Goal: Task Accomplishment & Management: Manage account settings

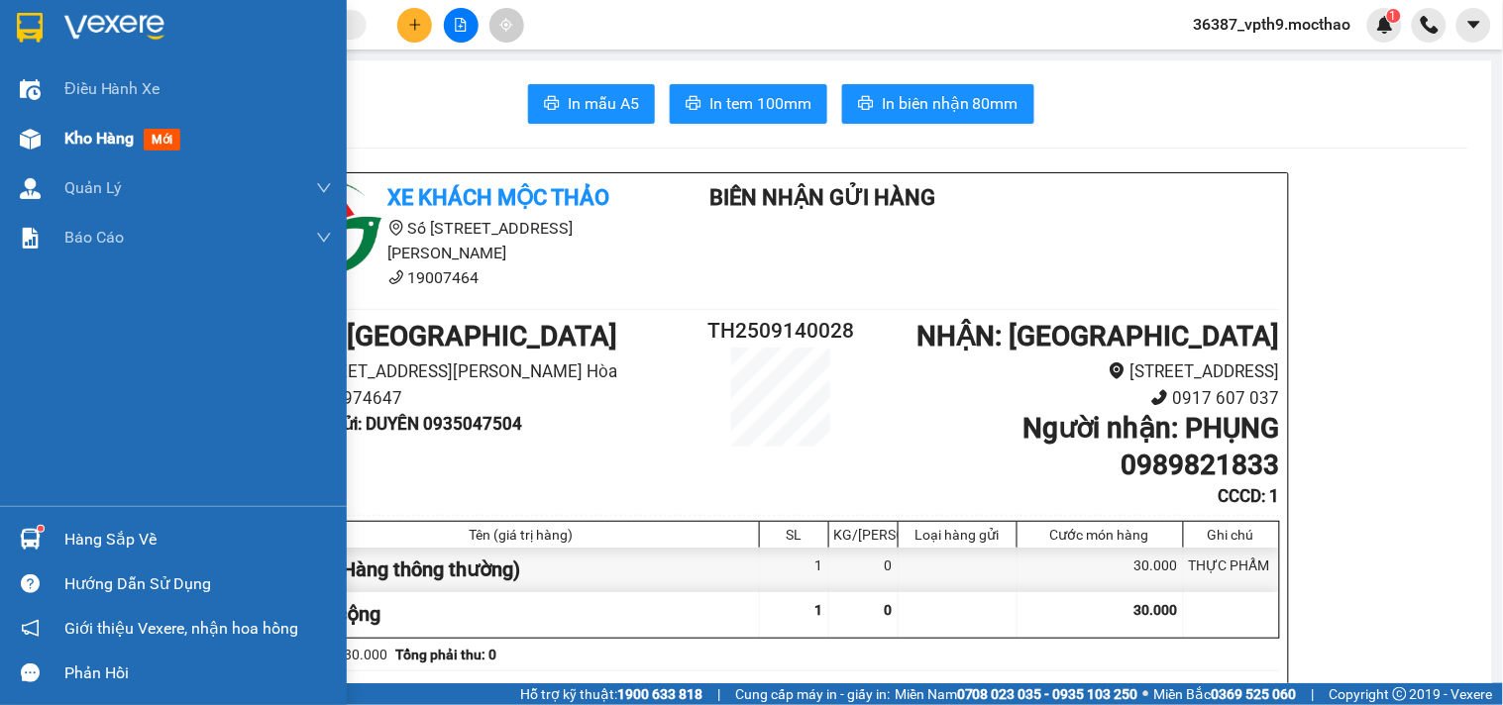
click at [106, 135] on span "Kho hàng" at bounding box center [98, 138] width 69 height 19
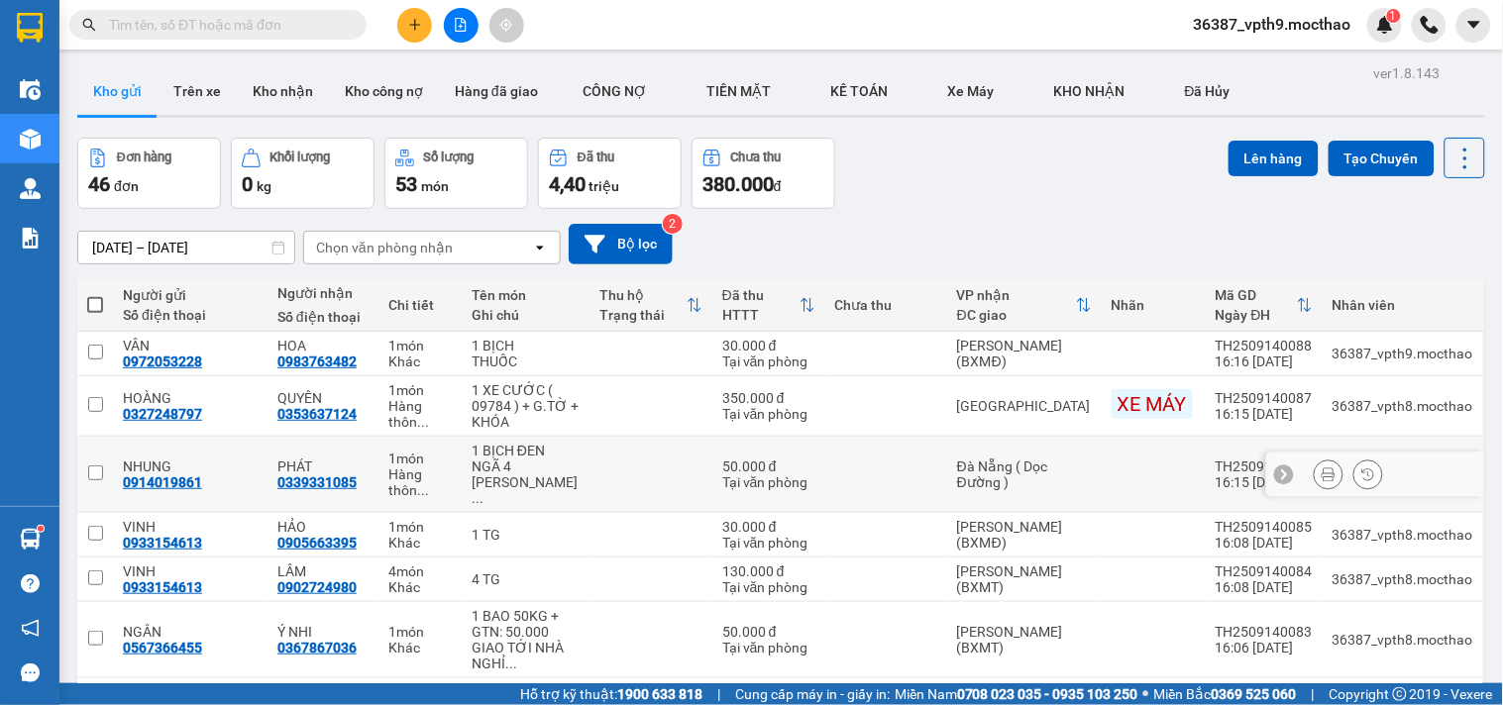
click at [1322, 468] on icon at bounding box center [1329, 475] width 14 height 14
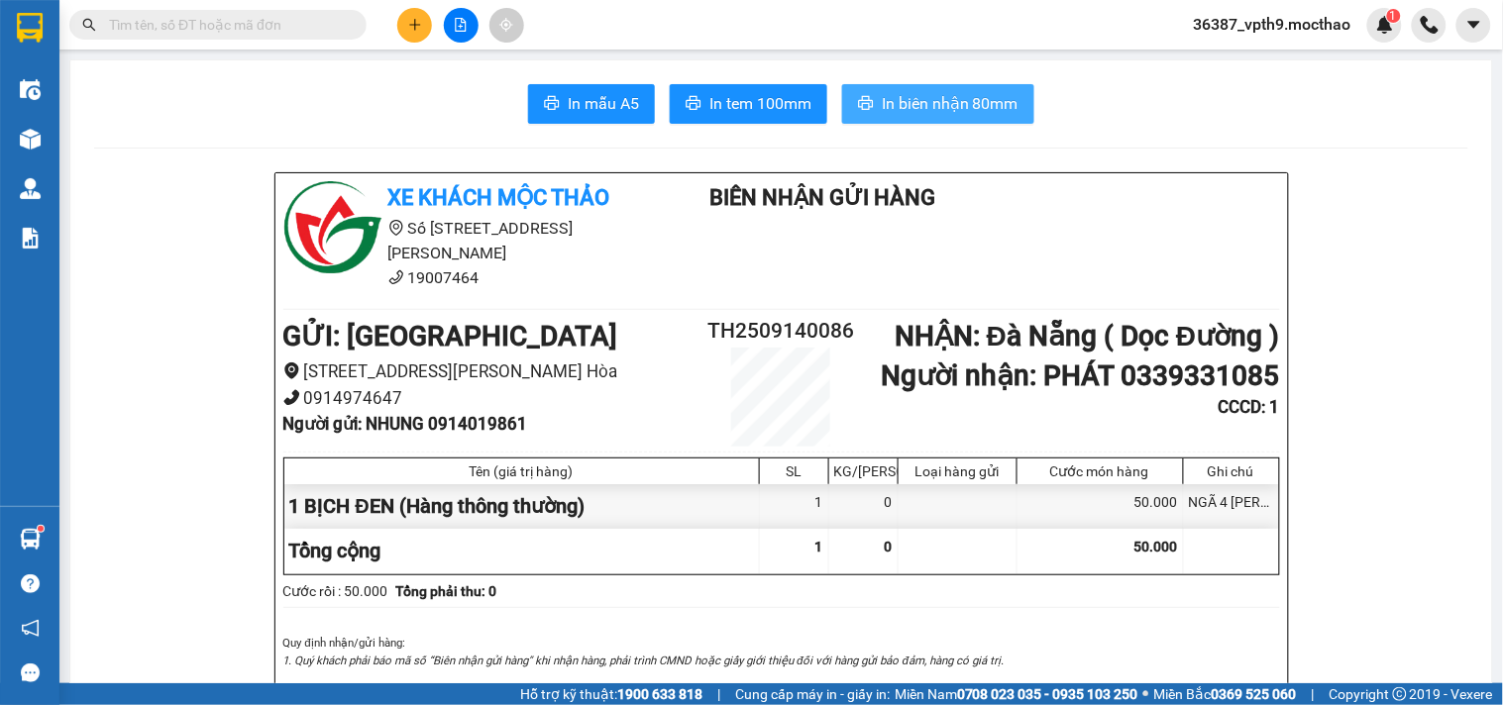
click at [933, 103] on span "In biên nhận 80mm" at bounding box center [950, 103] width 137 height 25
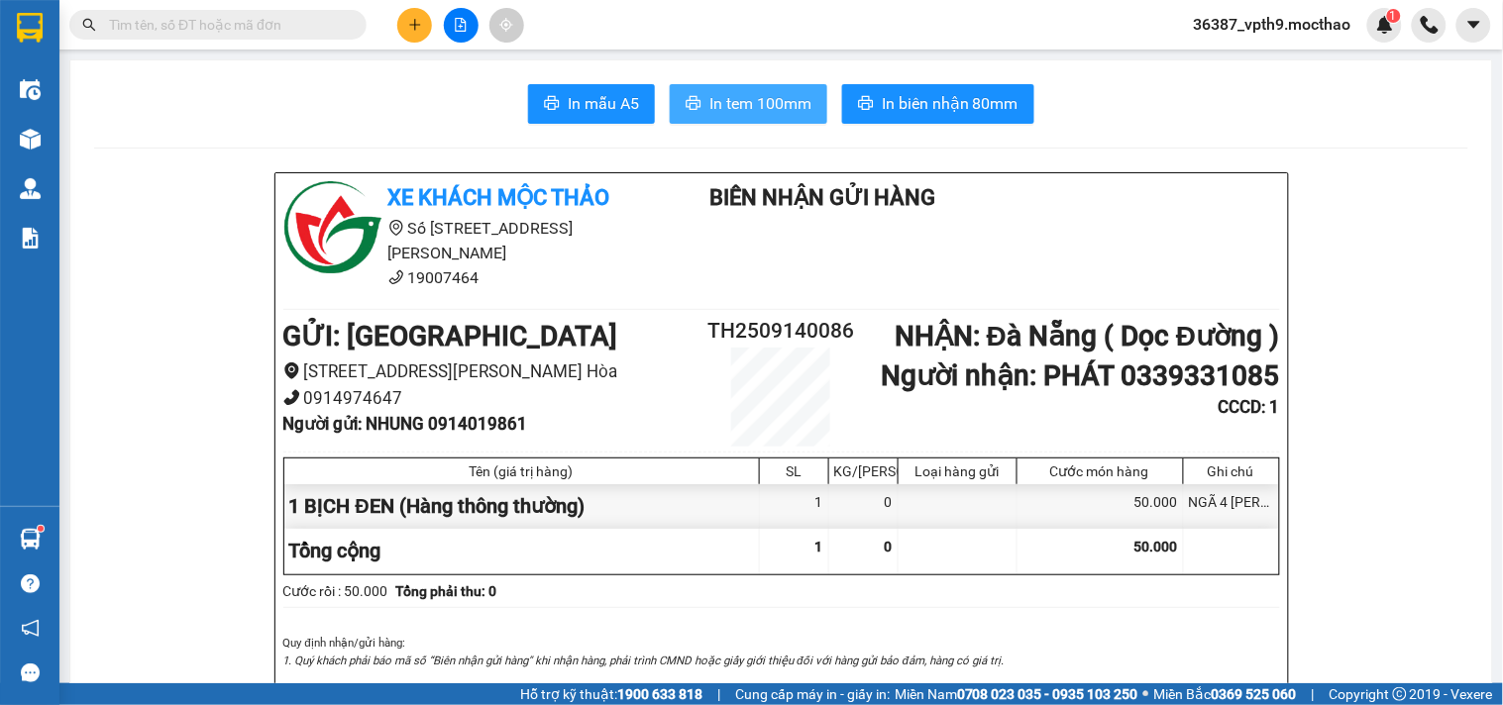
click at [716, 90] on button "In tem 100mm" at bounding box center [749, 104] width 158 height 40
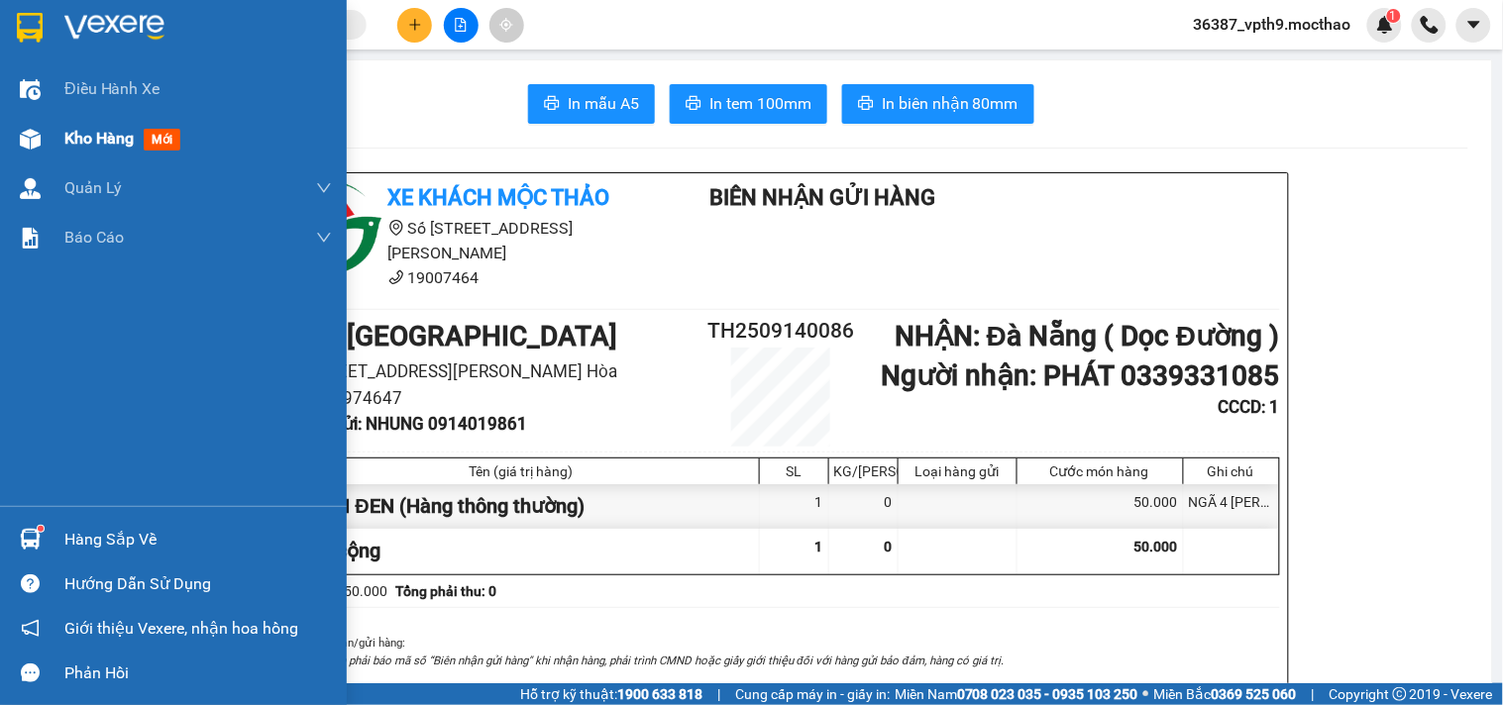
click at [80, 144] on span "Kho hàng" at bounding box center [98, 138] width 69 height 19
click at [80, 143] on span "Kho hàng" at bounding box center [98, 138] width 69 height 19
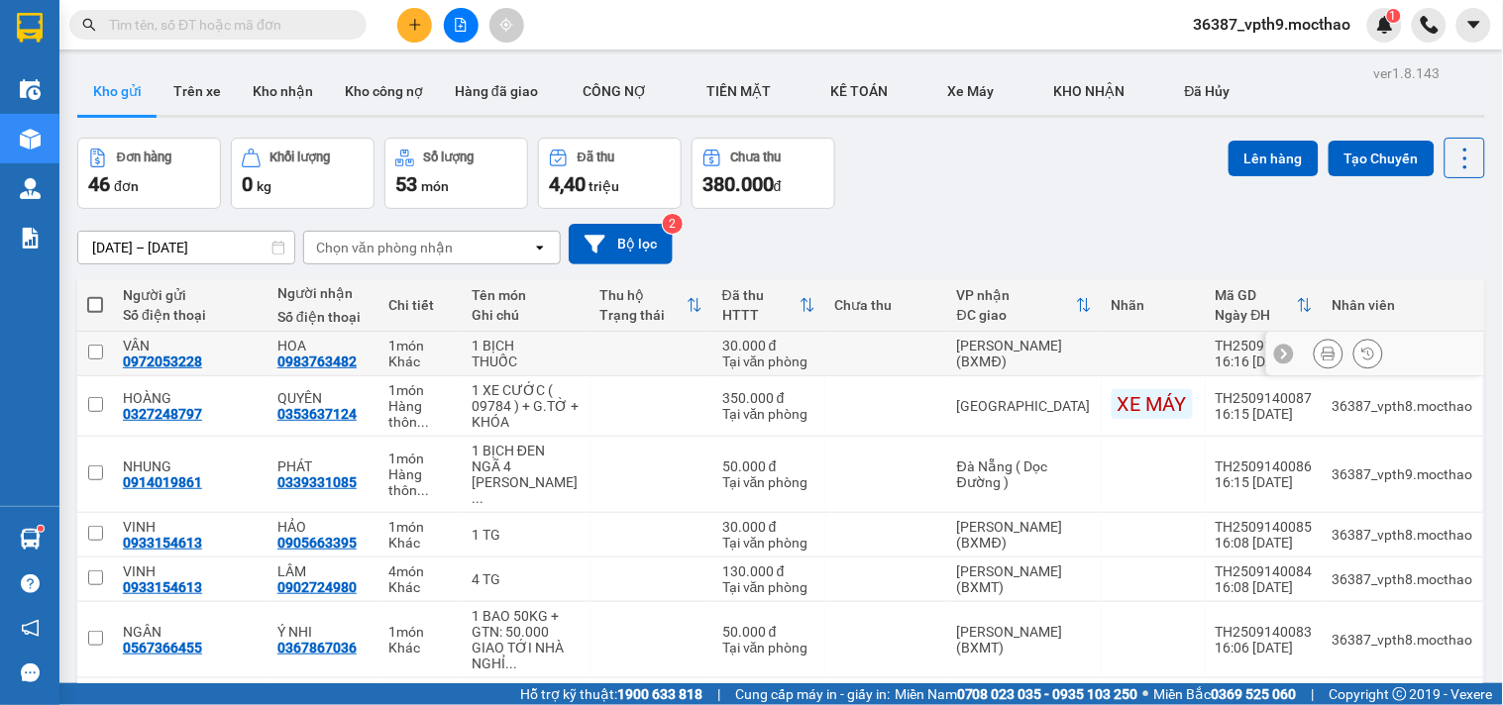
click at [1328, 345] on div at bounding box center [1348, 354] width 69 height 30
click at [1322, 352] on icon at bounding box center [1329, 354] width 14 height 14
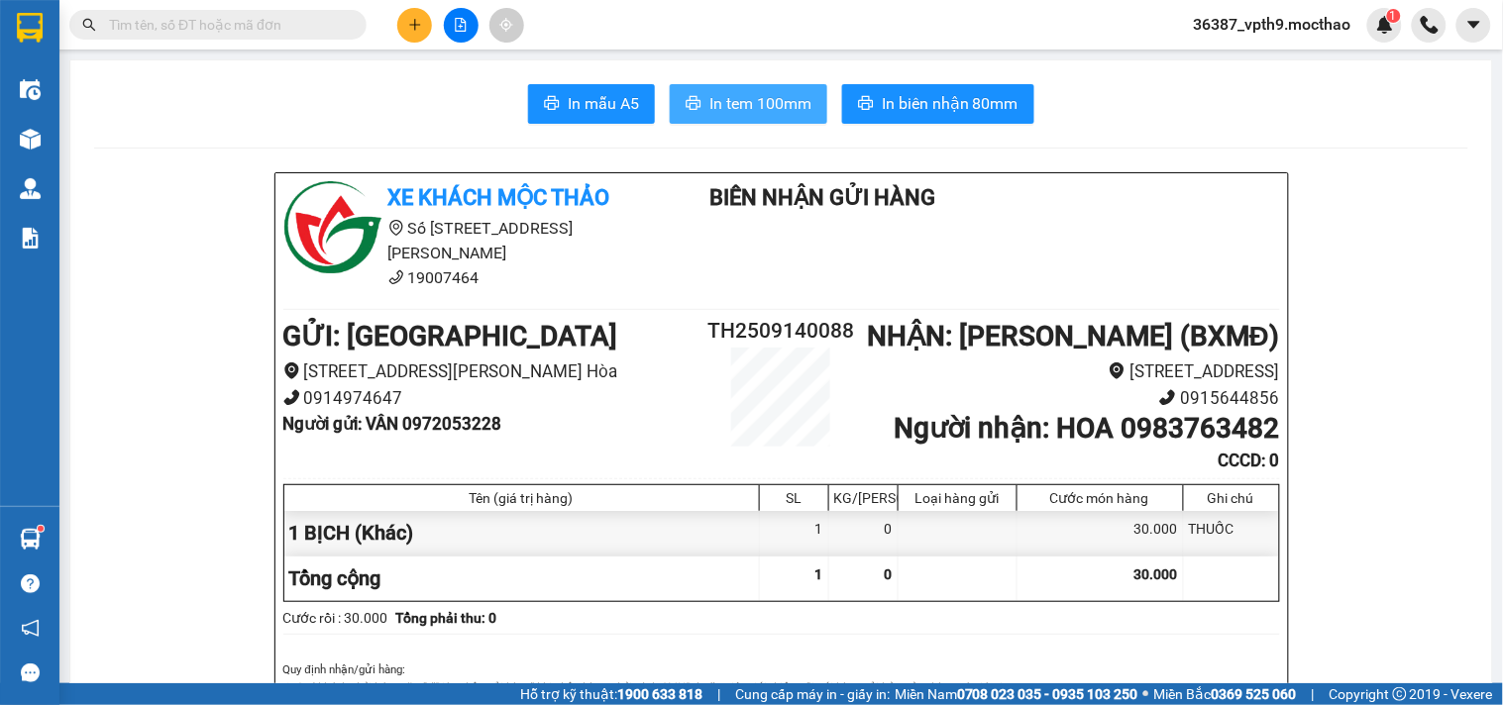
drag, startPoint x: 783, startPoint y: 109, endPoint x: 832, endPoint y: 17, distance: 104.6
click at [781, 104] on span "In tem 100mm" at bounding box center [760, 103] width 102 height 25
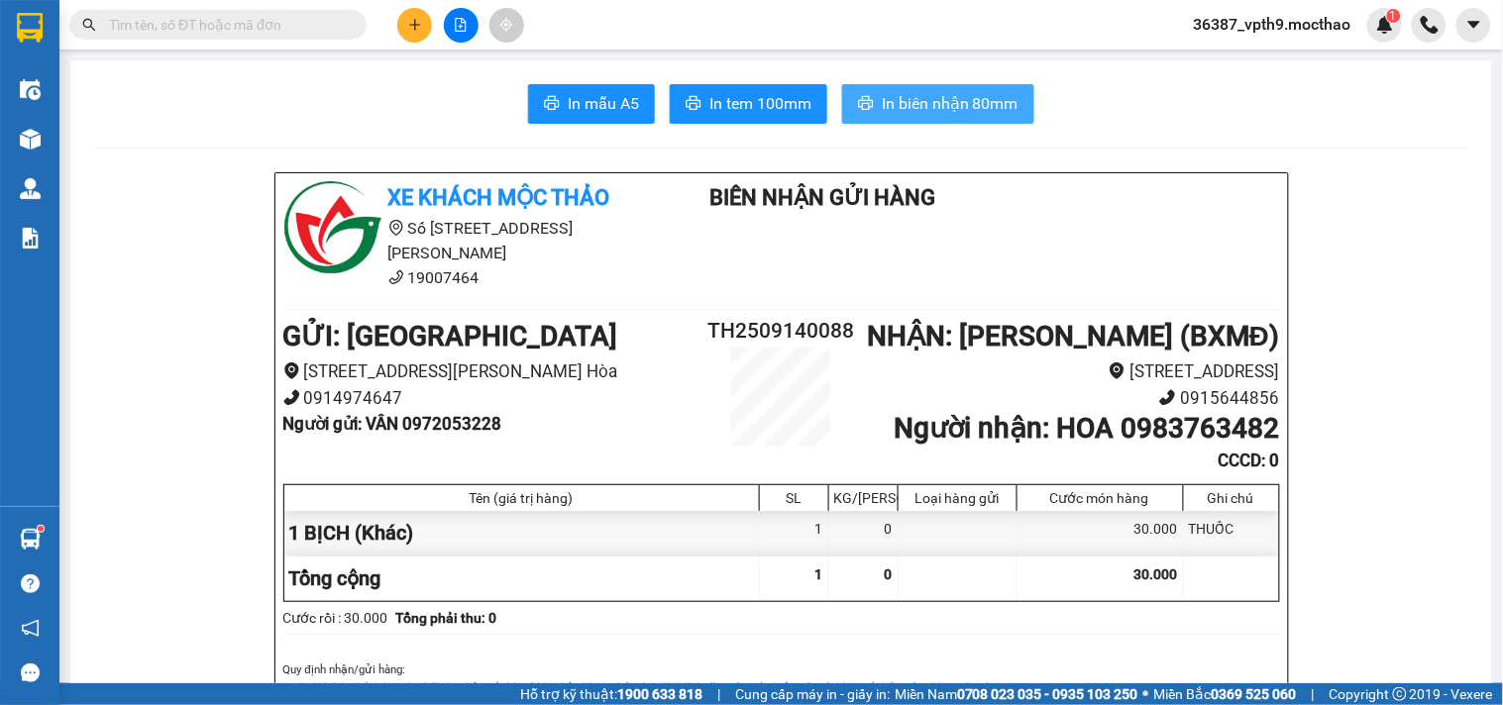
click at [906, 111] on span "In biên nhận 80mm" at bounding box center [950, 103] width 137 height 25
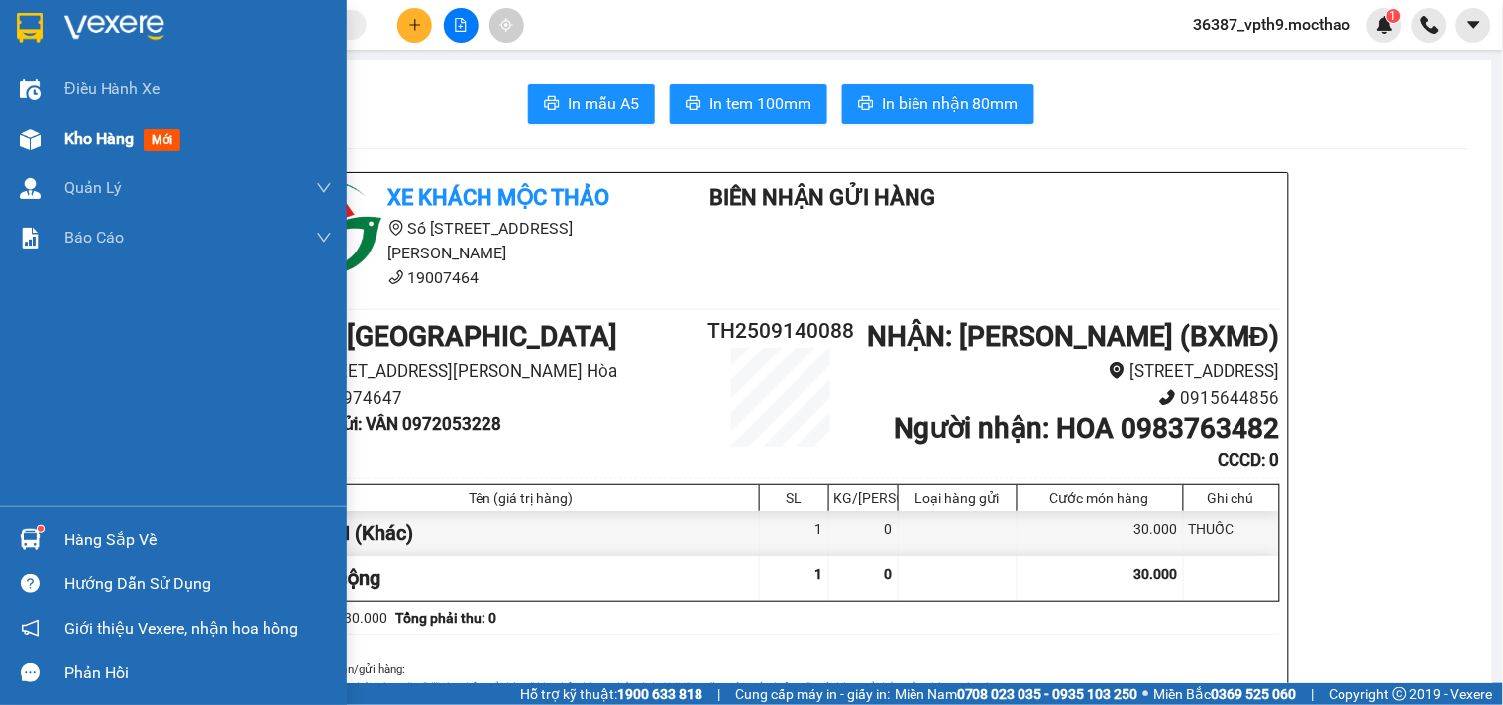
click at [120, 139] on span "Kho hàng" at bounding box center [98, 138] width 69 height 19
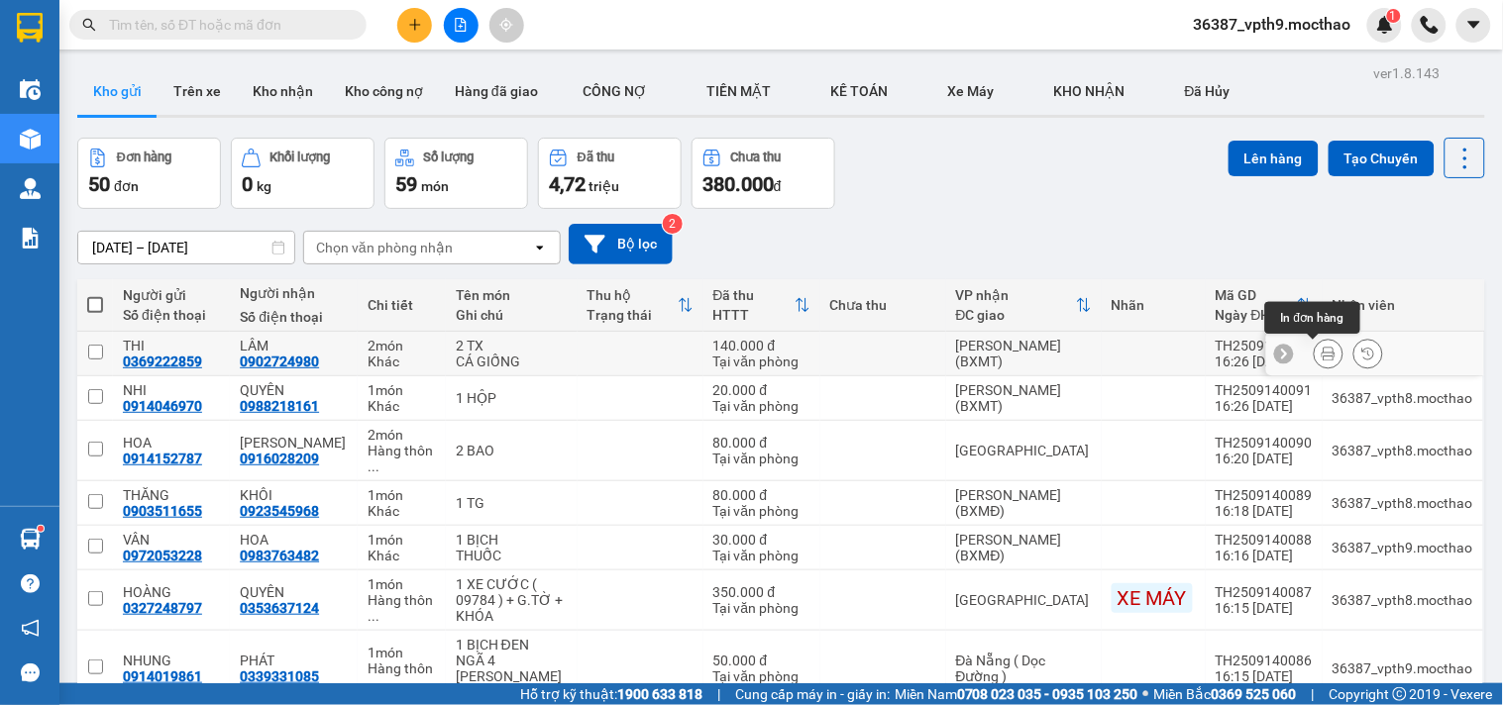
click at [1322, 350] on icon at bounding box center [1329, 354] width 14 height 14
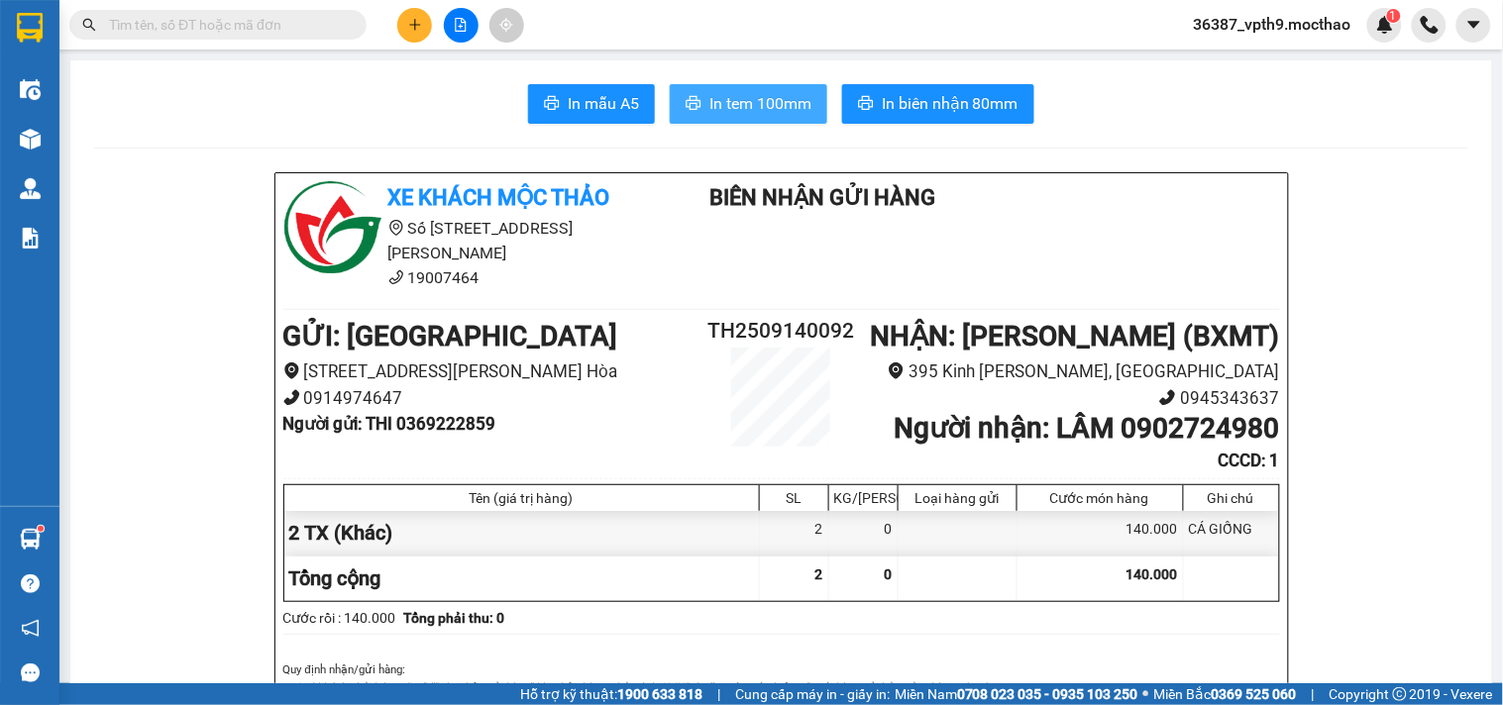
drag, startPoint x: 736, startPoint y: 102, endPoint x: 761, endPoint y: 97, distance: 25.3
click at [737, 103] on span "In tem 100mm" at bounding box center [760, 103] width 102 height 25
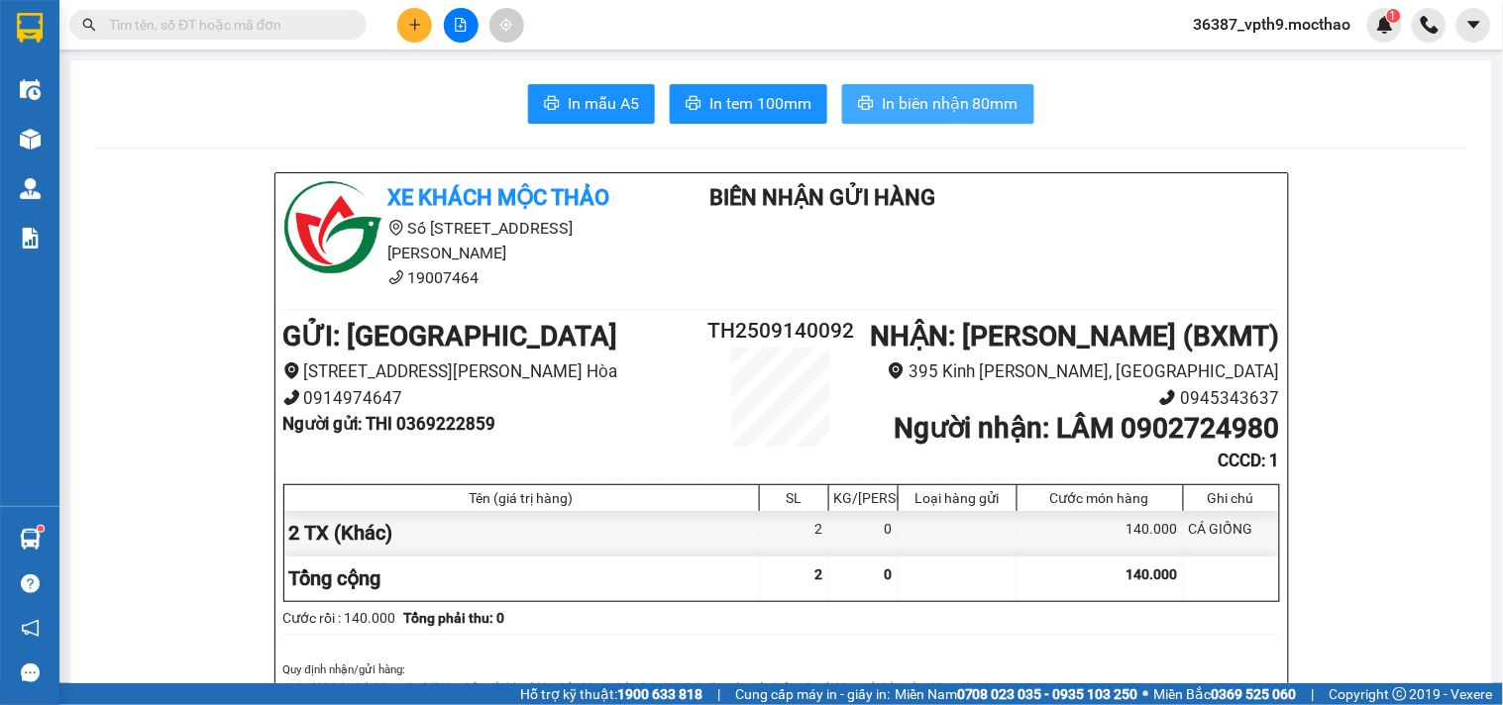
click at [924, 112] on span "In biên nhận 80mm" at bounding box center [950, 103] width 137 height 25
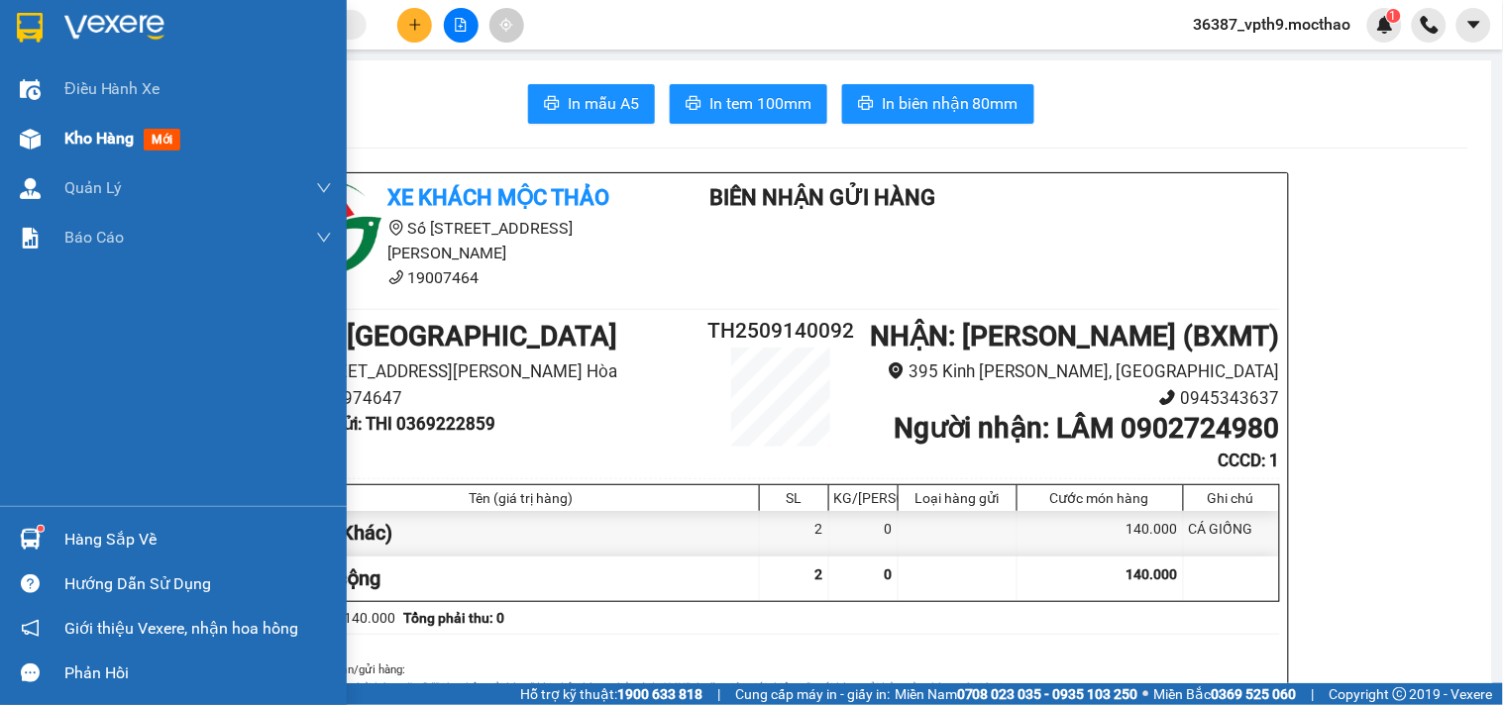
click at [37, 124] on div at bounding box center [30, 139] width 35 height 35
click at [43, 124] on div at bounding box center [30, 139] width 35 height 35
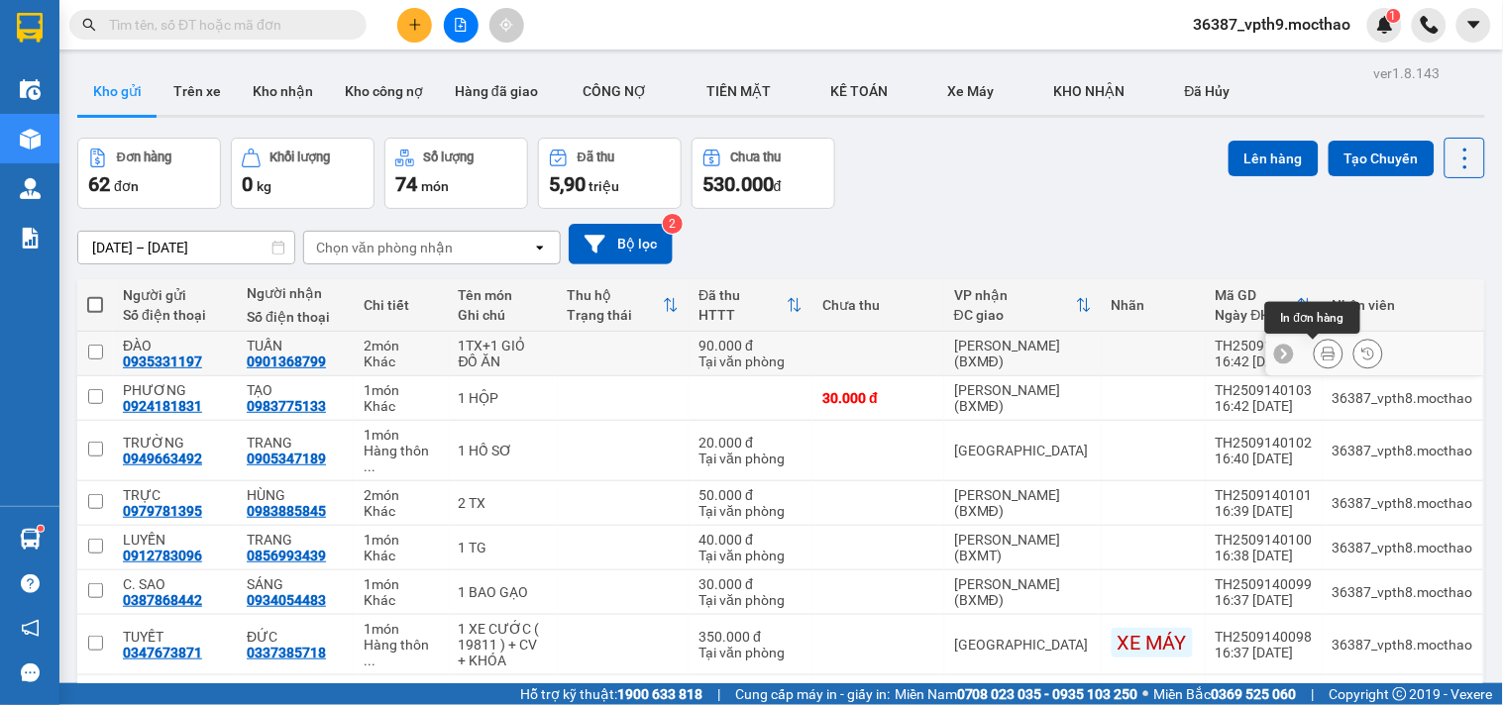
click at [1322, 349] on icon at bounding box center [1329, 354] width 14 height 14
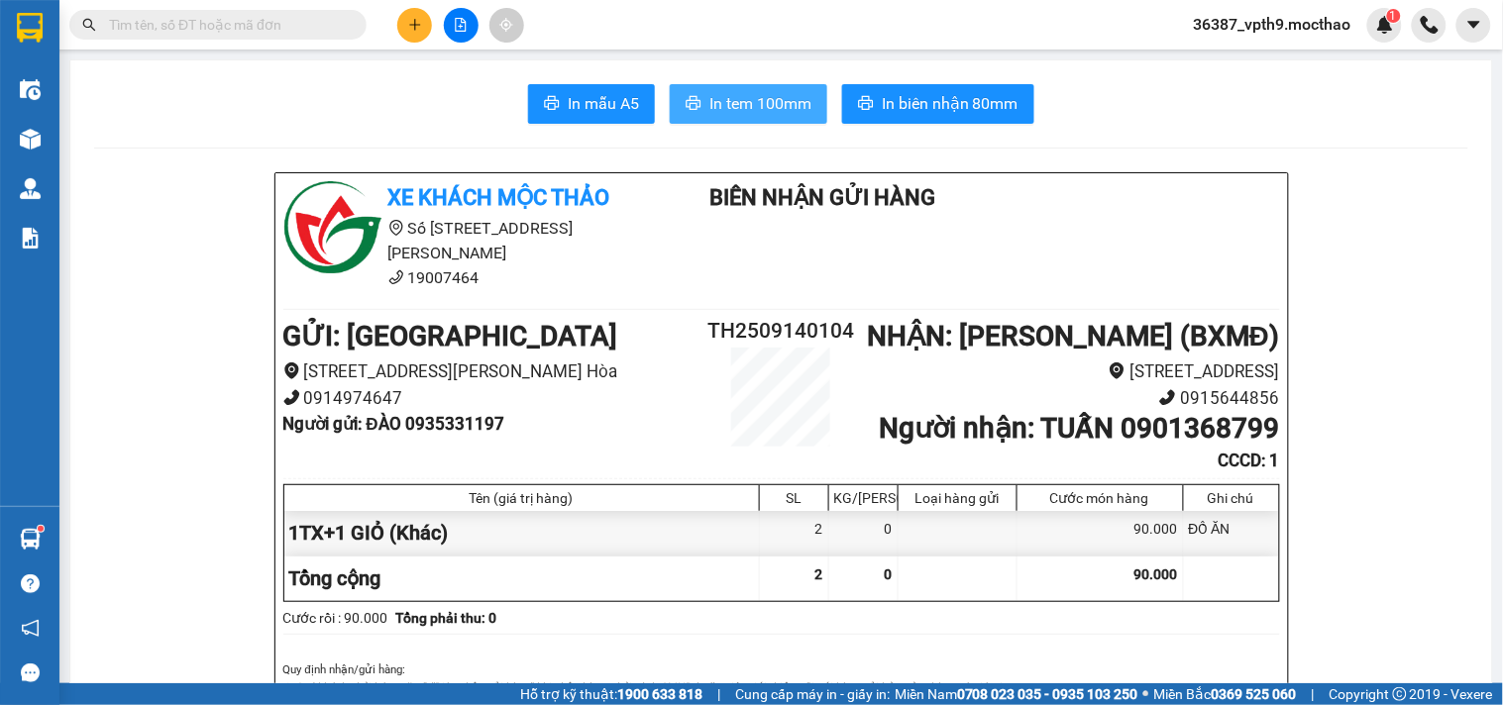
click at [670, 90] on button "In tem 100mm" at bounding box center [749, 104] width 158 height 40
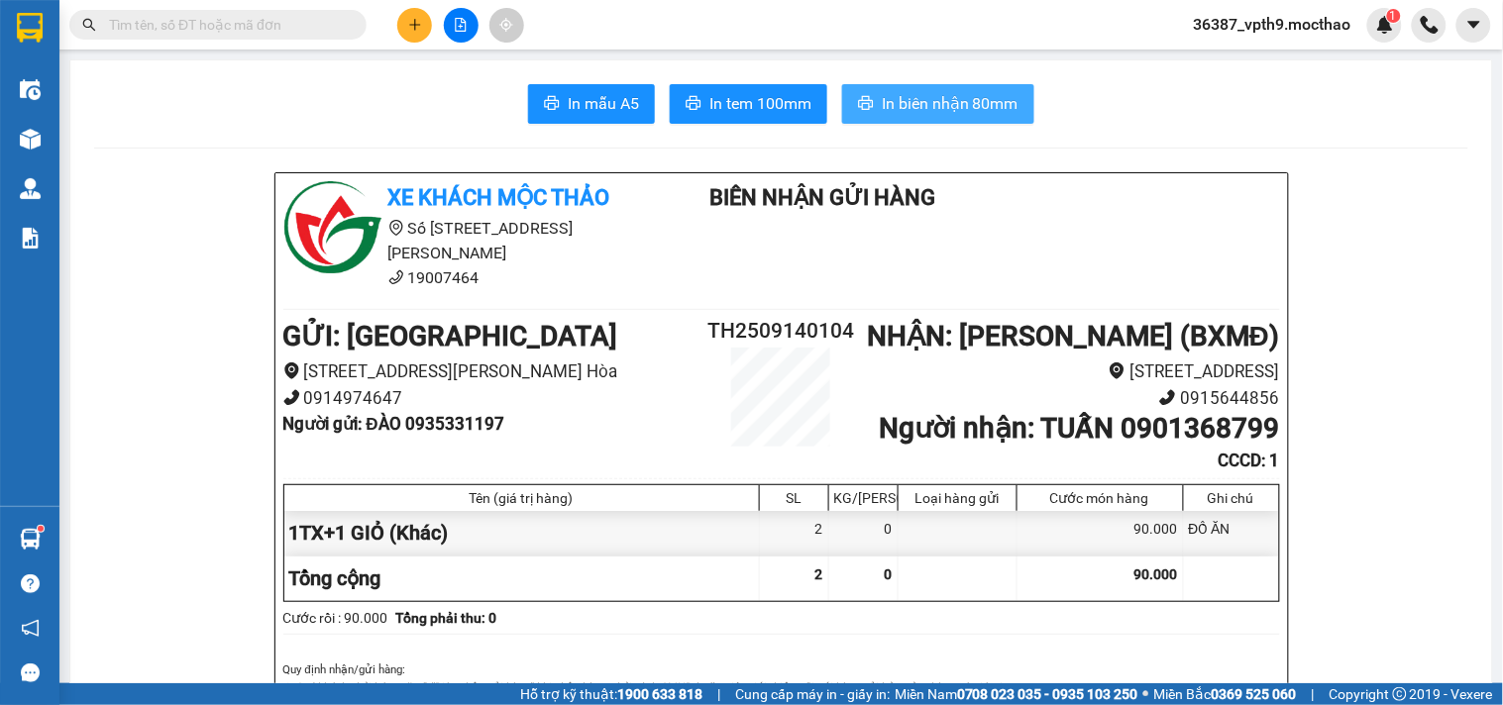
click at [1001, 84] on button "In biên nhận 80mm" at bounding box center [938, 104] width 192 height 40
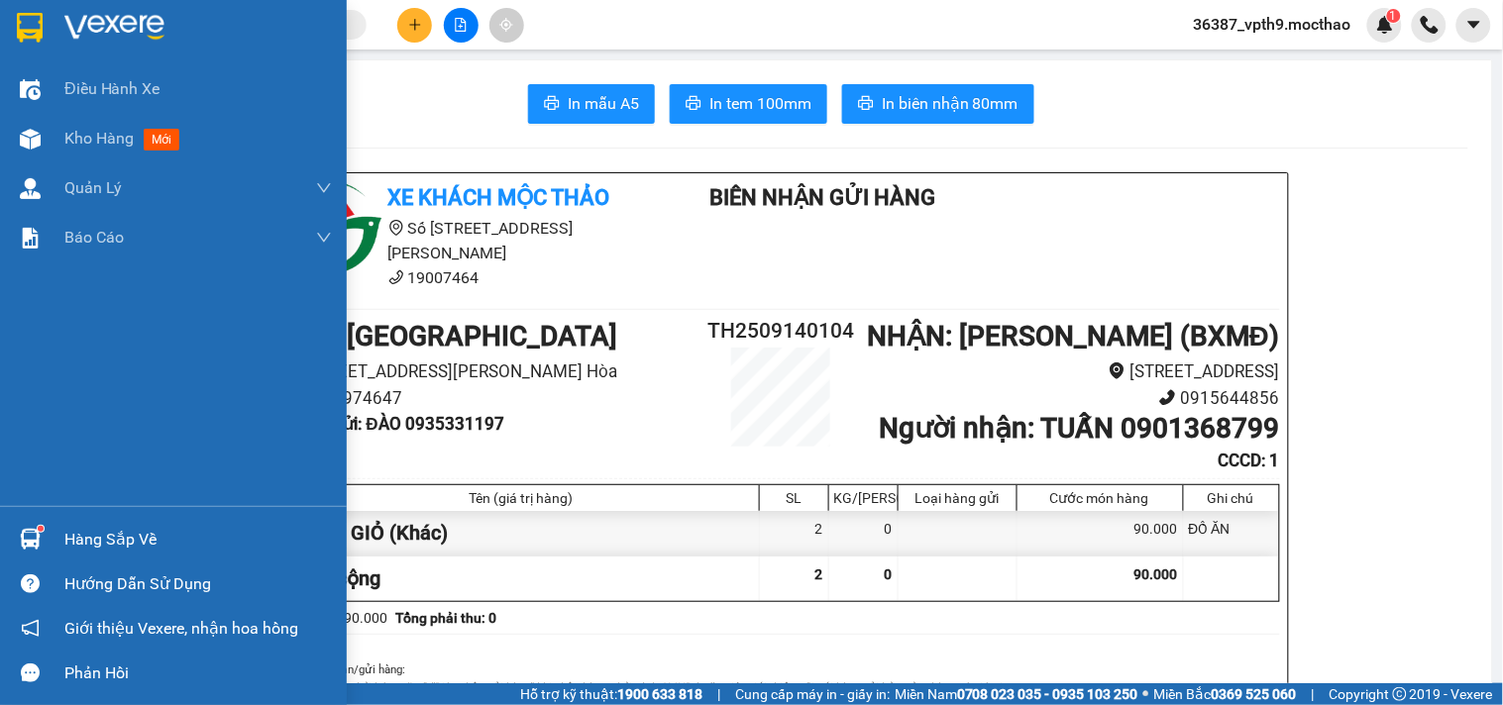
drag, startPoint x: 92, startPoint y: 145, endPoint x: 1036, endPoint y: 53, distance: 948.5
click at [93, 146] on span "Kho hàng" at bounding box center [98, 138] width 69 height 19
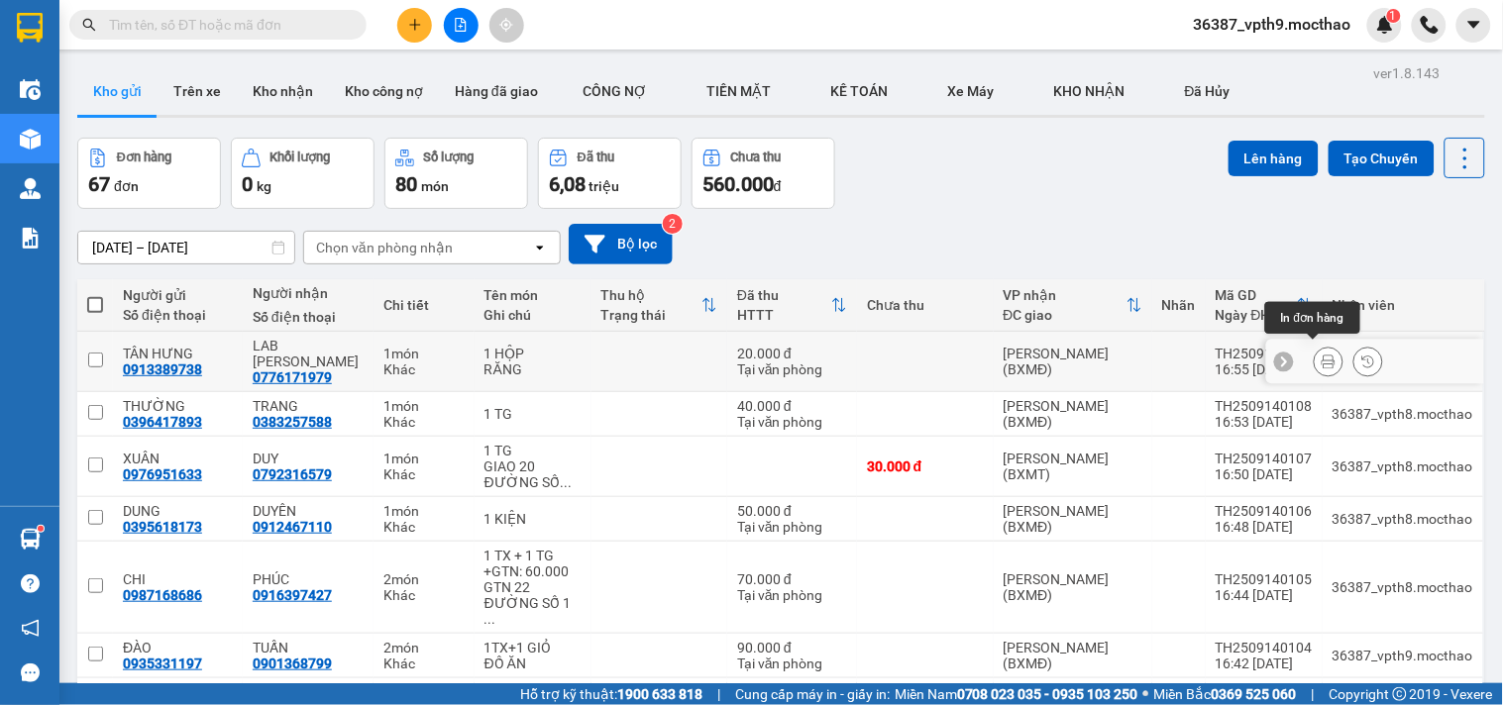
click at [1320, 352] on button at bounding box center [1329, 362] width 28 height 35
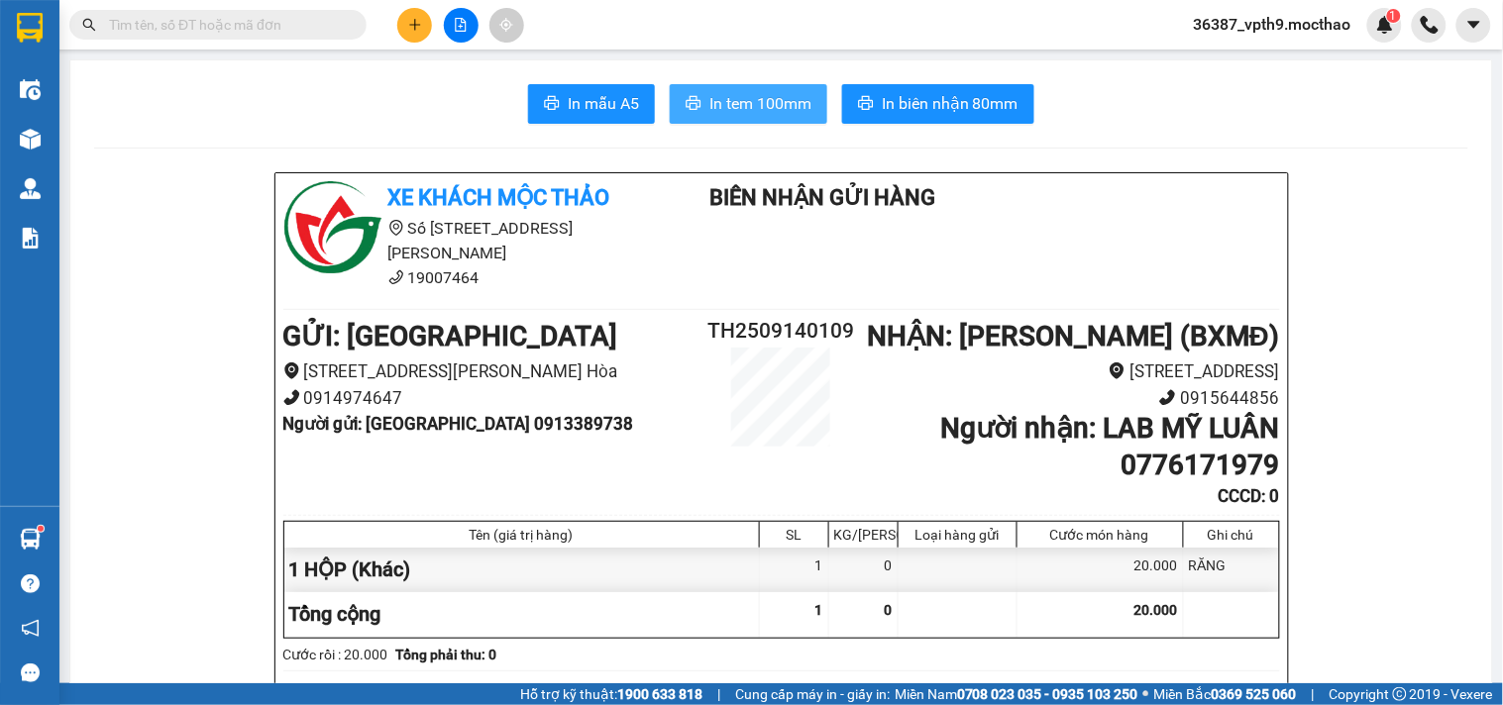
click at [734, 110] on span "In tem 100mm" at bounding box center [760, 103] width 102 height 25
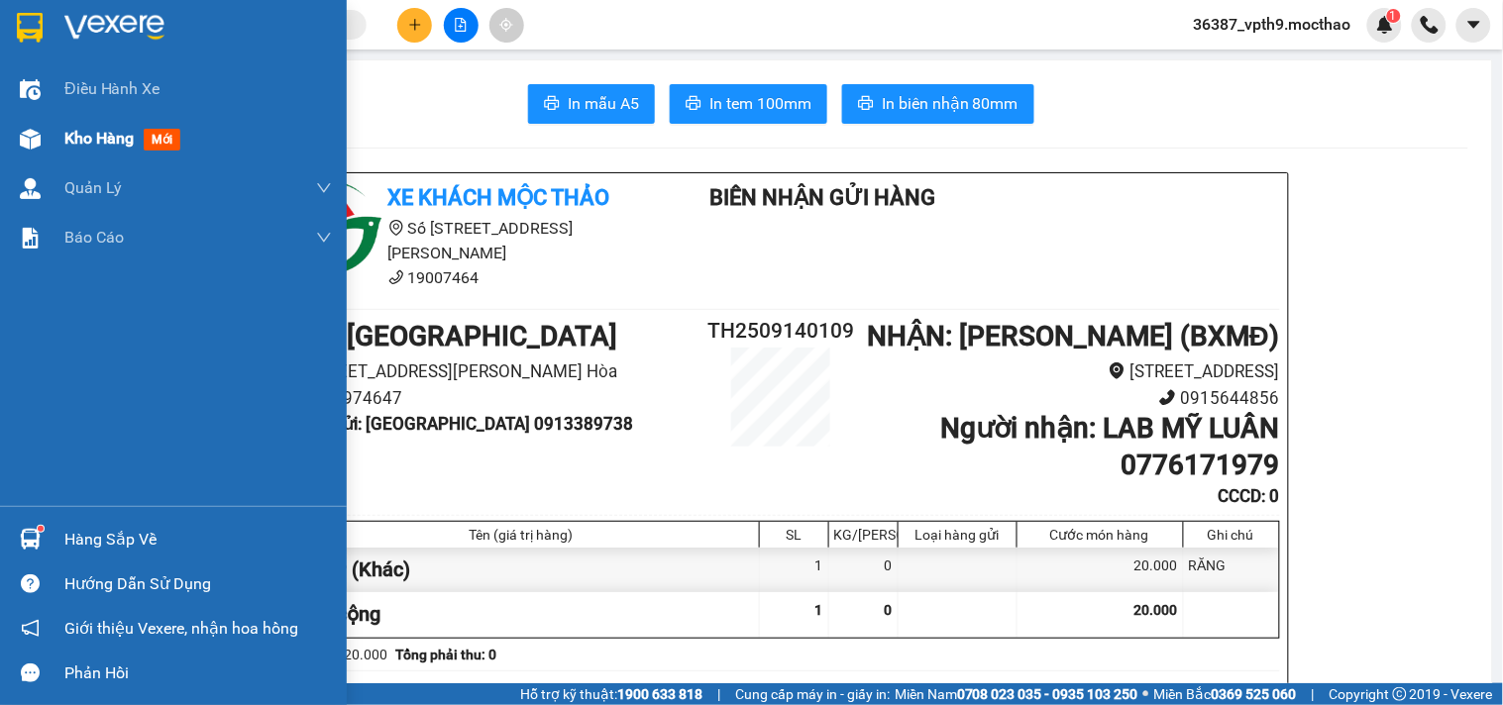
click at [127, 131] on span "Kho hàng" at bounding box center [98, 138] width 69 height 19
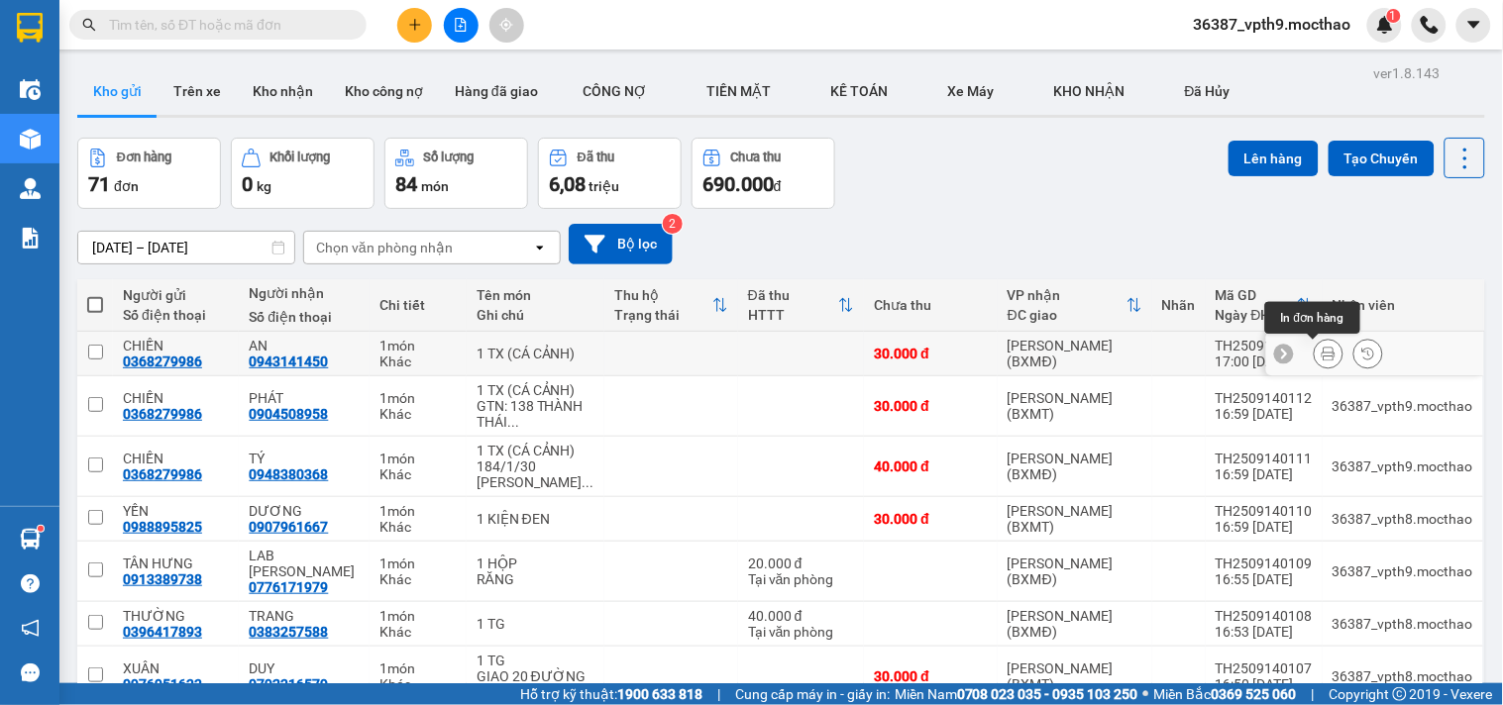
click at [1322, 344] on button at bounding box center [1329, 354] width 28 height 35
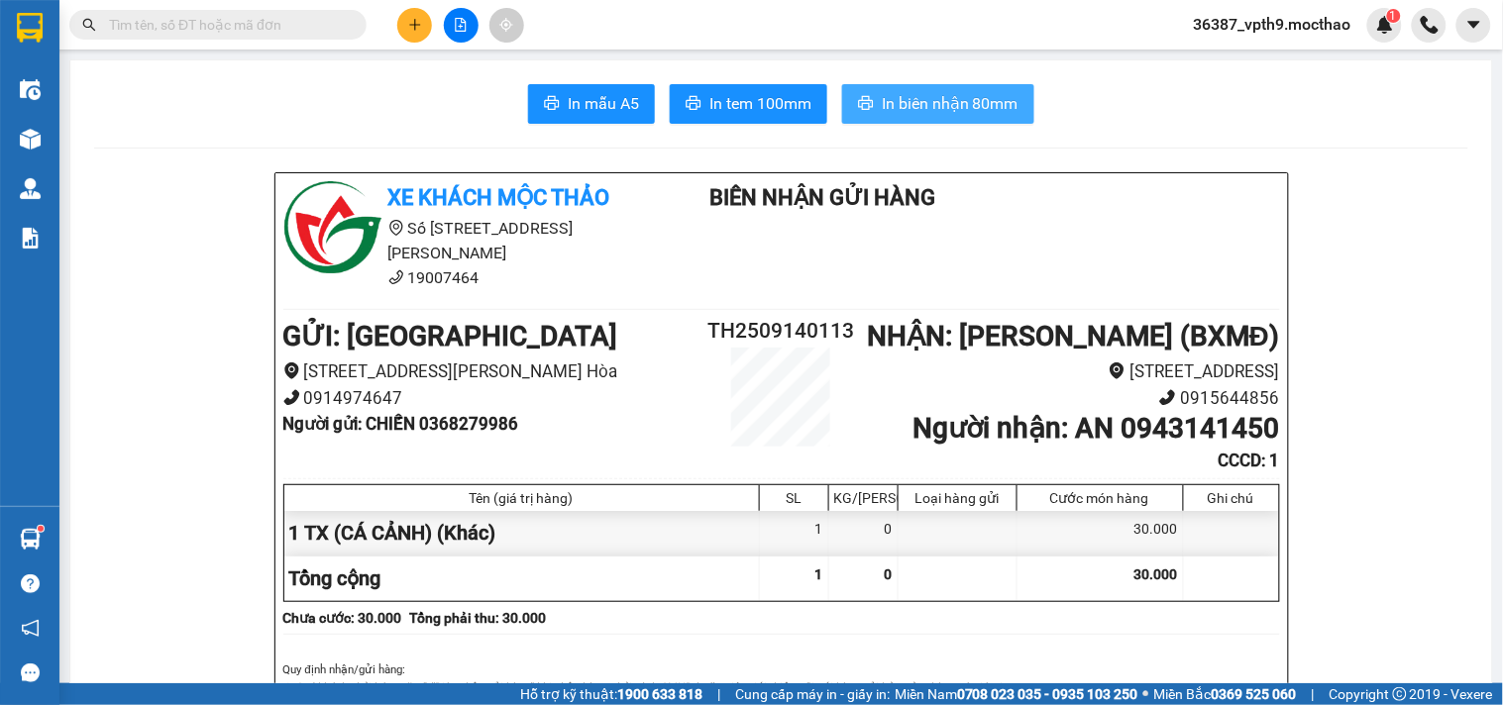
click at [885, 93] on span "In biên nhận 80mm" at bounding box center [950, 103] width 137 height 25
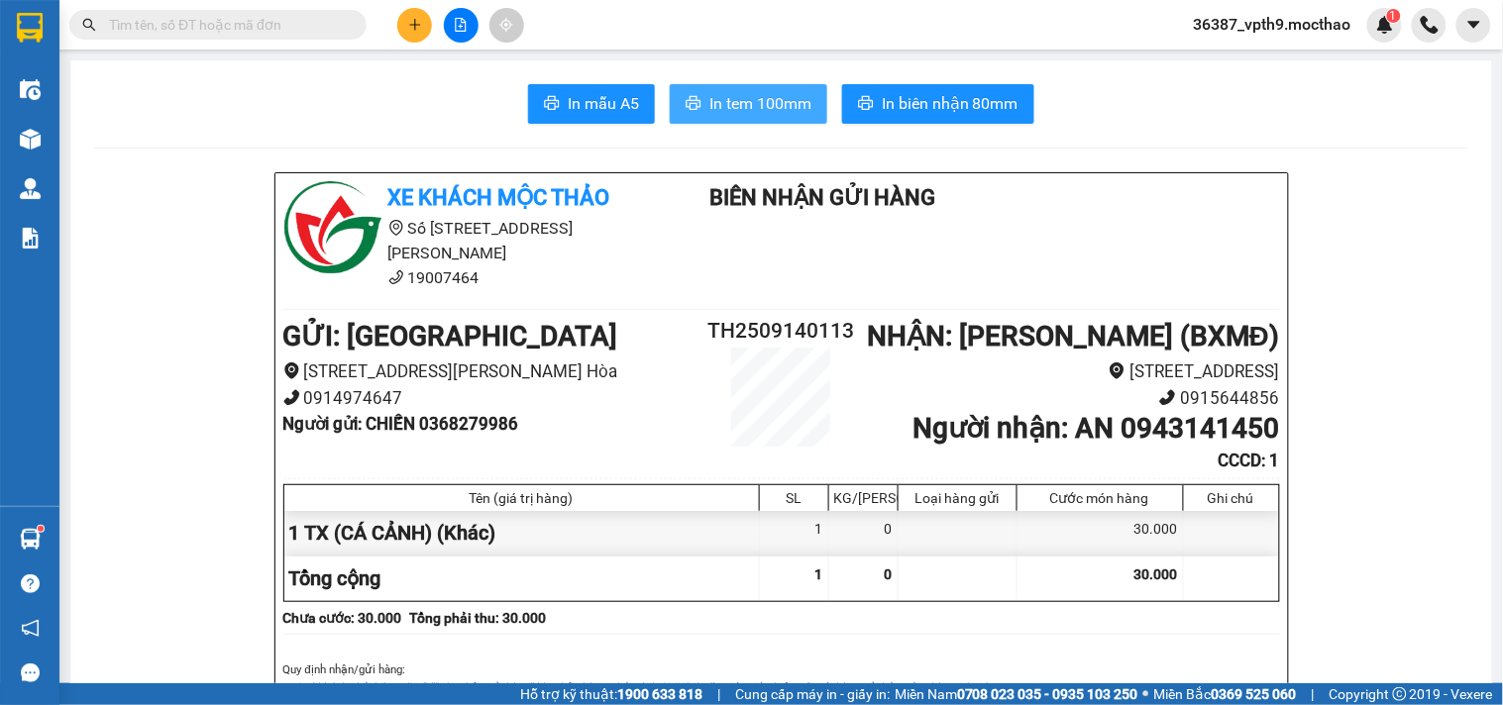
click at [739, 97] on span "In tem 100mm" at bounding box center [760, 103] width 102 height 25
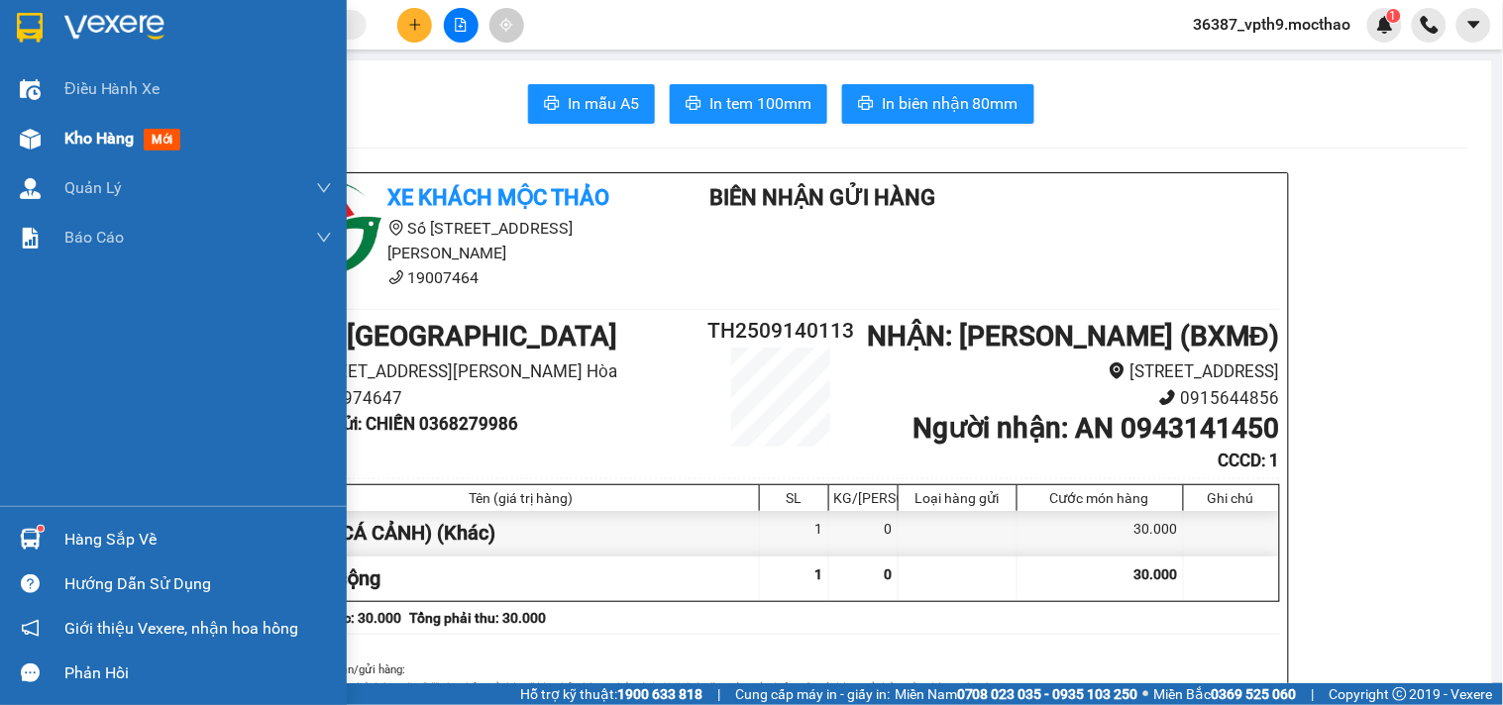
click at [80, 119] on div "Kho hàng mới" at bounding box center [197, 139] width 267 height 50
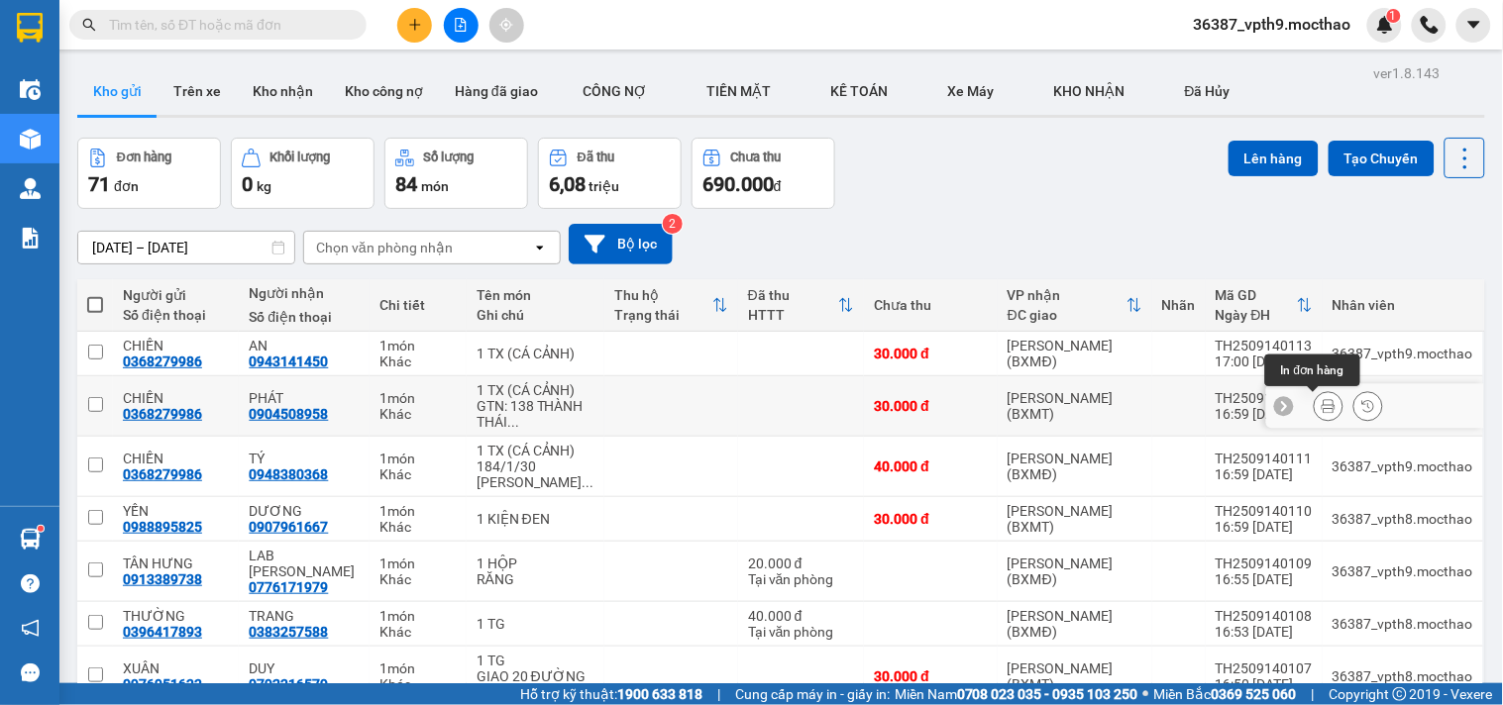
click at [1322, 408] on icon at bounding box center [1329, 406] width 14 height 14
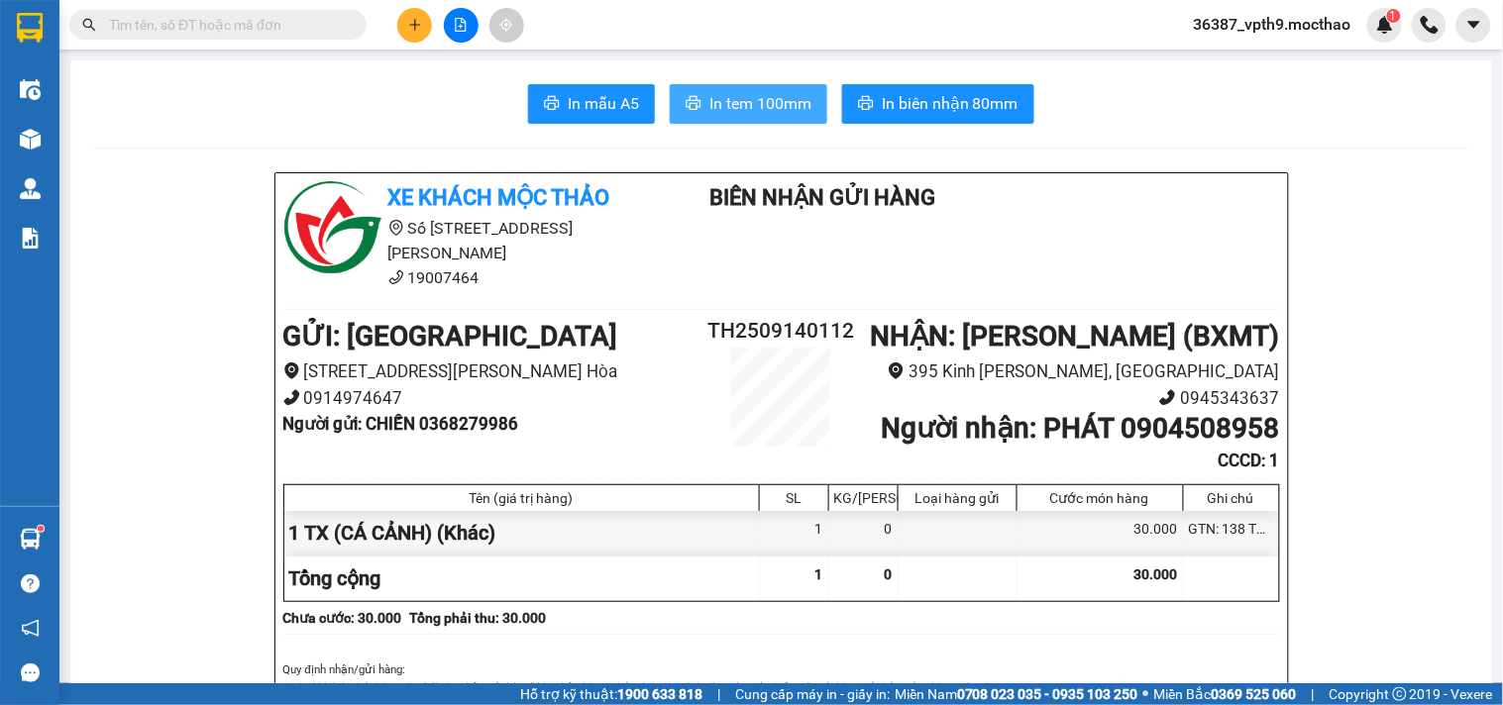
click at [743, 105] on span "In tem 100mm" at bounding box center [760, 103] width 102 height 25
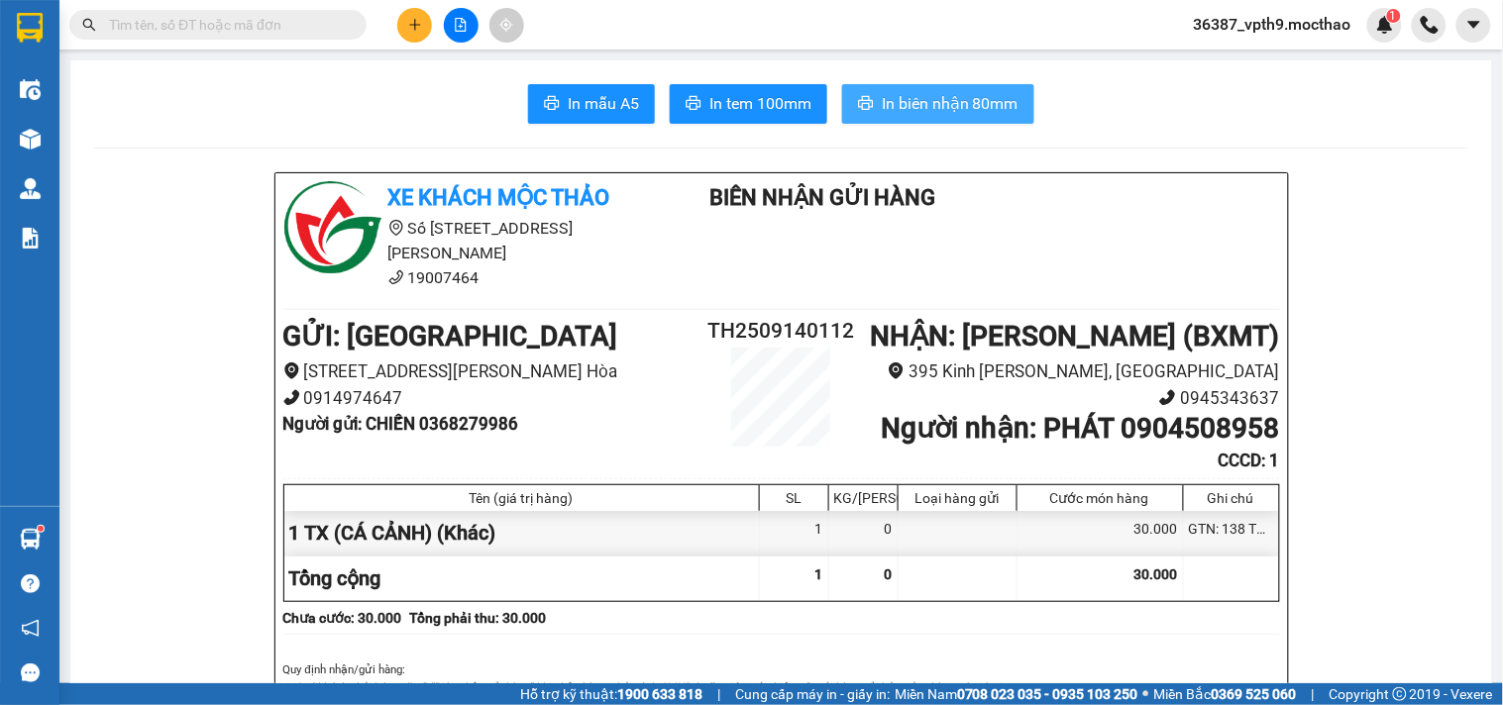
click at [909, 115] on span "In biên nhận 80mm" at bounding box center [950, 103] width 137 height 25
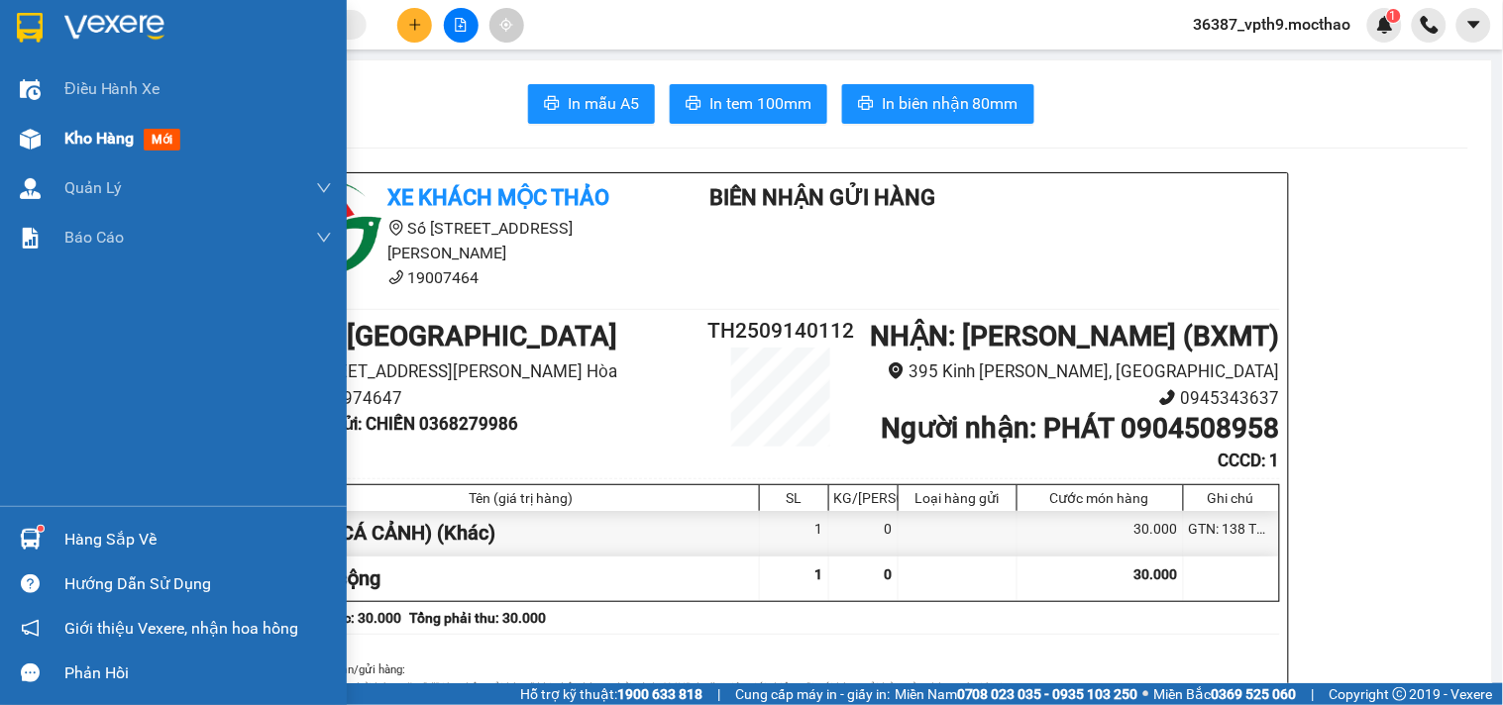
click at [53, 135] on div "Kho hàng mới" at bounding box center [173, 139] width 347 height 50
click at [67, 135] on div "Kho hàng mới" at bounding box center [173, 139] width 347 height 50
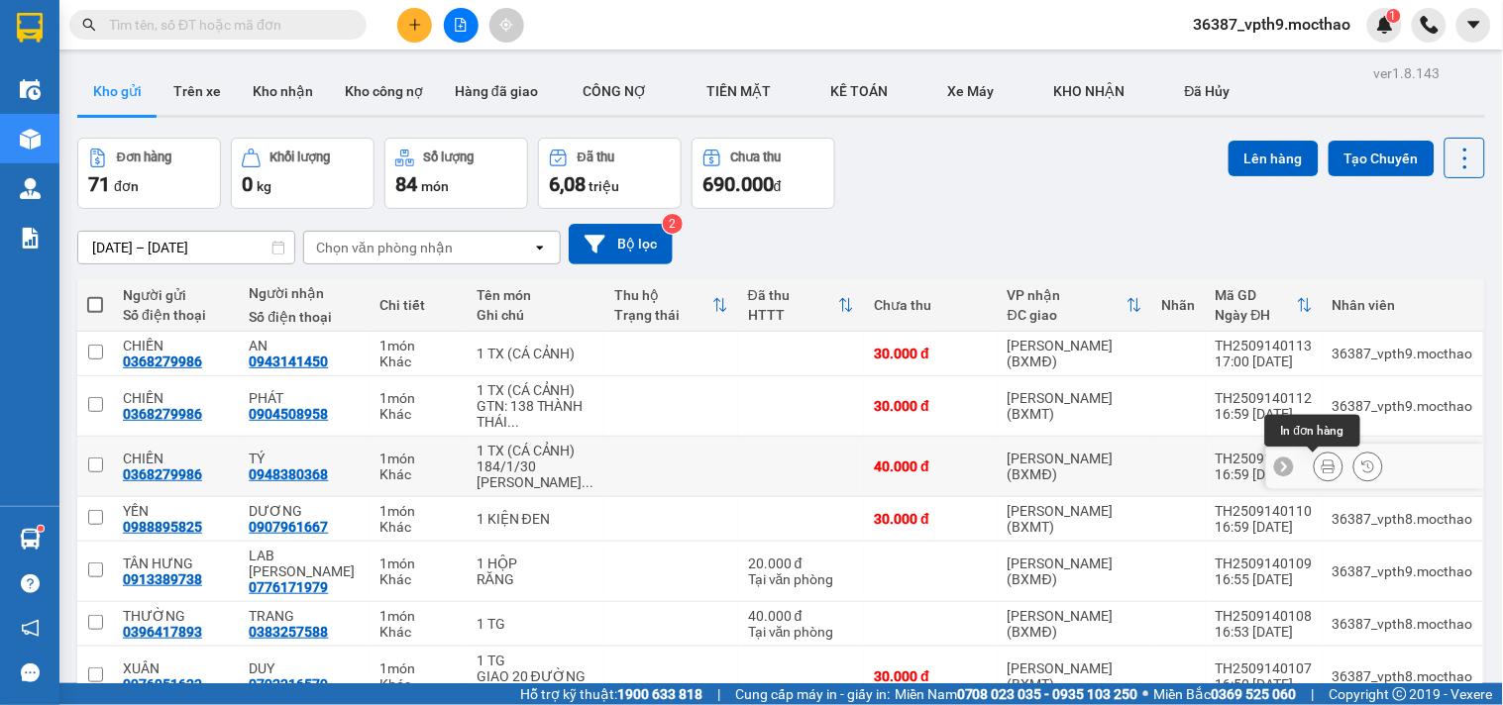
click at [1322, 474] on icon at bounding box center [1329, 467] width 14 height 14
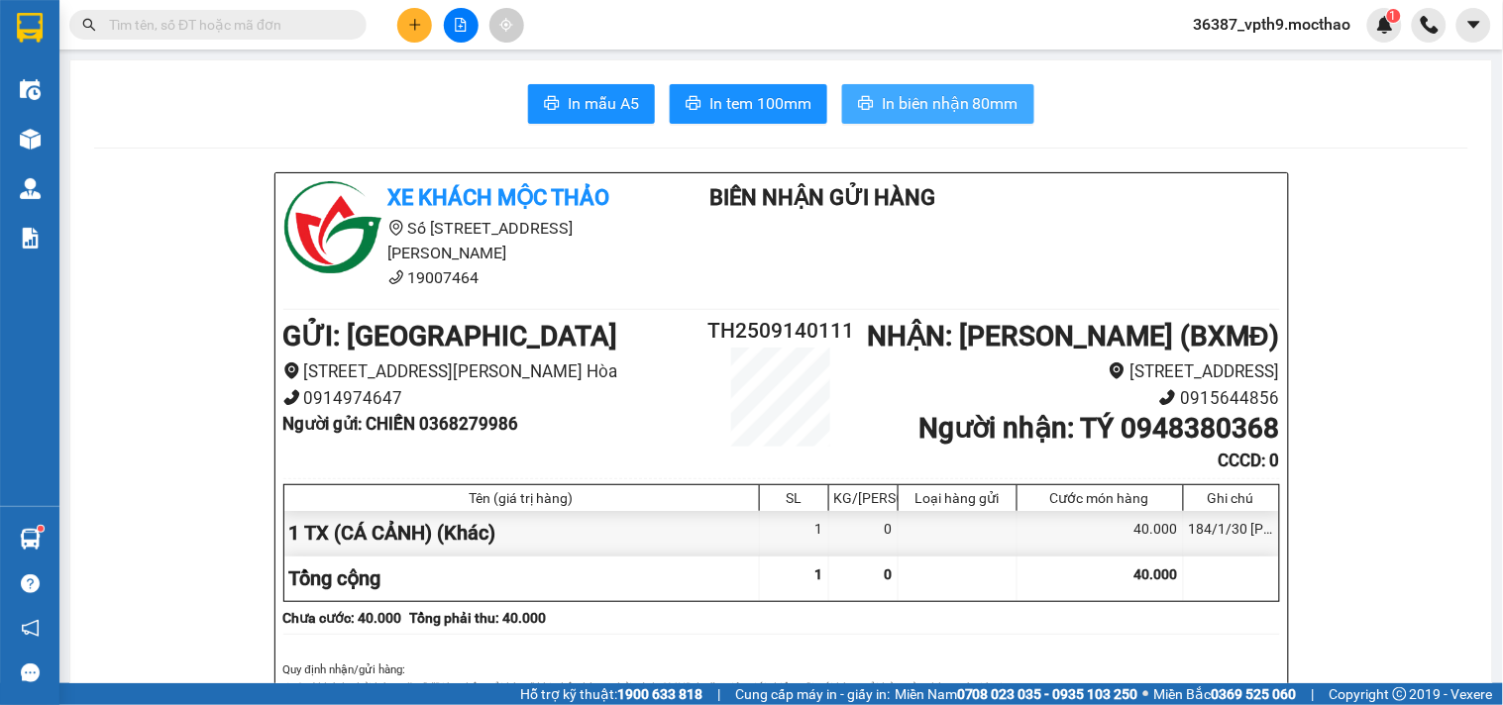
click at [965, 111] on span "In biên nhận 80mm" at bounding box center [950, 103] width 137 height 25
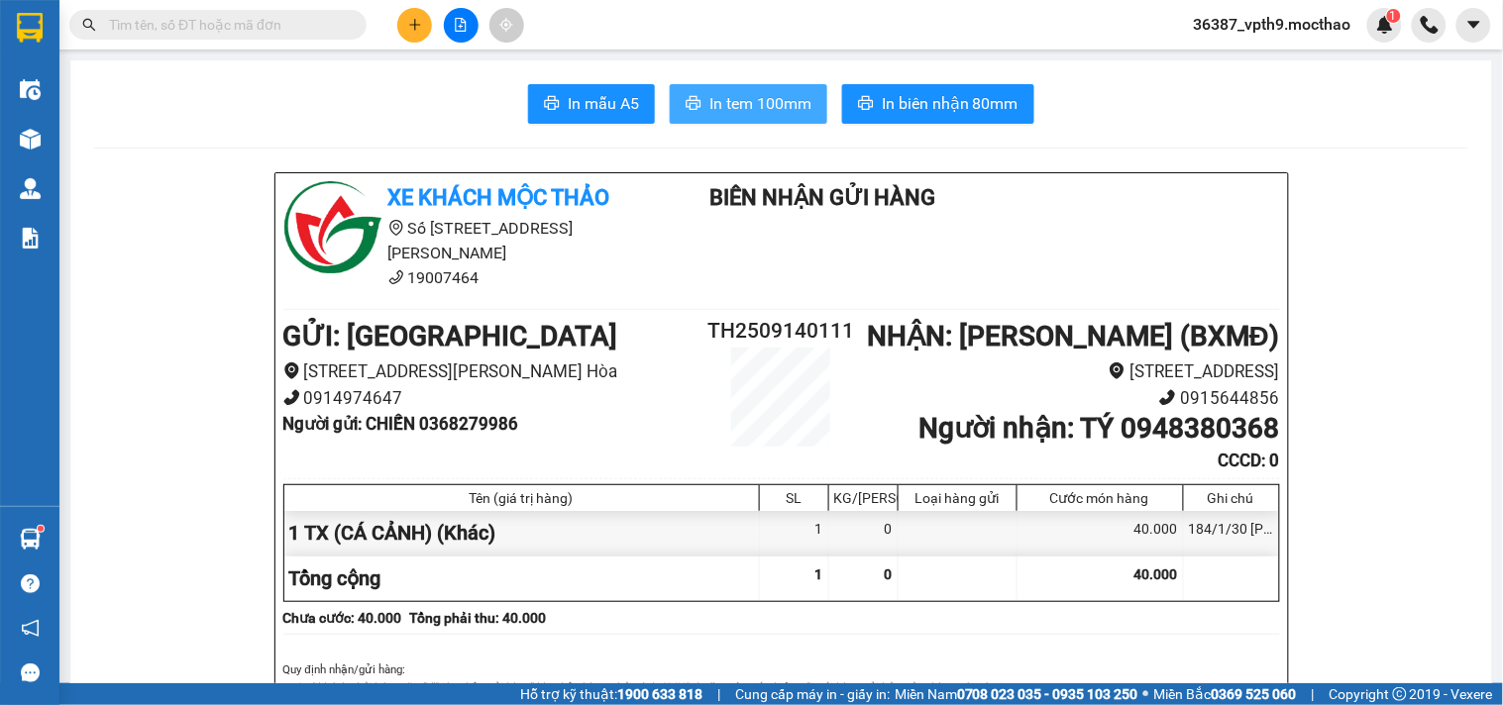
click at [731, 104] on span "In tem 100mm" at bounding box center [760, 103] width 102 height 25
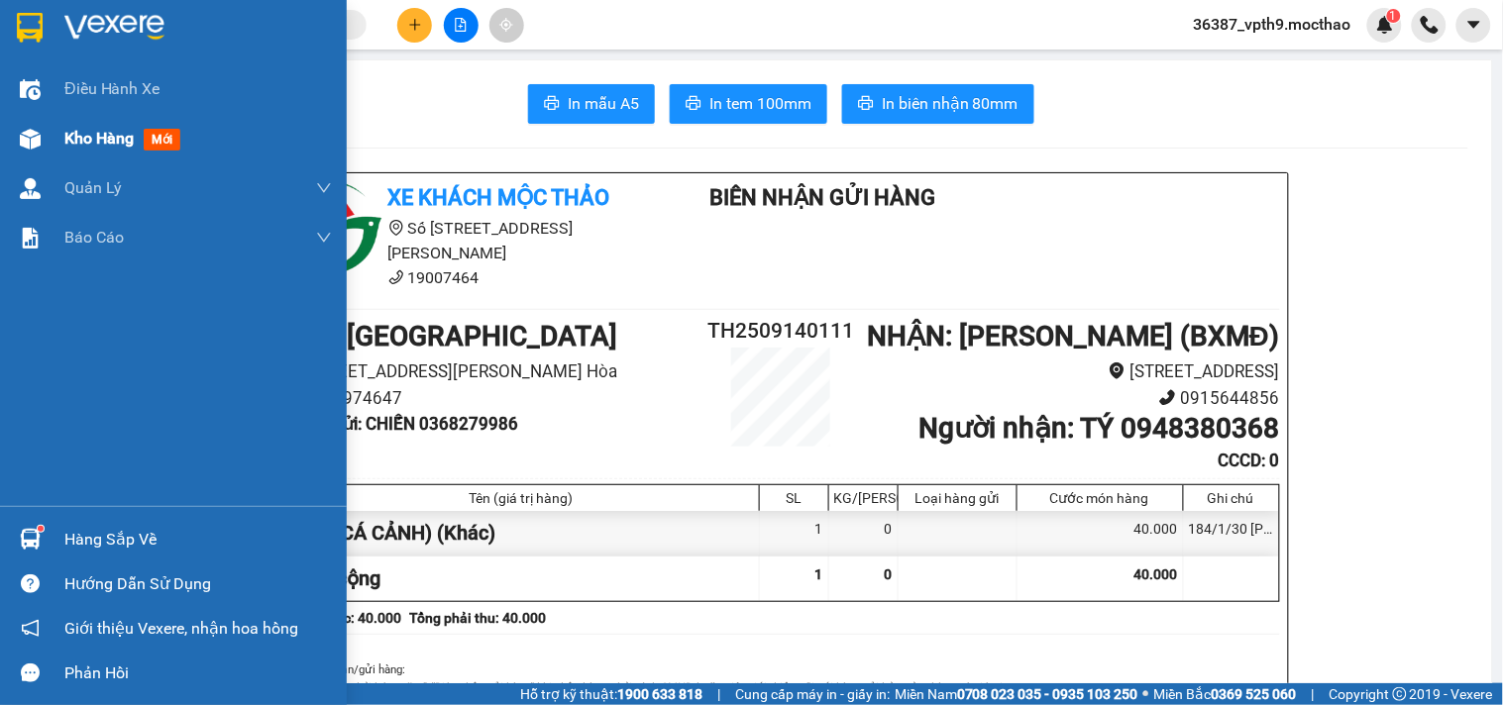
click at [74, 142] on span "Kho hàng" at bounding box center [98, 138] width 69 height 19
click at [79, 140] on span "Kho hàng" at bounding box center [98, 138] width 69 height 19
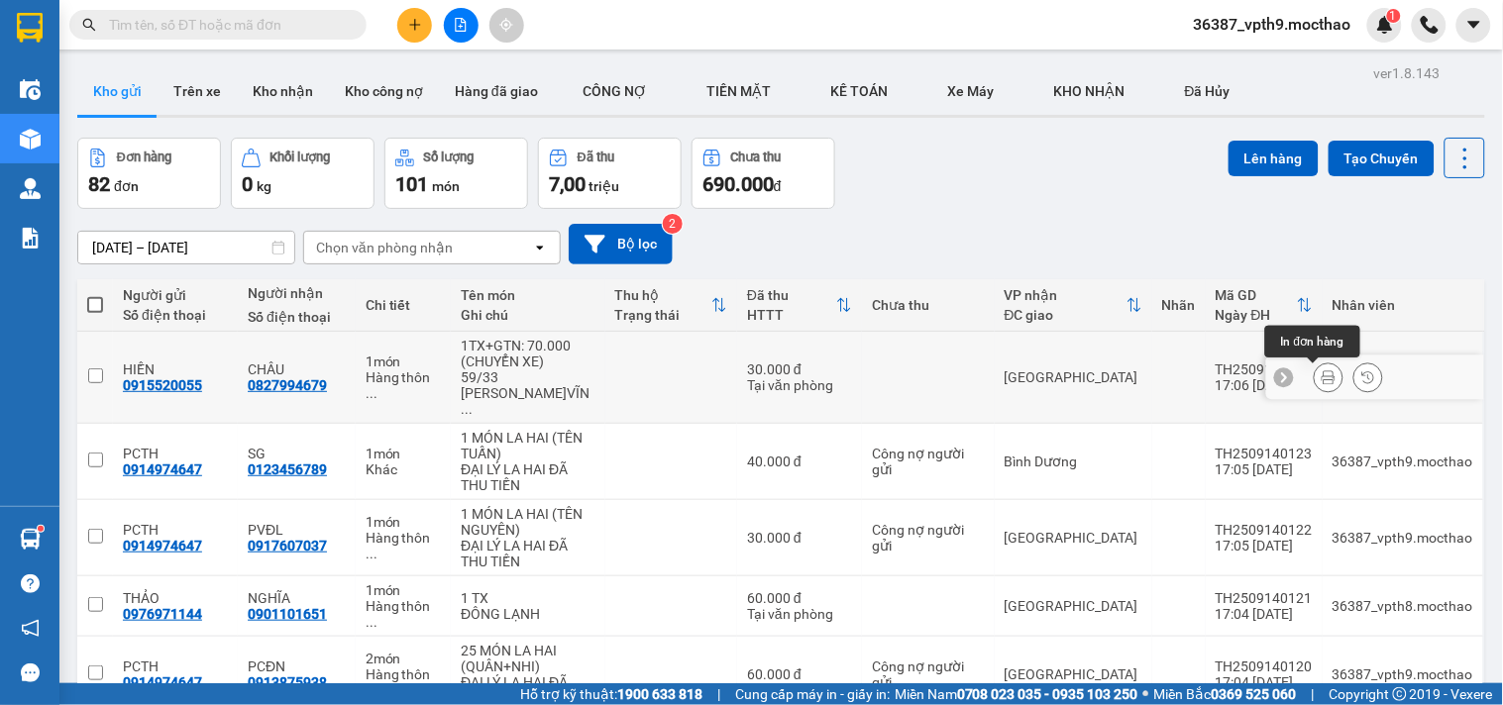
drag, startPoint x: 1313, startPoint y: 381, endPoint x: 917, endPoint y: 23, distance: 533.7
click at [1322, 379] on icon at bounding box center [1329, 378] width 14 height 14
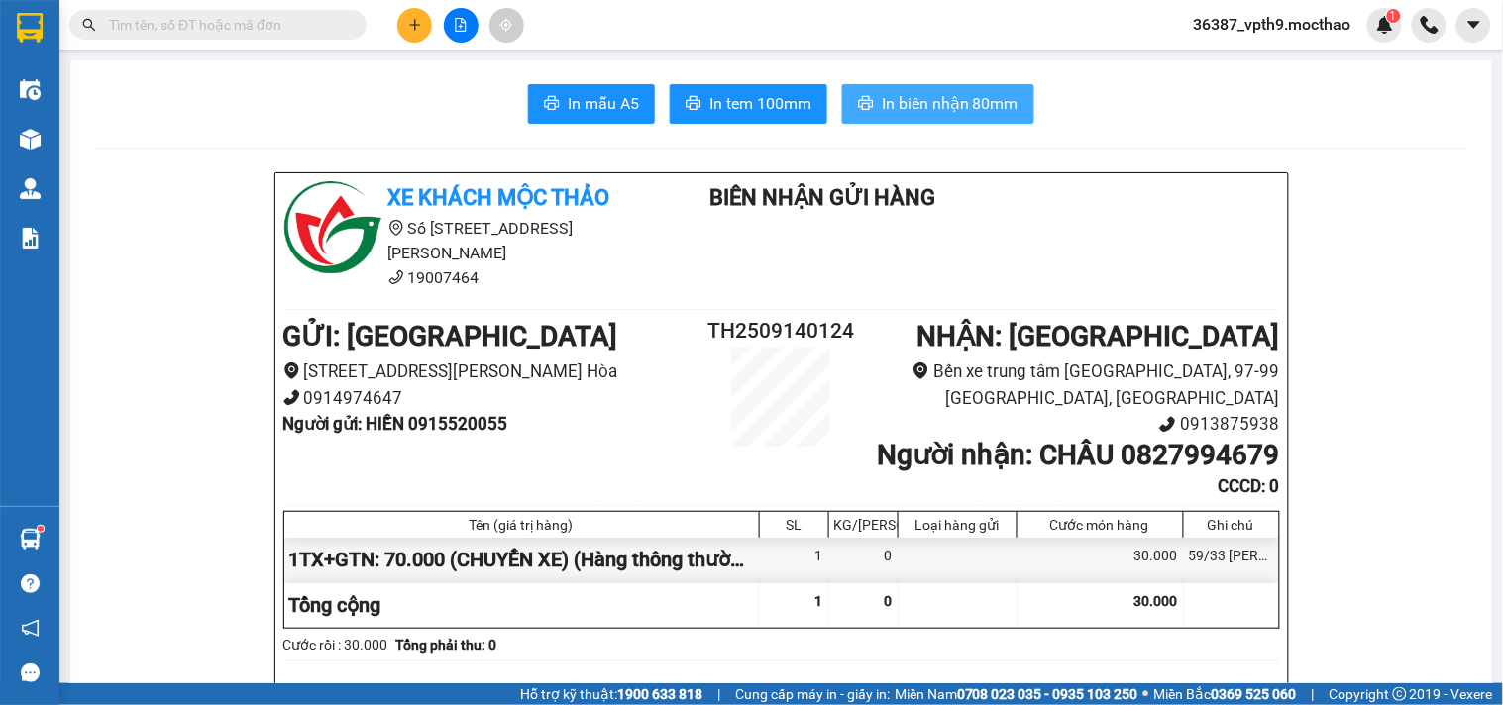
click at [897, 90] on button "In biên nhận 80mm" at bounding box center [938, 104] width 192 height 40
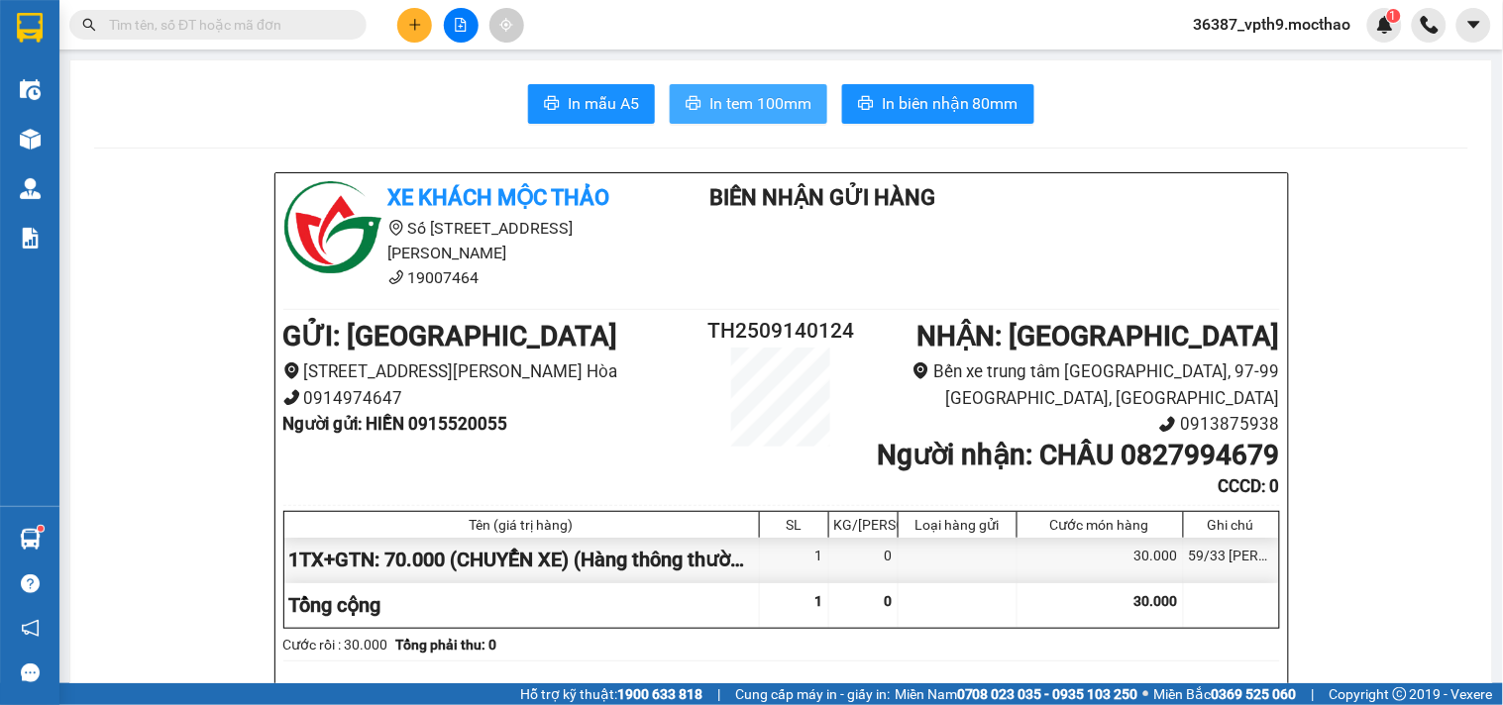
click at [759, 100] on span "In tem 100mm" at bounding box center [760, 103] width 102 height 25
click at [736, 116] on button "In tem 100mm" at bounding box center [749, 104] width 158 height 40
click at [1235, 34] on span "36387_vpth9.mocthao" at bounding box center [1272, 24] width 189 height 25
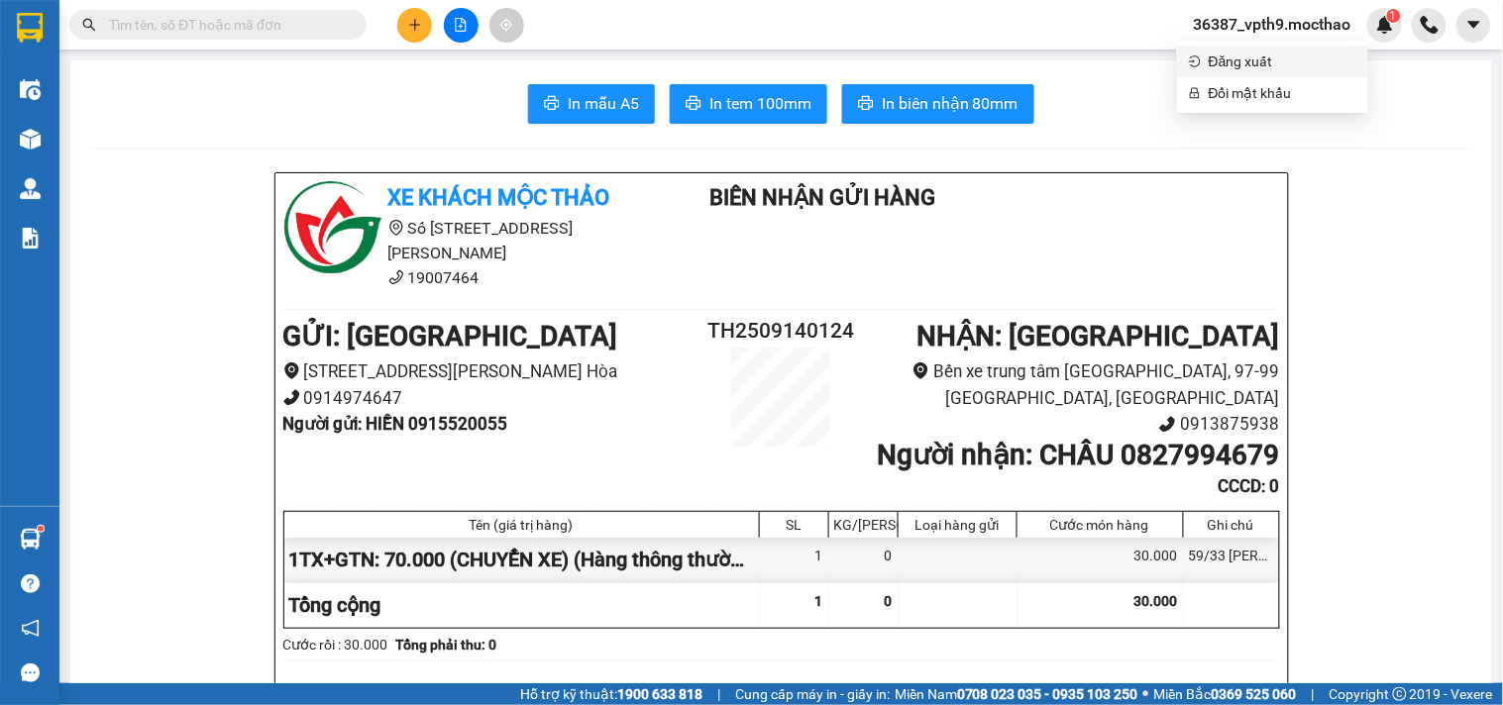
click at [1232, 62] on span "Đăng xuất" at bounding box center [1283, 62] width 148 height 22
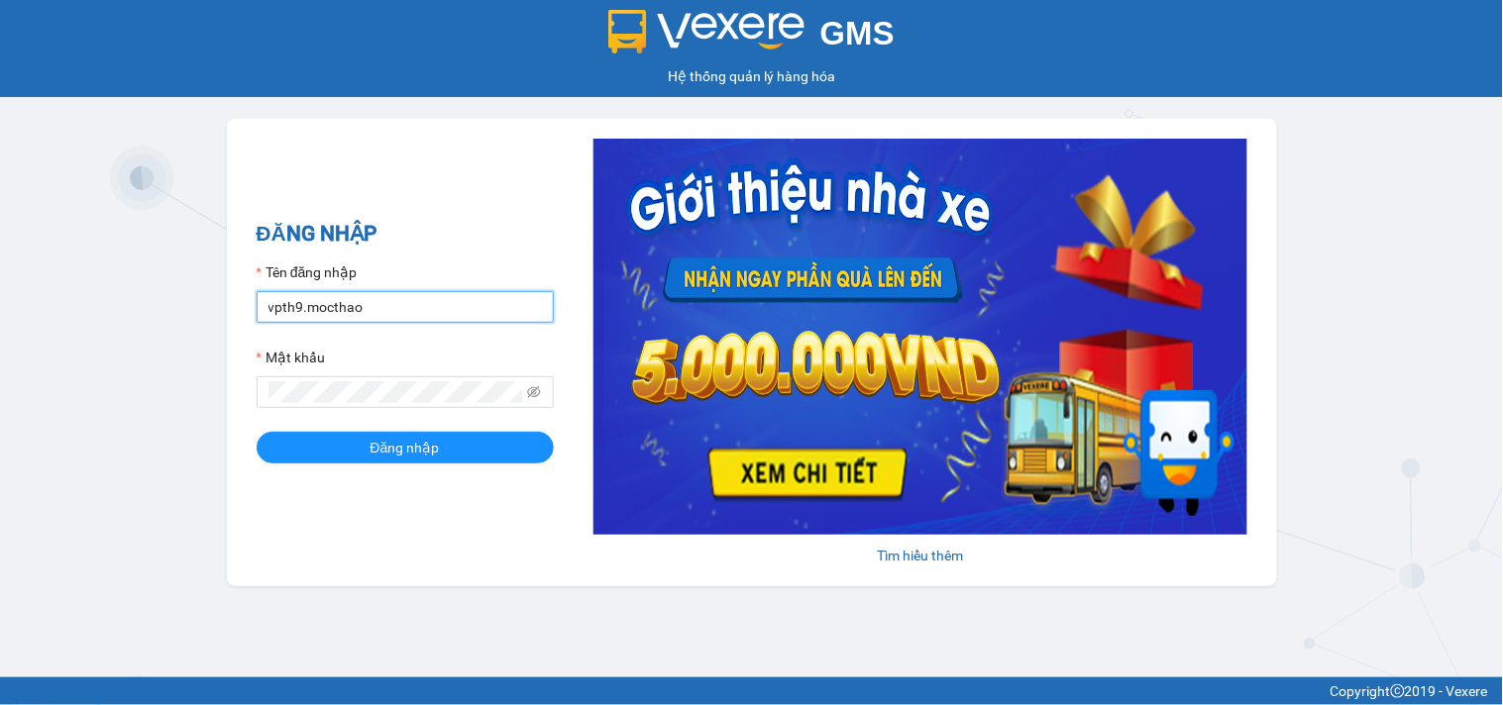
click at [403, 305] on input "vpth9.mocthao" at bounding box center [405, 307] width 297 height 32
type input "bxmt1.mocthao"
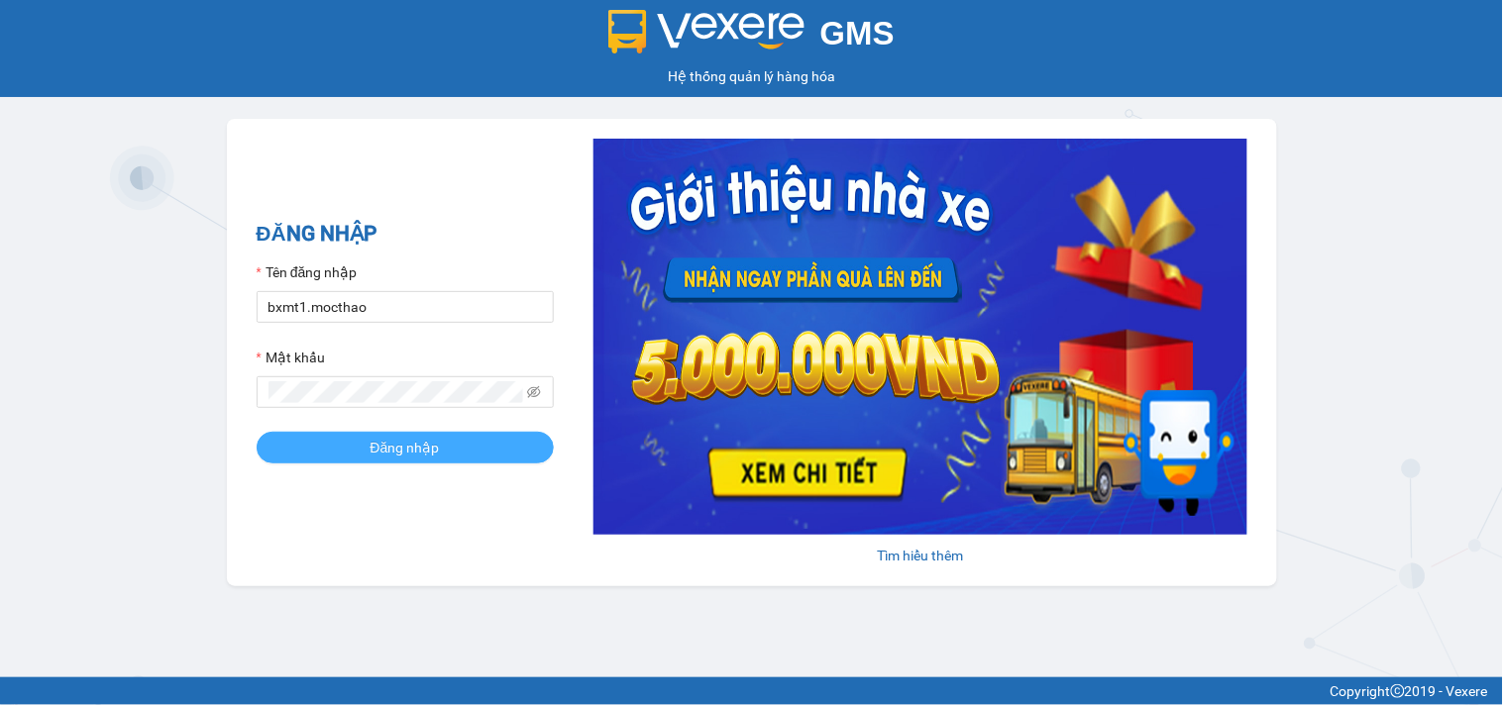
click at [461, 444] on button "Đăng nhập" at bounding box center [405, 448] width 297 height 32
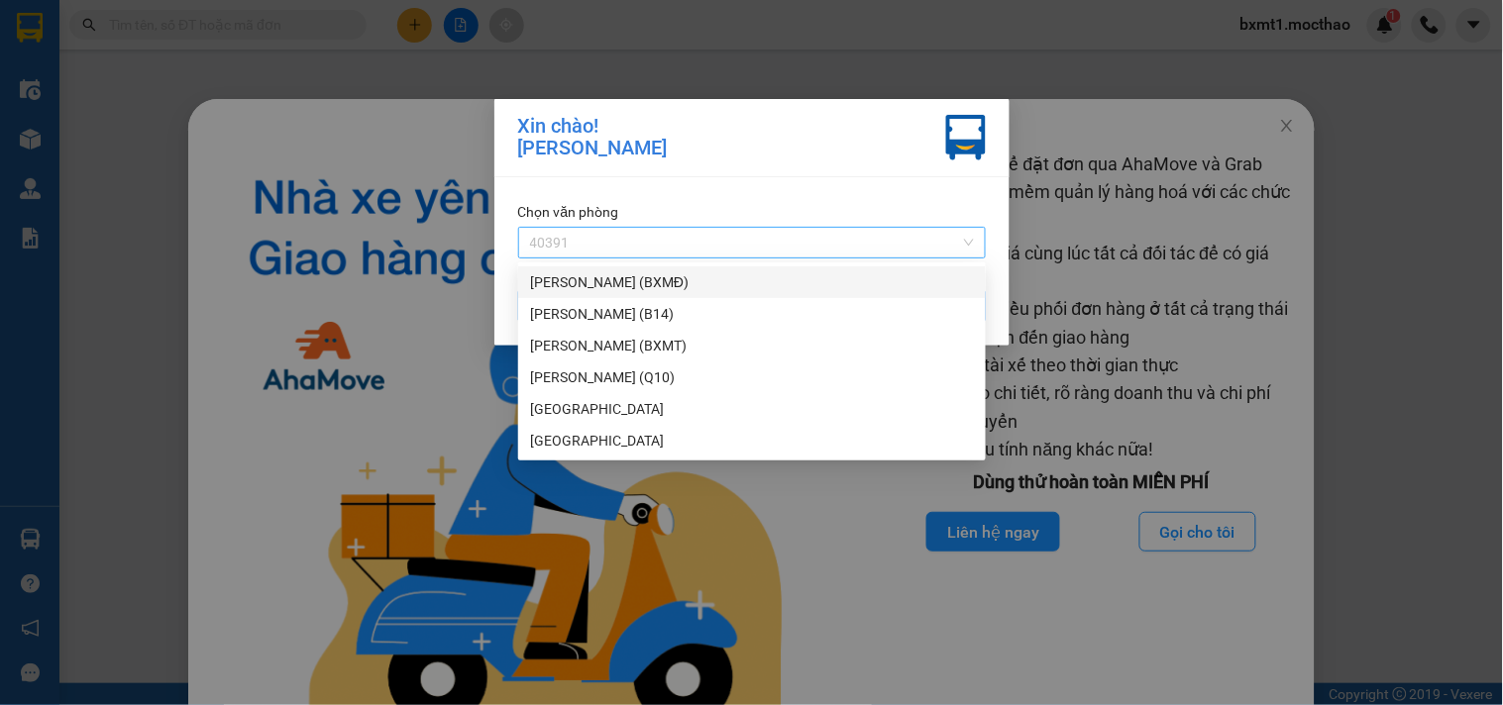
click at [679, 240] on span "40391" at bounding box center [752, 243] width 444 height 30
click at [576, 412] on div "[PERSON_NAME]" at bounding box center [752, 409] width 444 height 22
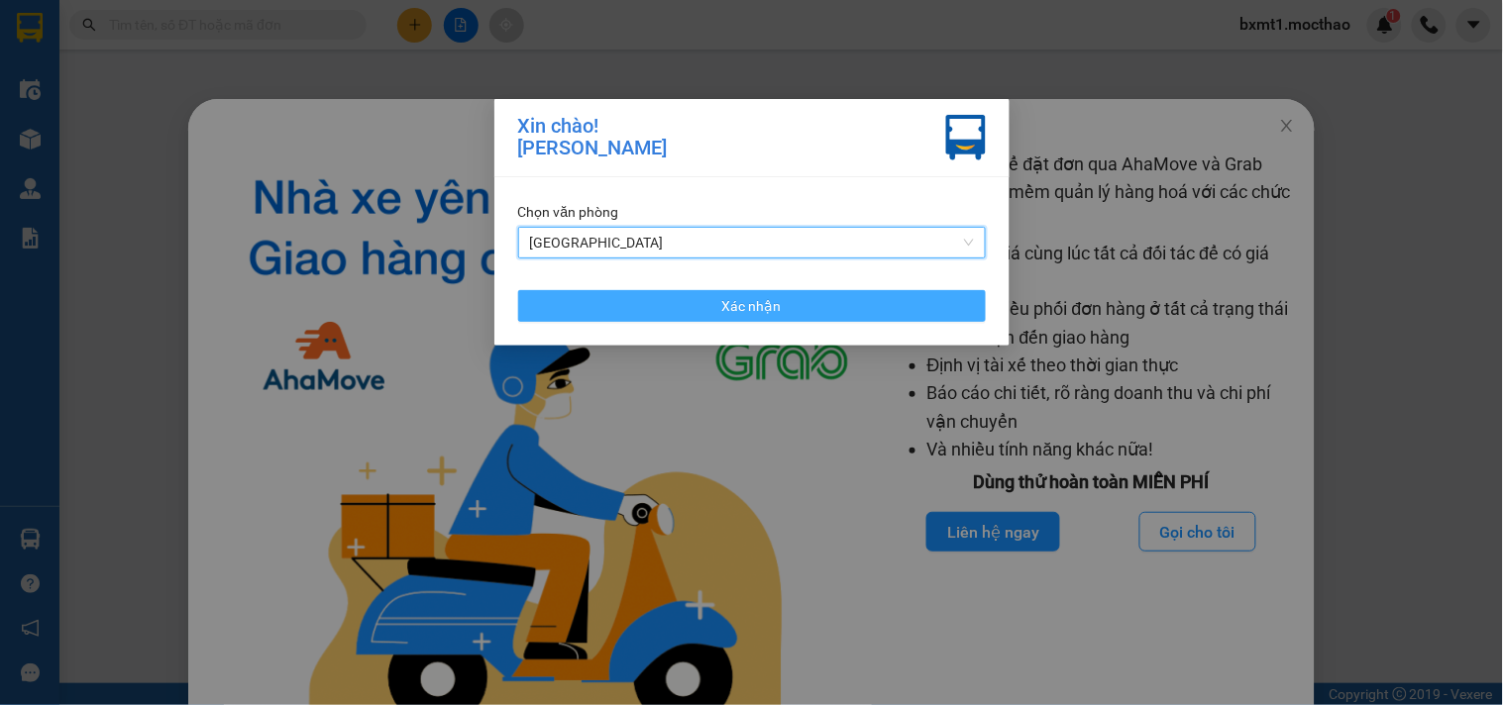
click at [730, 301] on span "Xác nhận" at bounding box center [751, 306] width 59 height 22
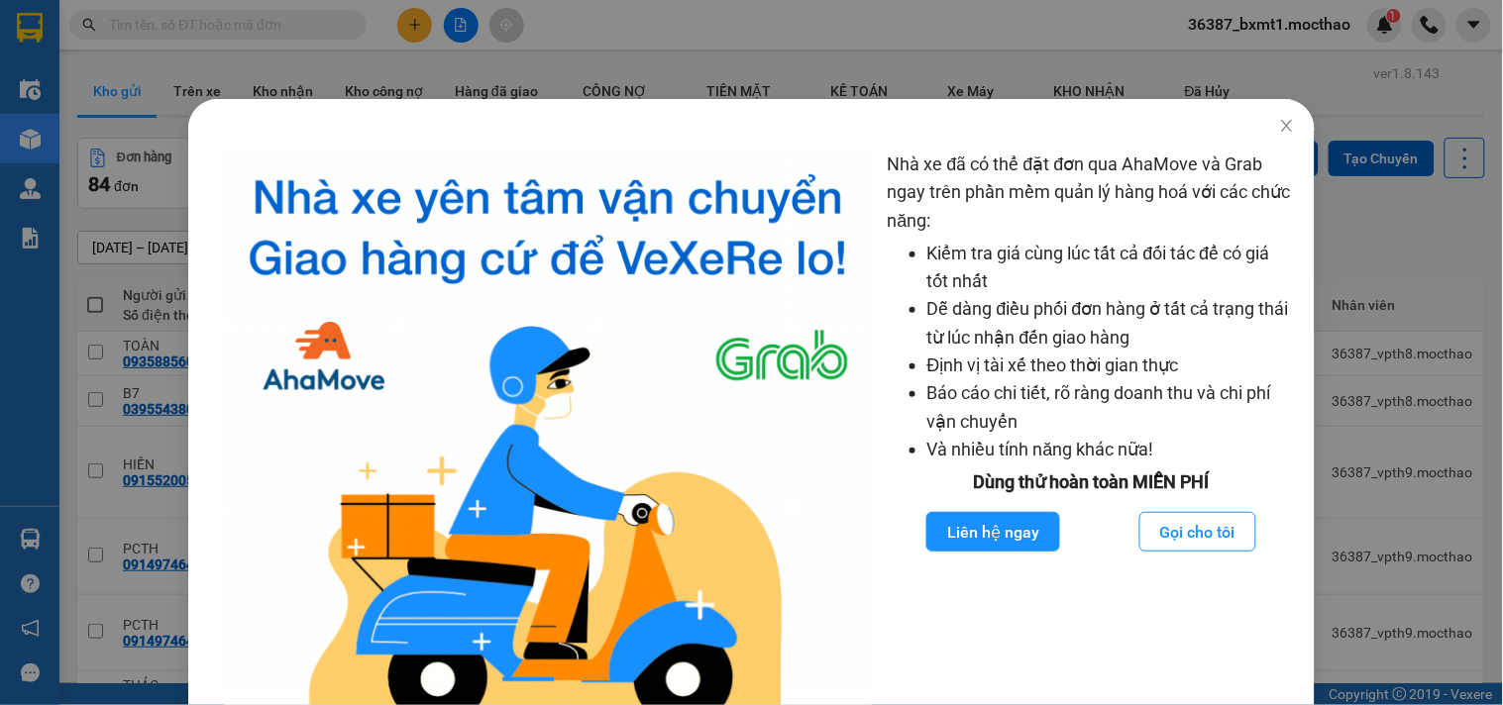
click at [1390, 231] on div "Nhà xe đã có thể đặt đơn qua AhaMove và Grab ngay trên phần mềm quản lý hàng ho…" at bounding box center [751, 352] width 1503 height 705
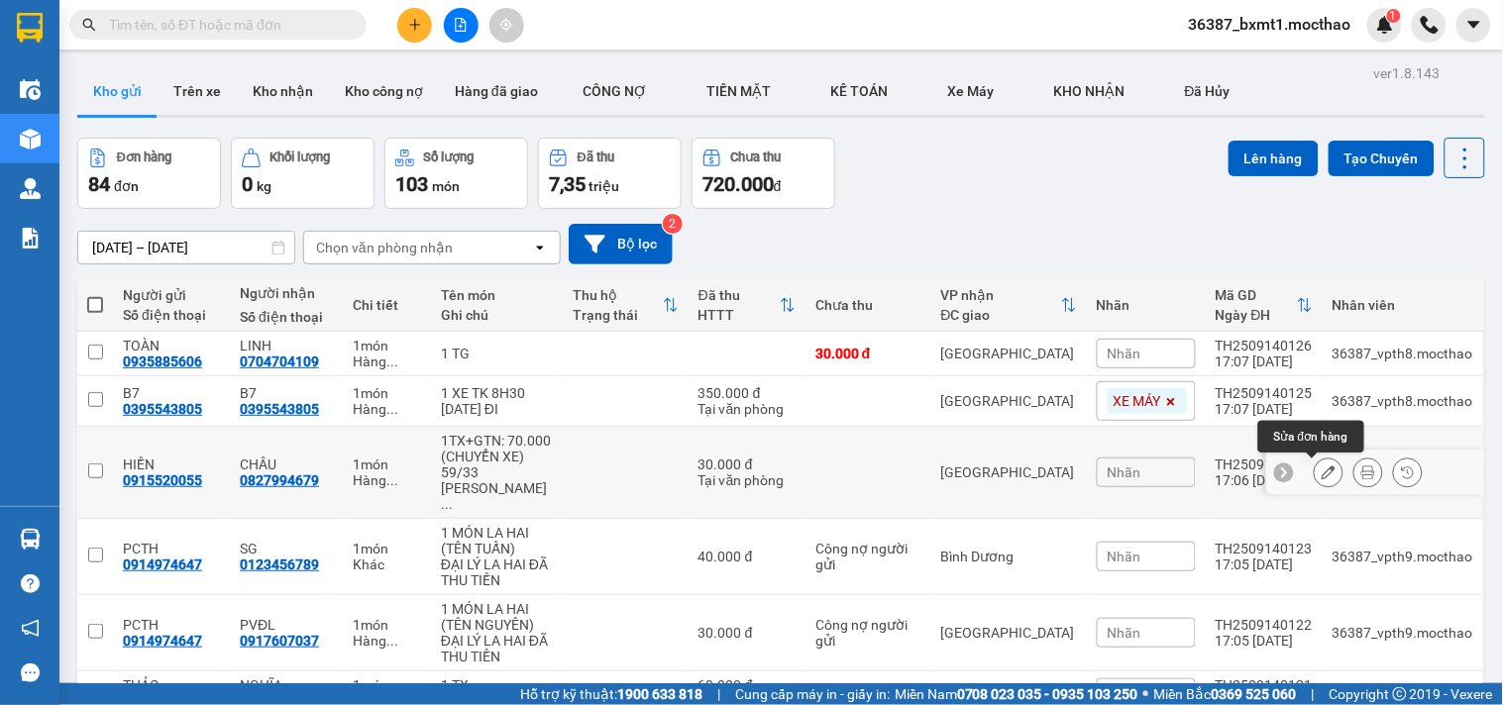
click at [1322, 477] on icon at bounding box center [1329, 473] width 14 height 14
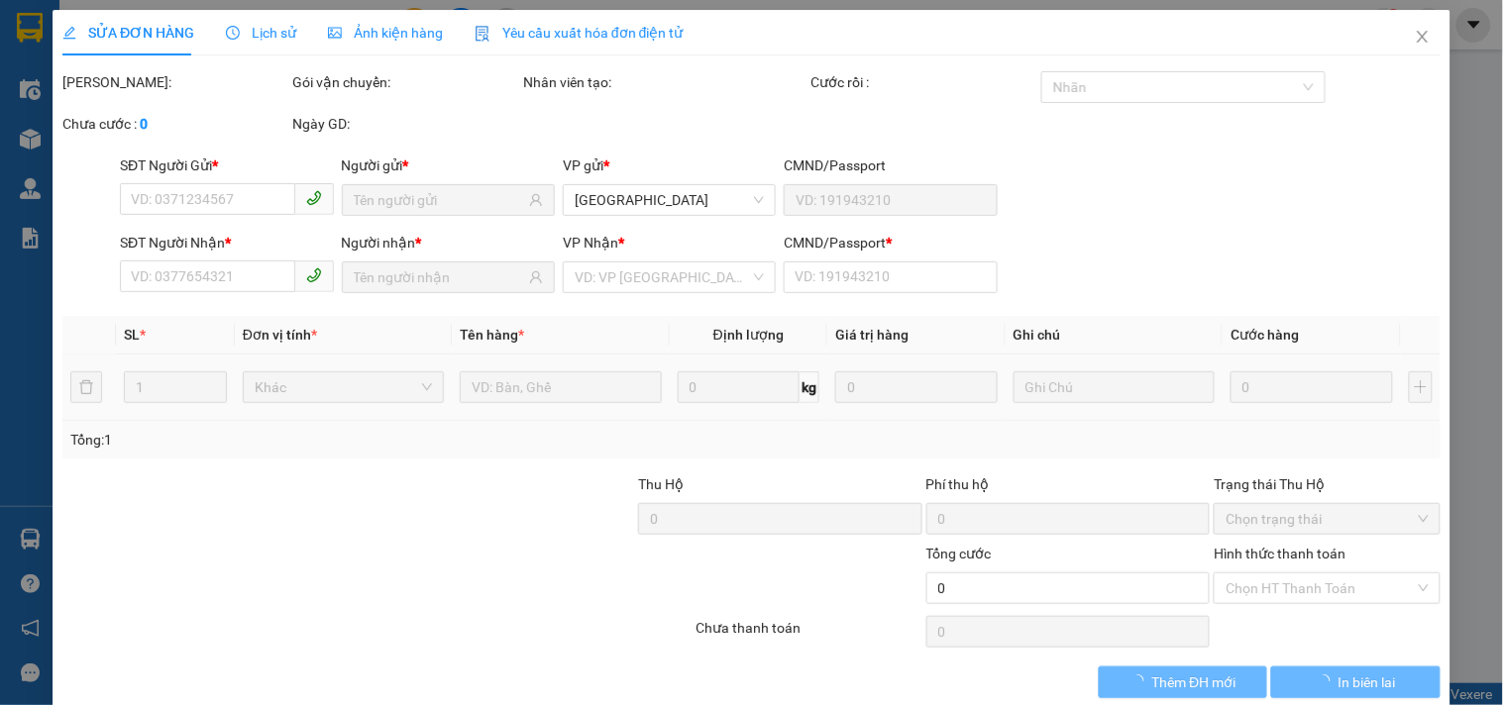
type input "0915520055"
type input "0827994679"
type input "0"
type input "30.000"
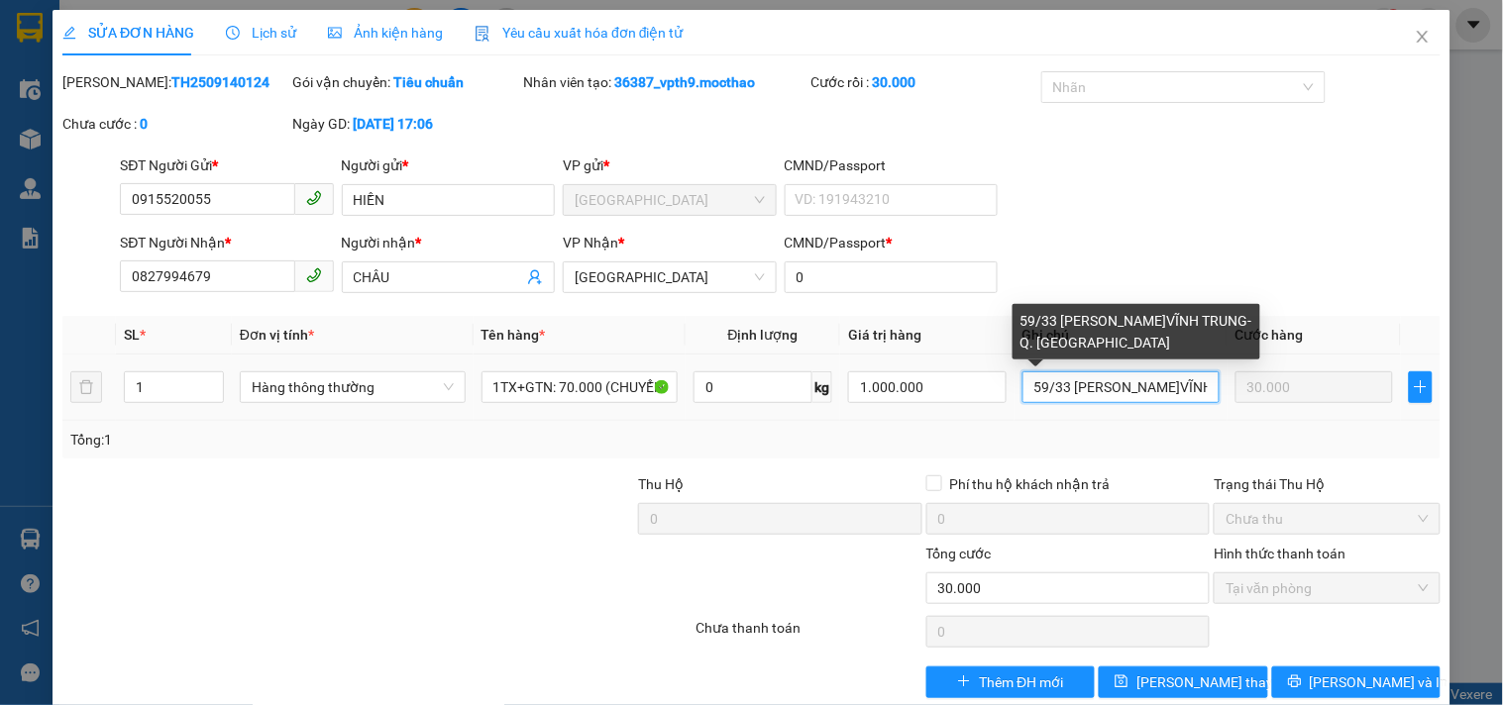
click at [1022, 392] on input "59/33 [PERSON_NAME]VĨNH TRUNG-Q. [GEOGRAPHIC_DATA]" at bounding box center [1120, 388] width 197 height 32
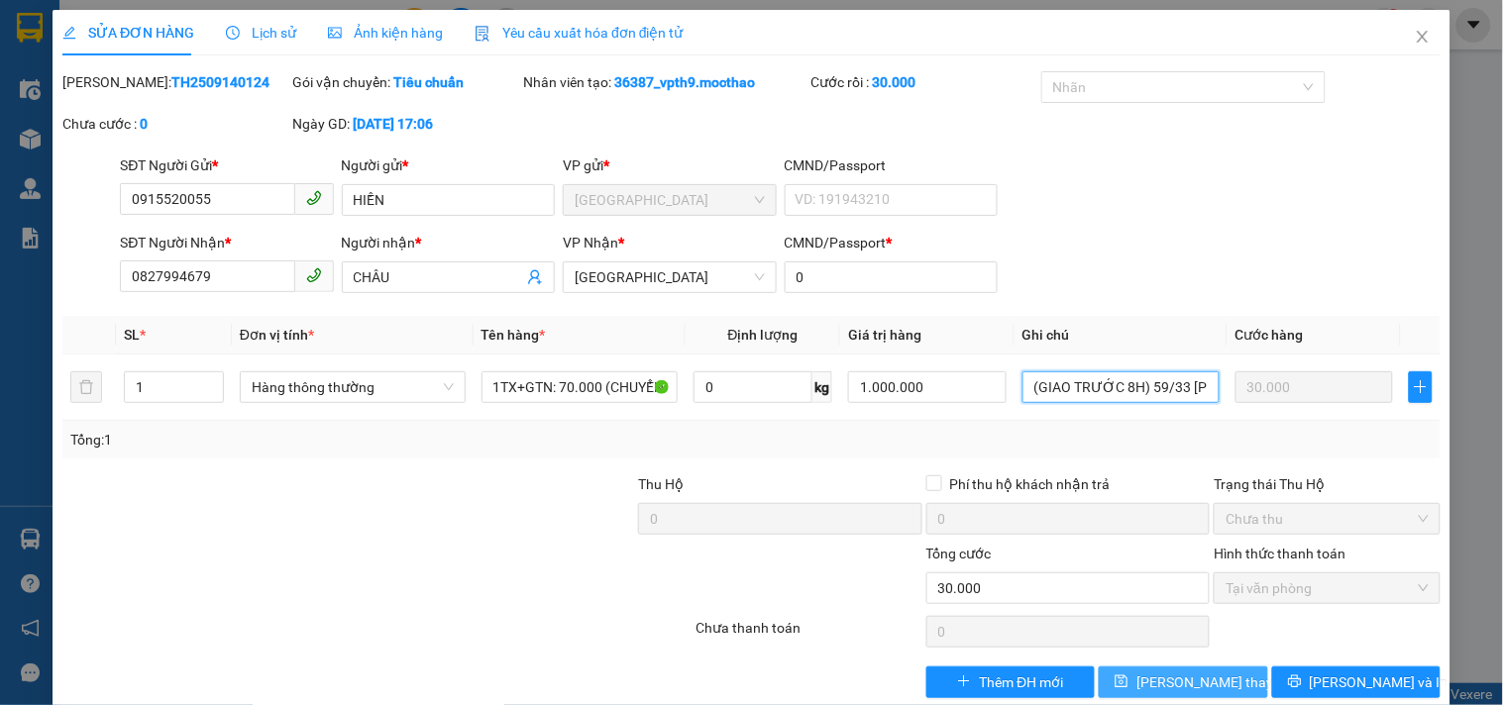
type input "(GIAO TRƯỚC 8H) 59/33 ĐỖ QUANG-P.VĨNH TRUNG-Q. THANH KHÊ"
click at [1196, 682] on span "Lưu thay đổi" at bounding box center [1215, 683] width 159 height 22
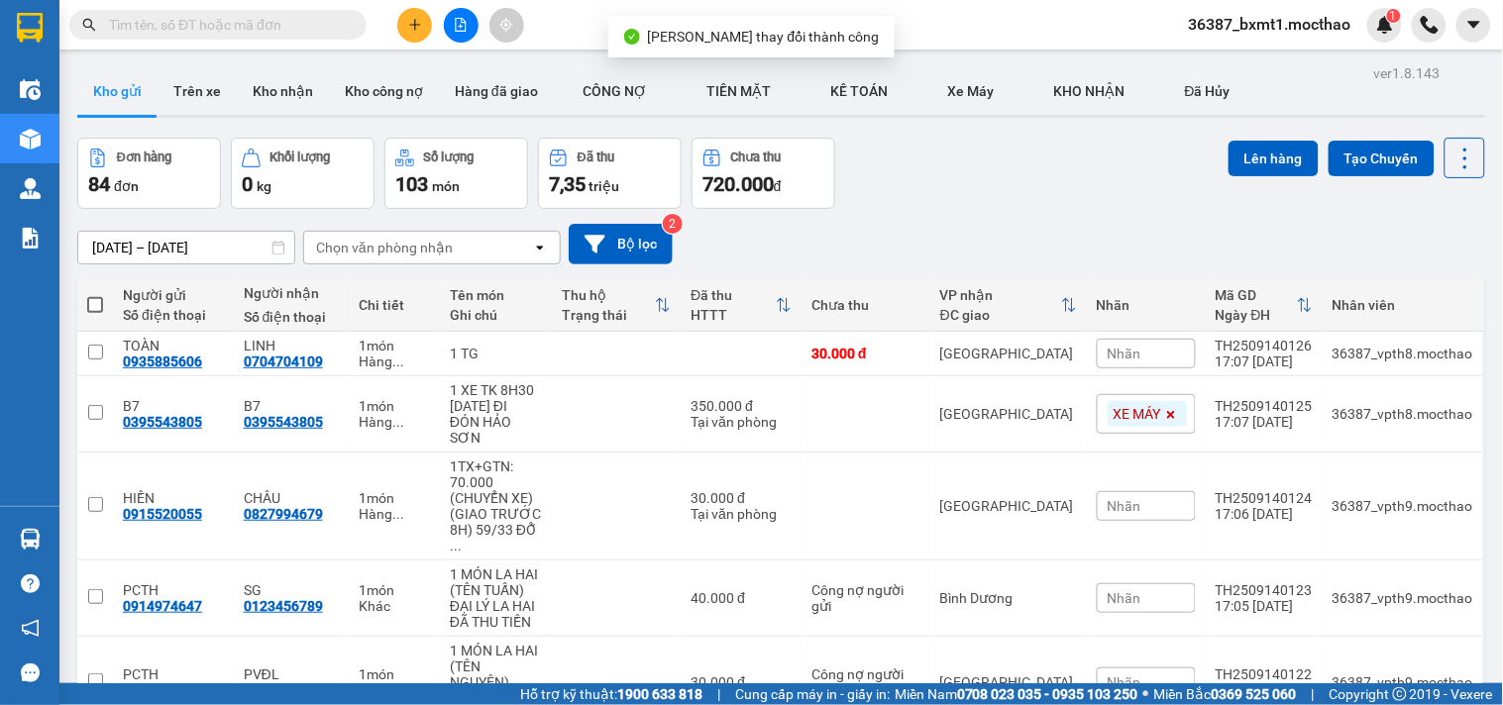
drag, startPoint x: 1333, startPoint y: 3, endPoint x: 1285, endPoint y: 33, distance: 56.9
click at [1322, 14] on div "Kết quả tìm kiếm ( 0 ) Bộ lọc No Data 36387_bxmt1.mocthao 1" at bounding box center [751, 25] width 1503 height 50
click at [1290, 30] on span "36387_bxmt1.mocthao" at bounding box center [1270, 24] width 194 height 25
click at [1235, 63] on span "Đăng xuất" at bounding box center [1281, 62] width 152 height 22
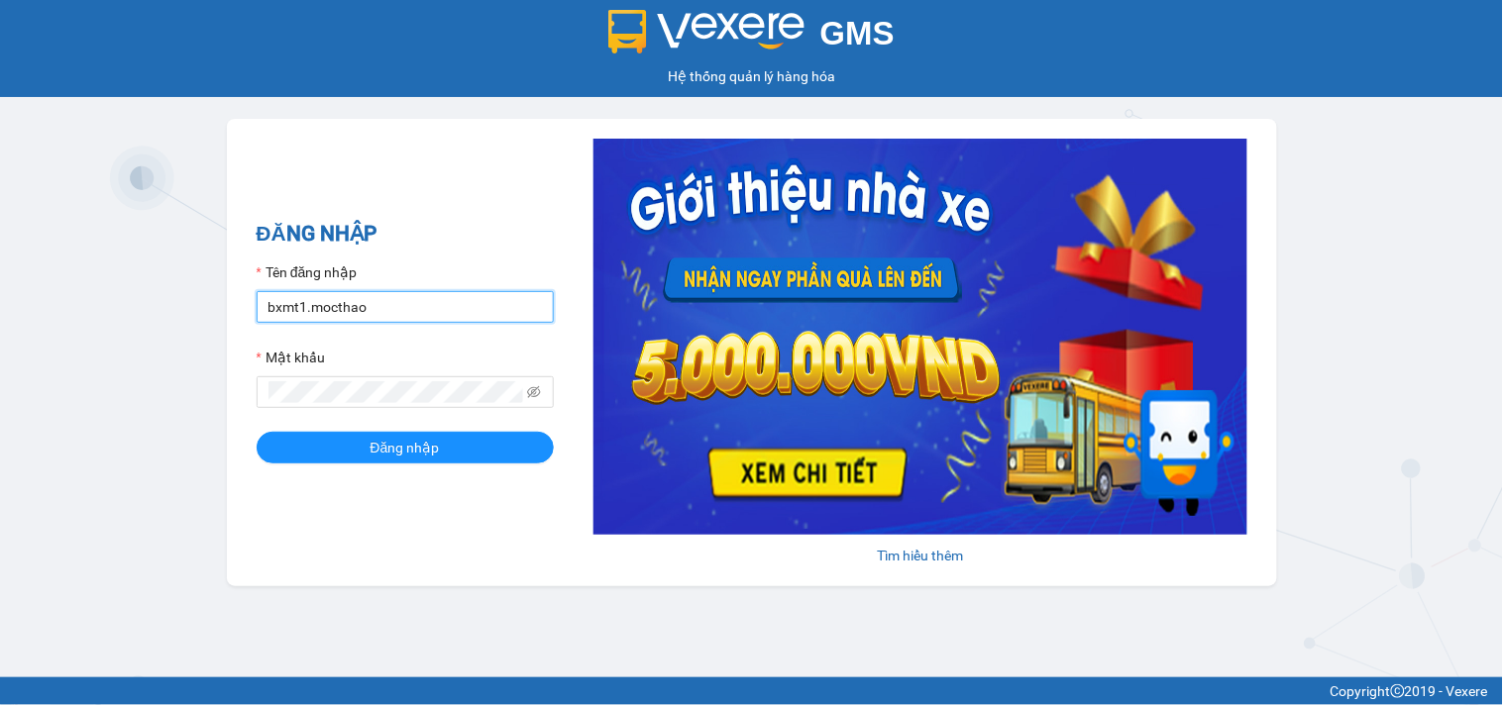
click at [343, 311] on input "bxmt1.mocthao" at bounding box center [405, 307] width 297 height 32
type input "vpth9.mocthao"
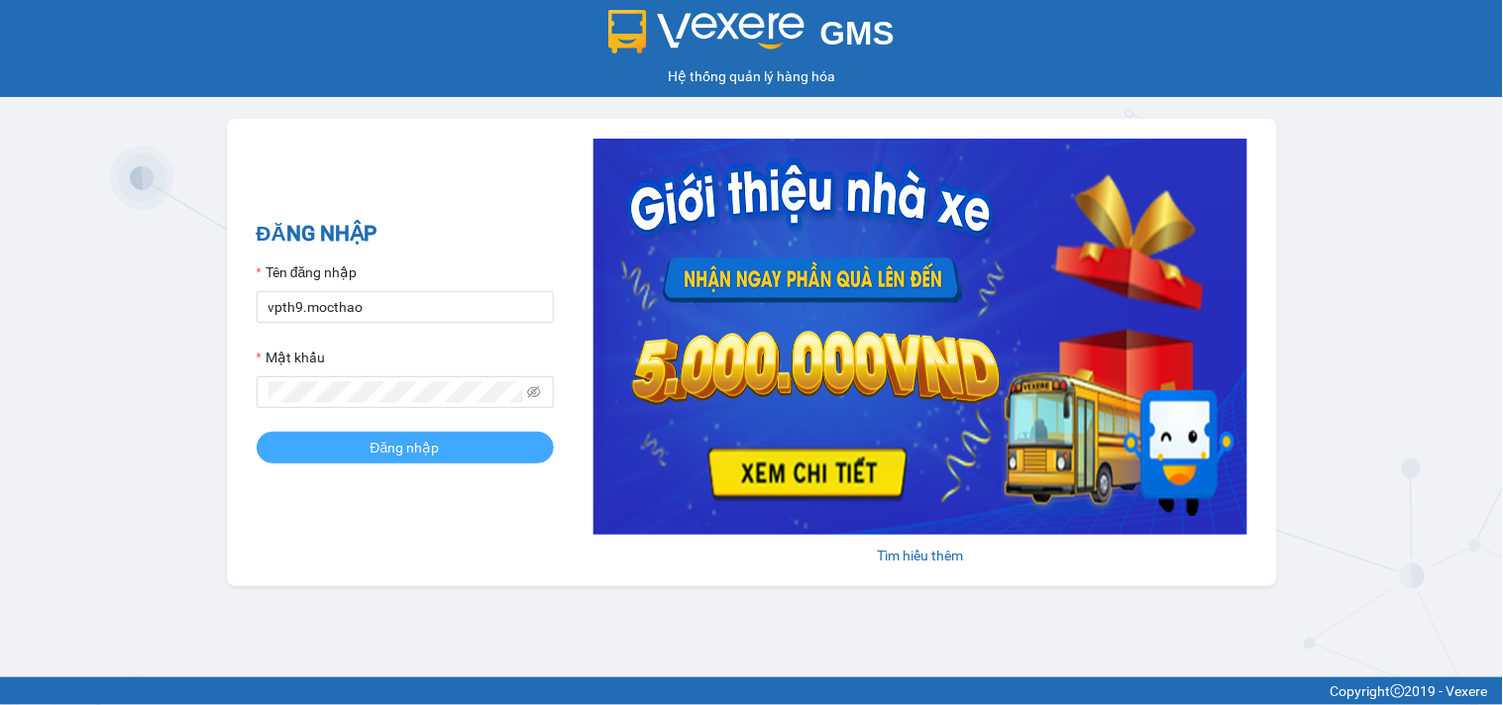
click at [485, 451] on button "Đăng nhập" at bounding box center [405, 448] width 297 height 32
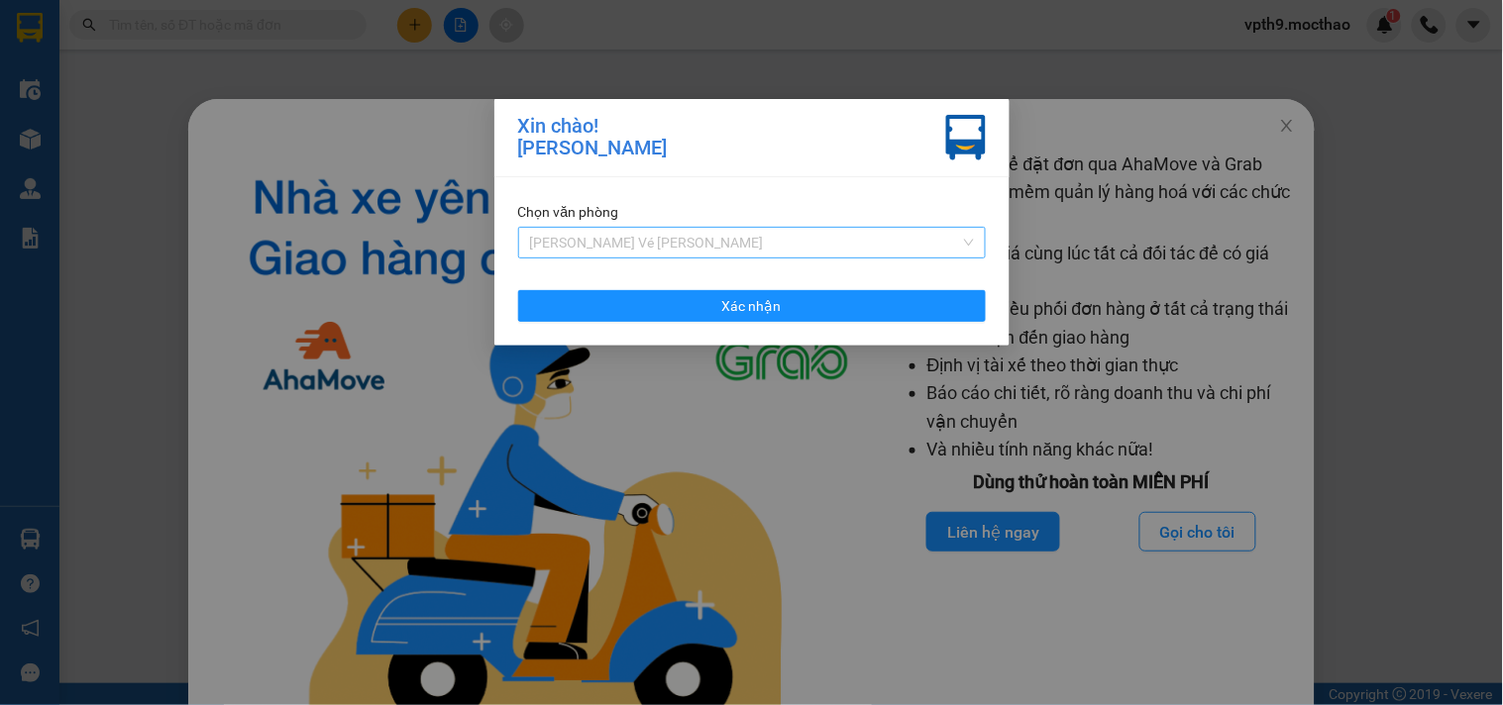
click at [695, 240] on span "Phòng Vé Tuy Hòa" at bounding box center [752, 243] width 444 height 30
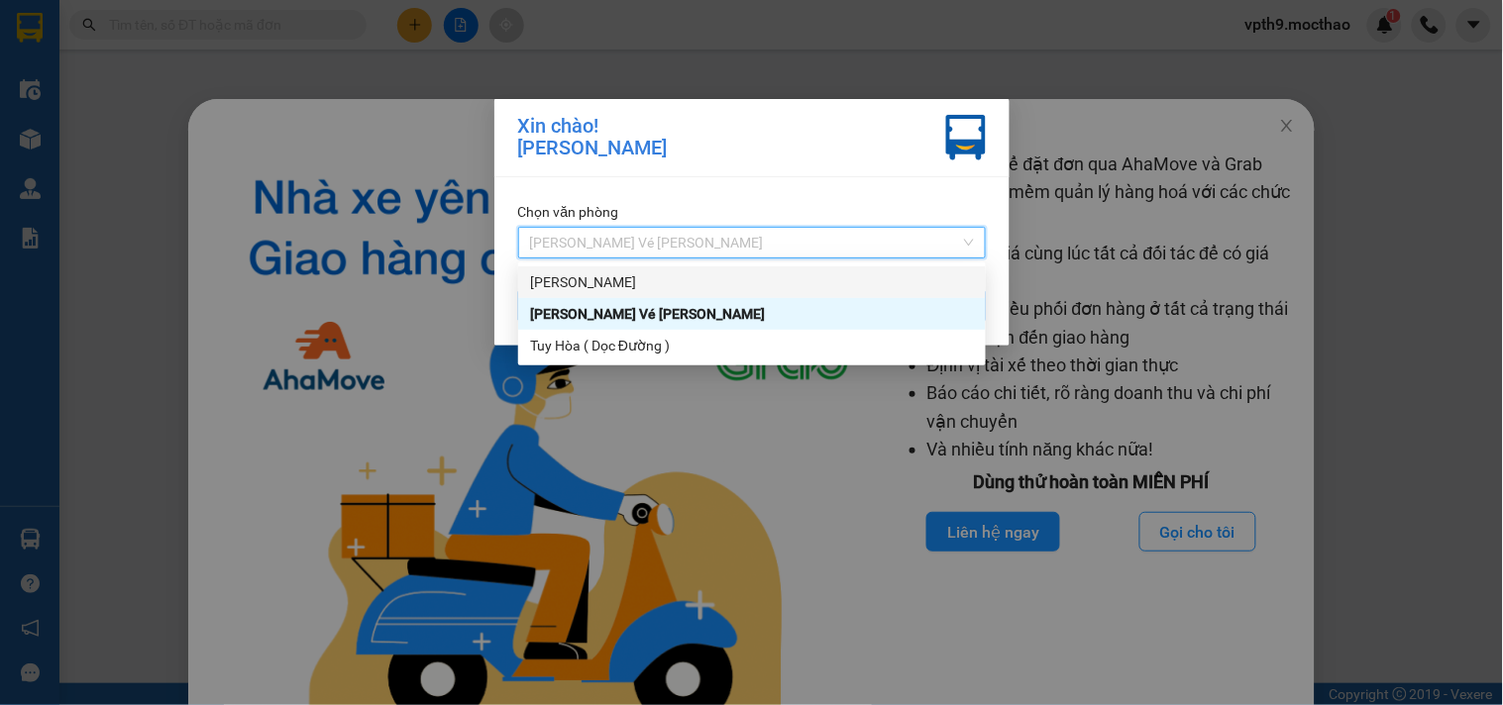
click at [582, 287] on div "[GEOGRAPHIC_DATA]" at bounding box center [752, 282] width 444 height 22
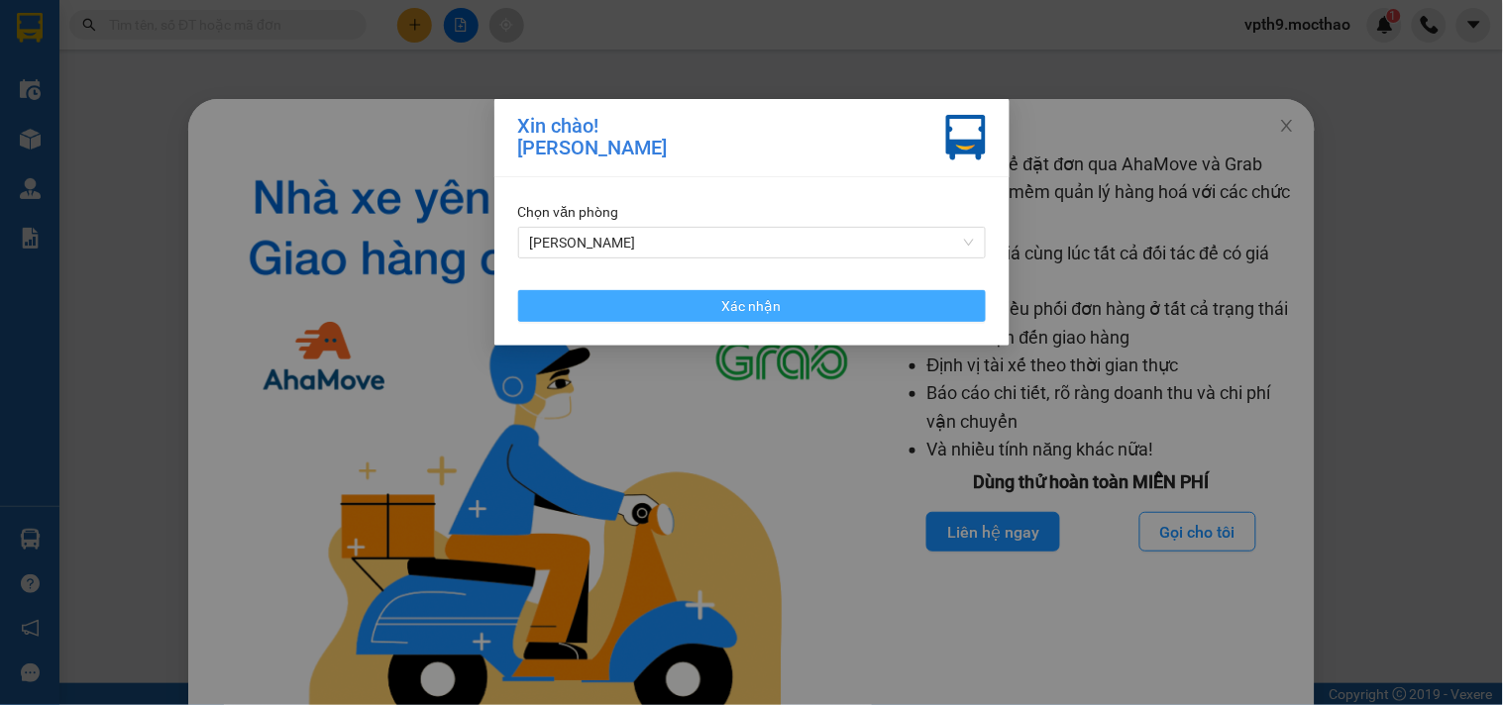
click at [599, 299] on button "Xác nhận" at bounding box center [752, 306] width 468 height 32
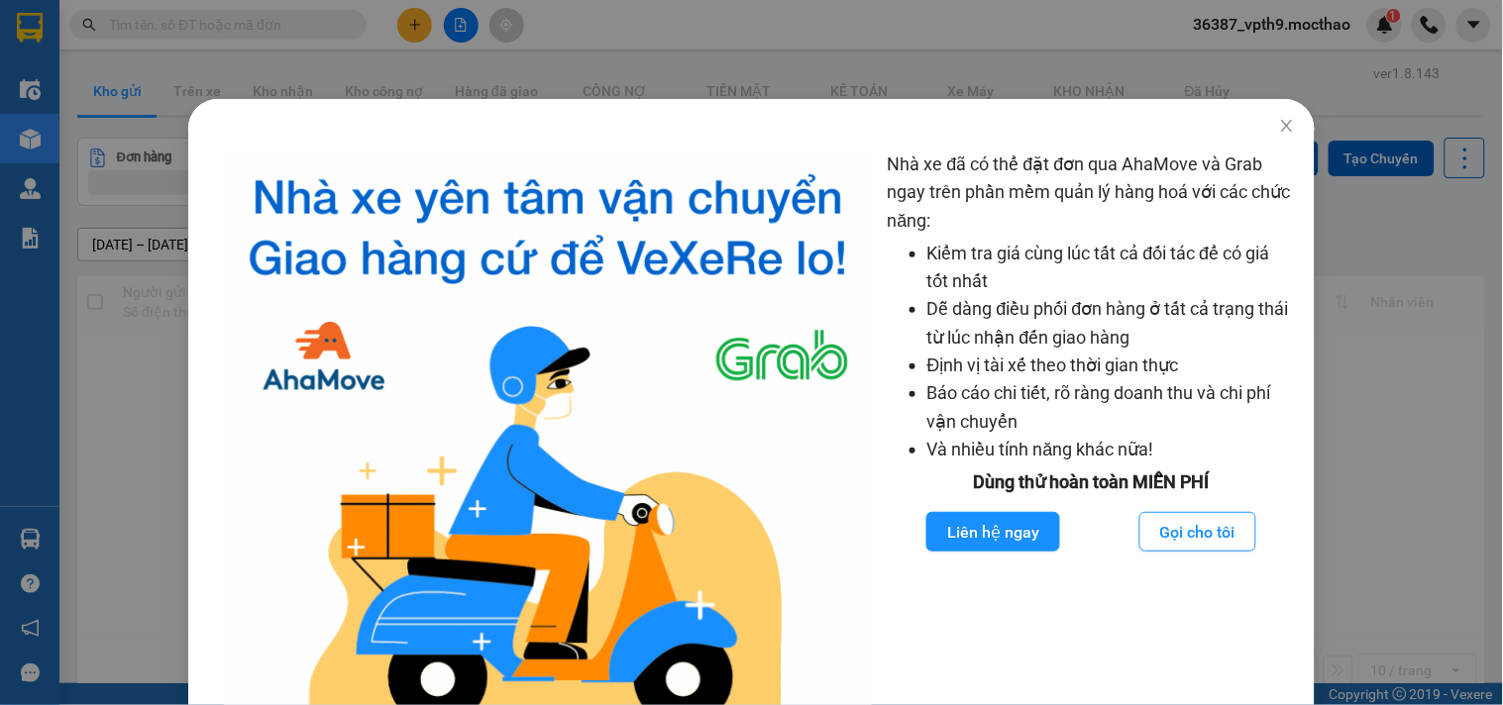
click at [1403, 218] on div "Nhà xe đã có thể đặt đơn qua AhaMove và Grab ngay trên phần mềm quản lý hàng ho…" at bounding box center [751, 352] width 1503 height 705
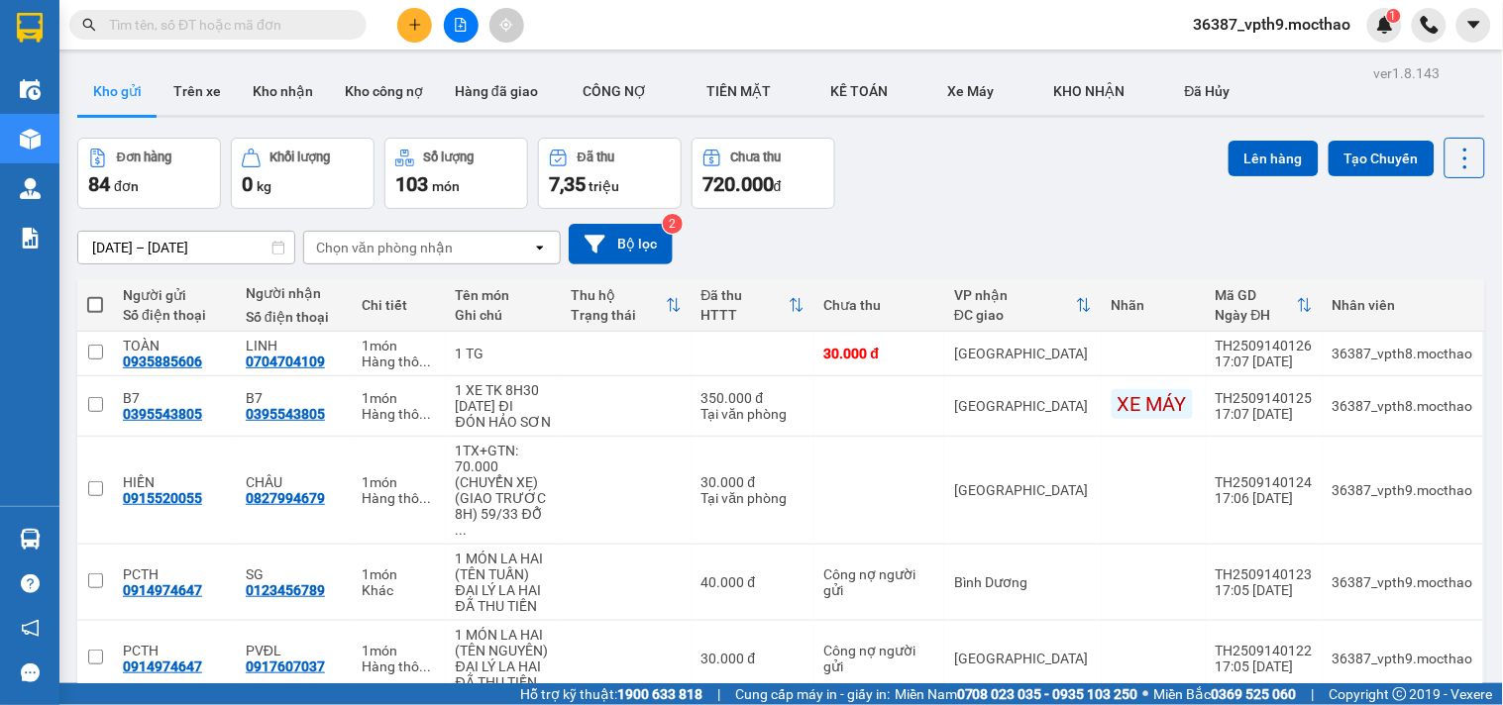
click at [1272, 14] on span "36387_vpth9.mocthao" at bounding box center [1272, 24] width 189 height 25
click at [1234, 59] on span "Đăng xuất" at bounding box center [1283, 62] width 148 height 22
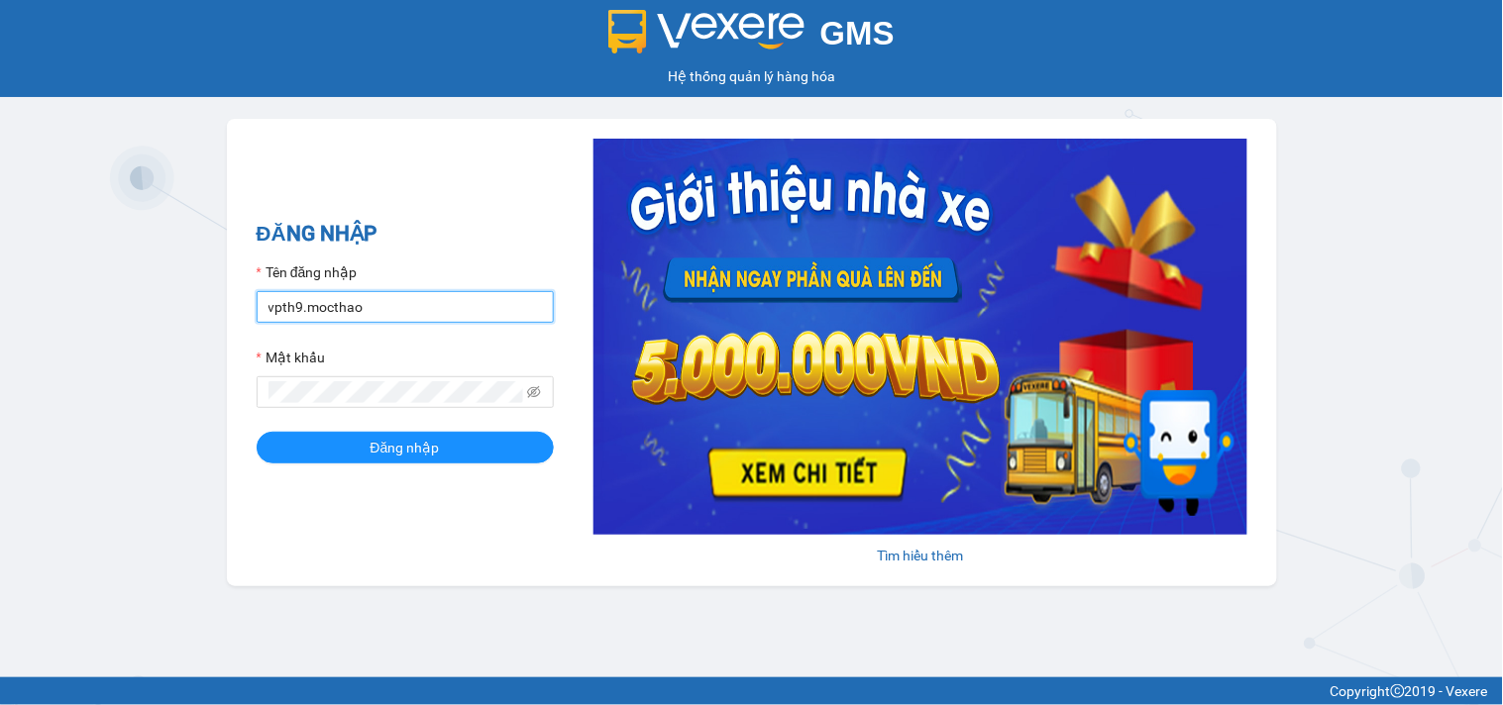
click at [380, 319] on input "vpth9.mocthao" at bounding box center [405, 307] width 297 height 32
type input "bxmt1.mocthao"
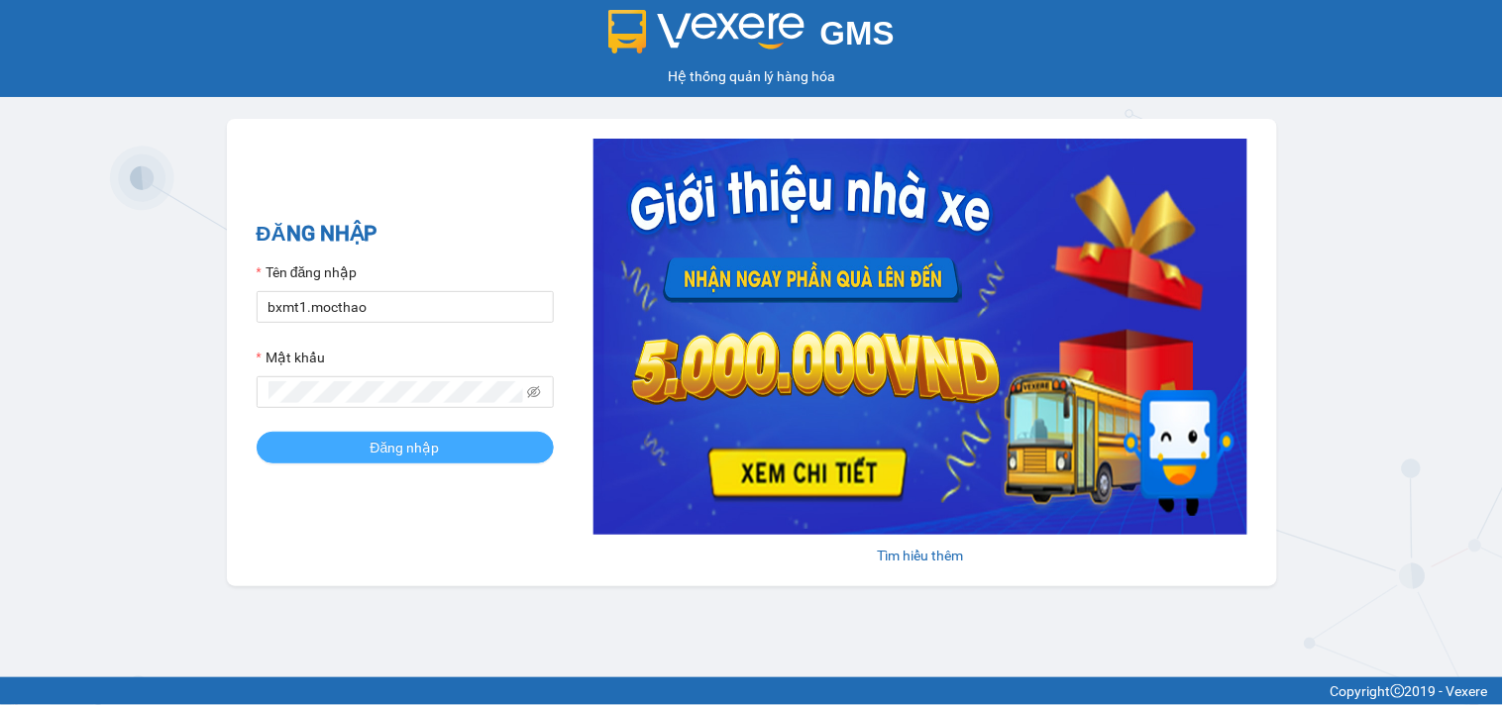
drag, startPoint x: 332, startPoint y: 452, endPoint x: 348, endPoint y: 288, distance: 164.2
click at [333, 451] on button "Đăng nhập" at bounding box center [405, 448] width 297 height 32
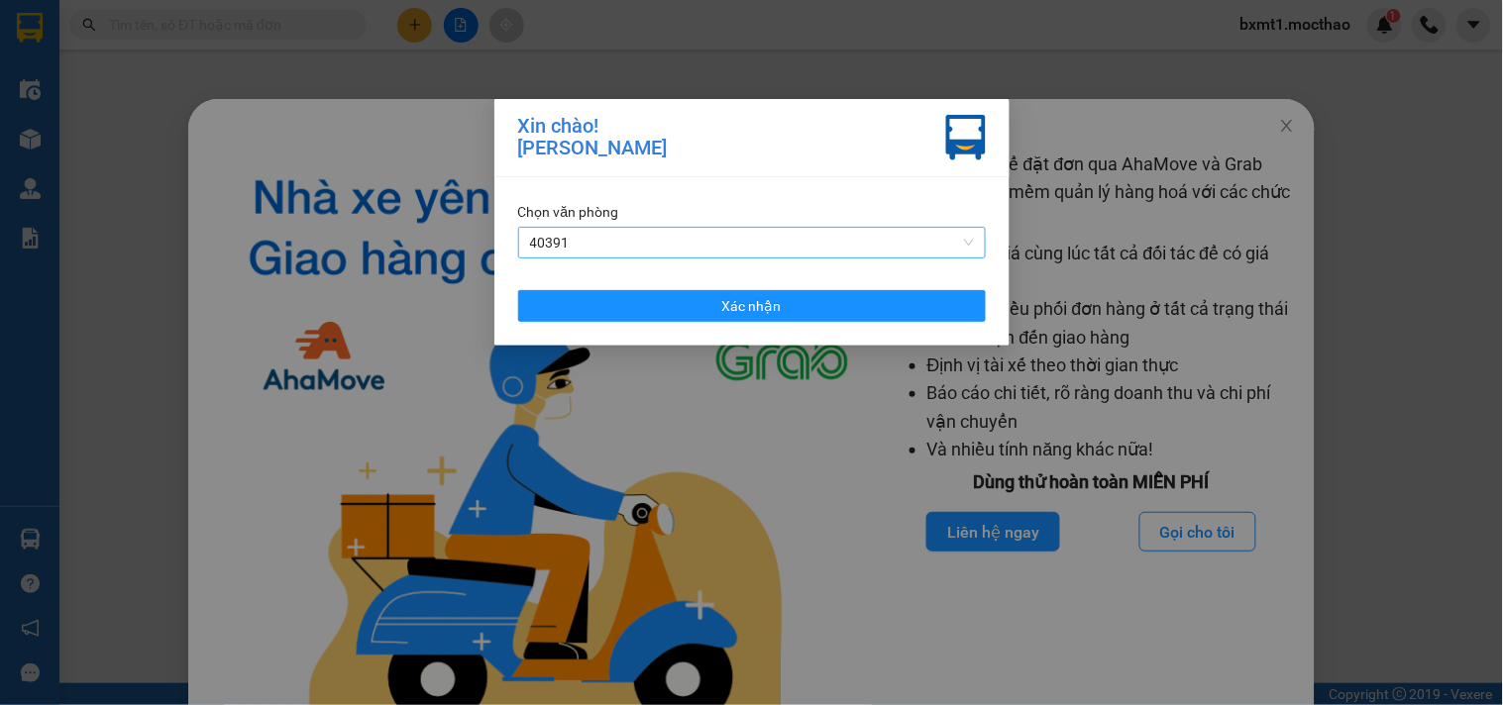
click at [619, 238] on span "40391" at bounding box center [752, 243] width 444 height 30
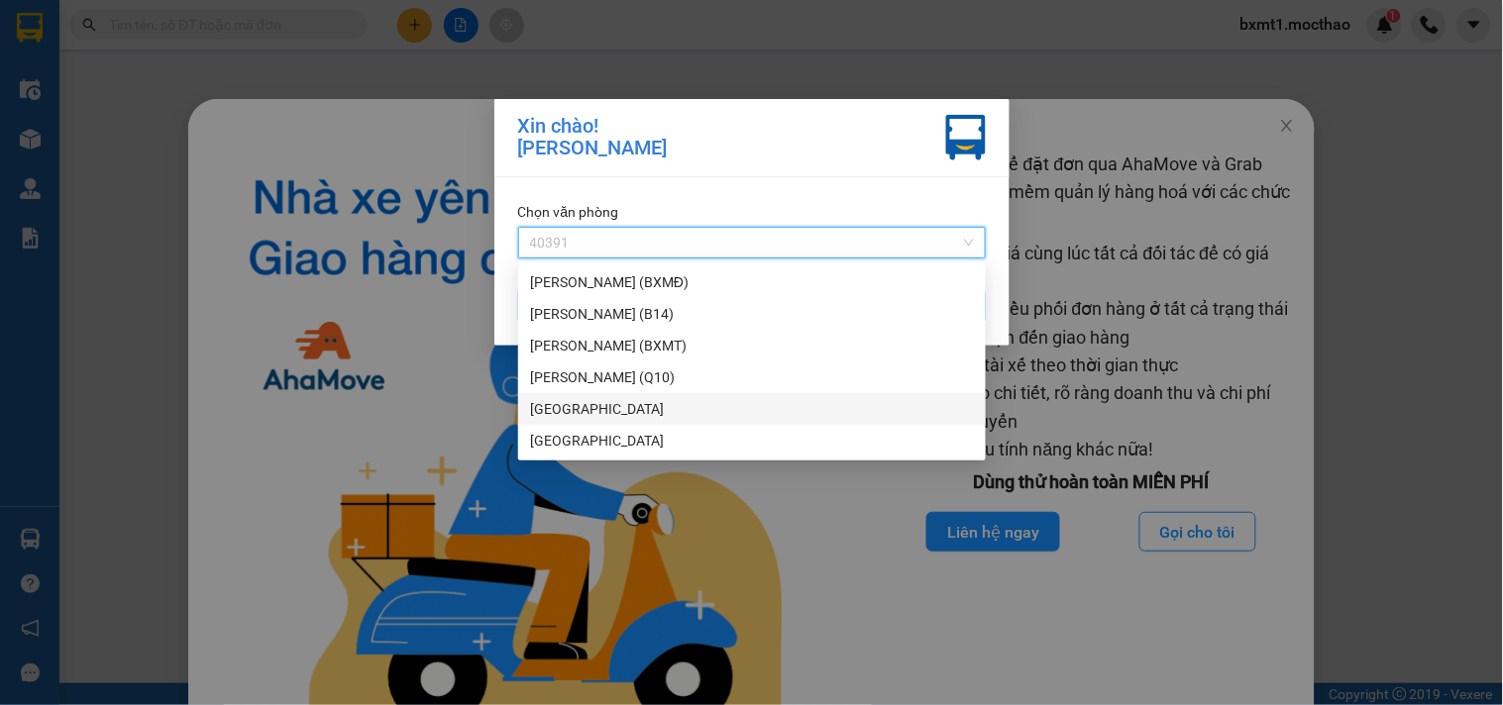
click at [559, 411] on div "[PERSON_NAME]" at bounding box center [752, 409] width 444 height 22
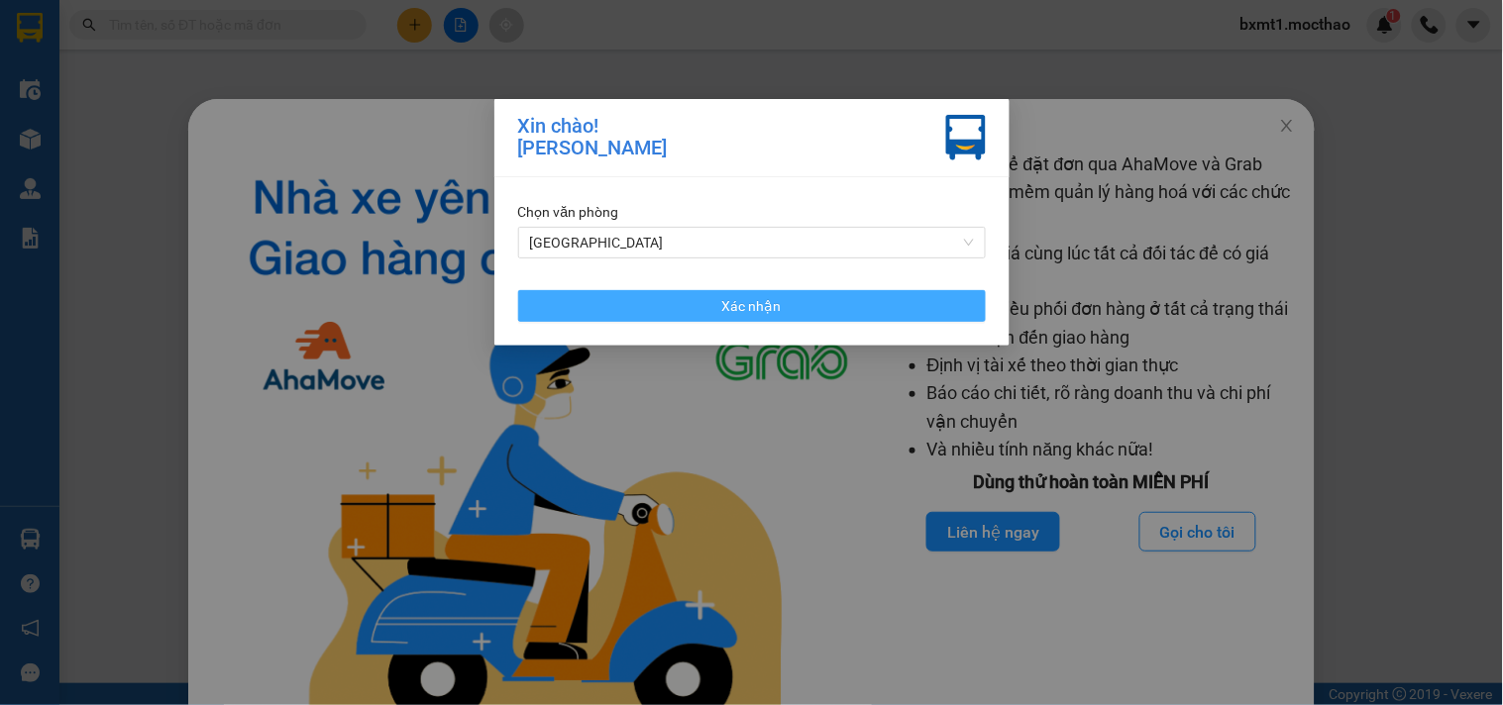
click at [671, 311] on button "Xác nhận" at bounding box center [752, 306] width 468 height 32
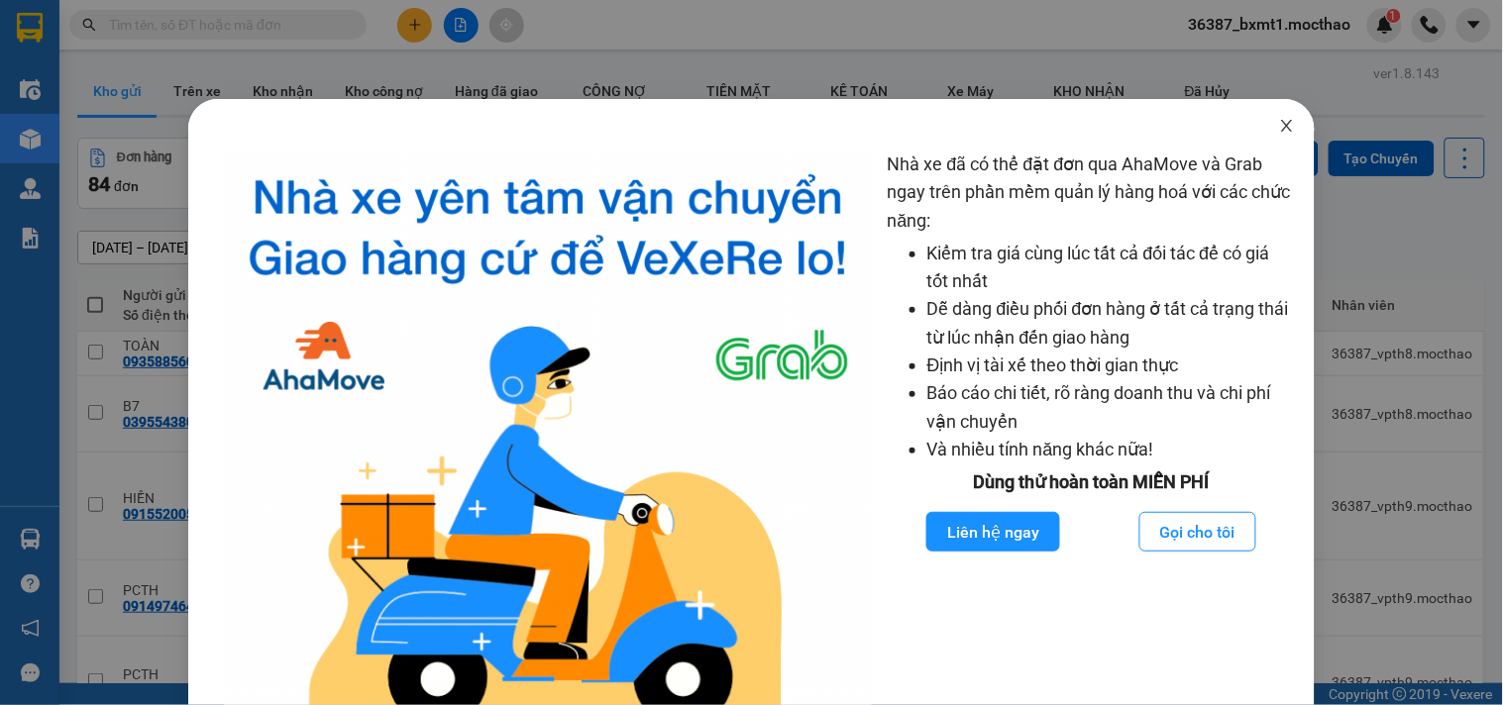
click at [1279, 129] on icon "close" at bounding box center [1287, 126] width 16 height 16
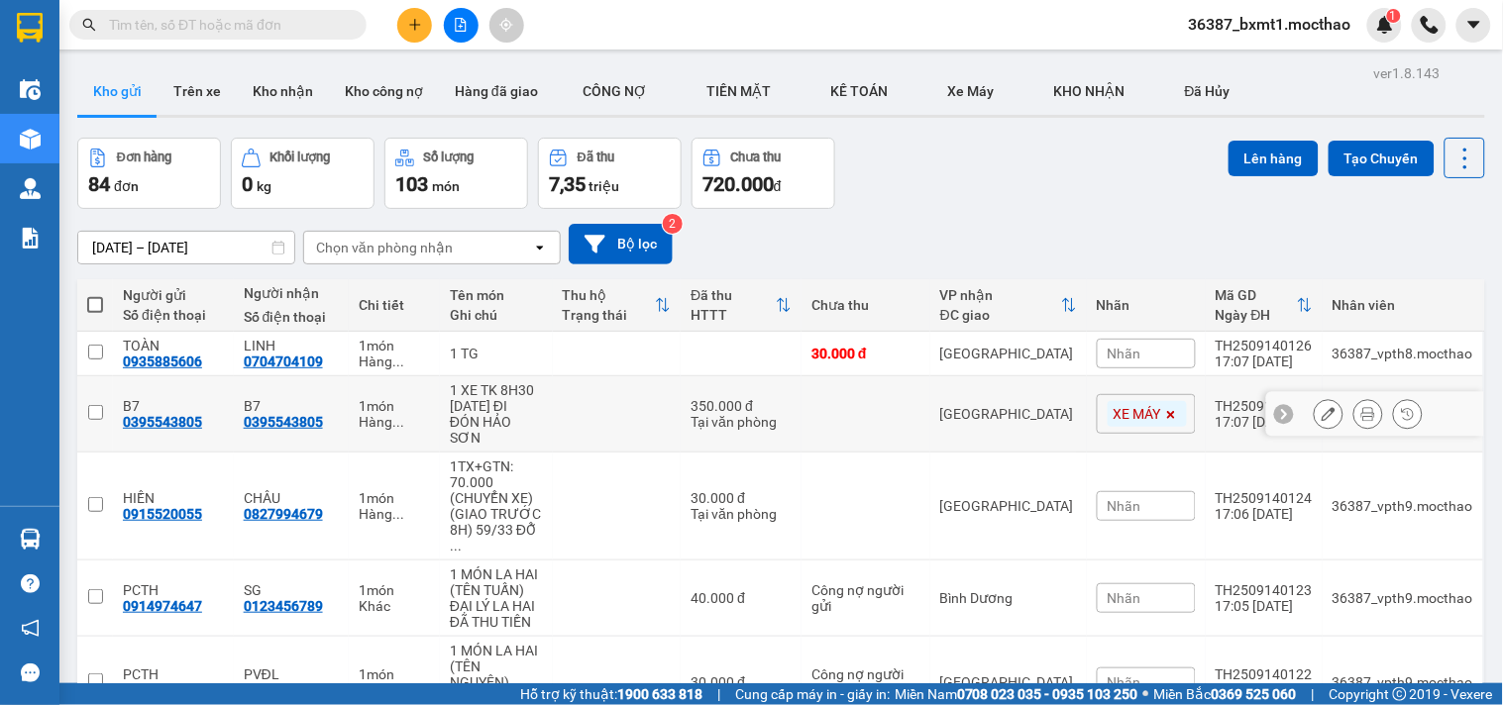
scroll to position [414, 0]
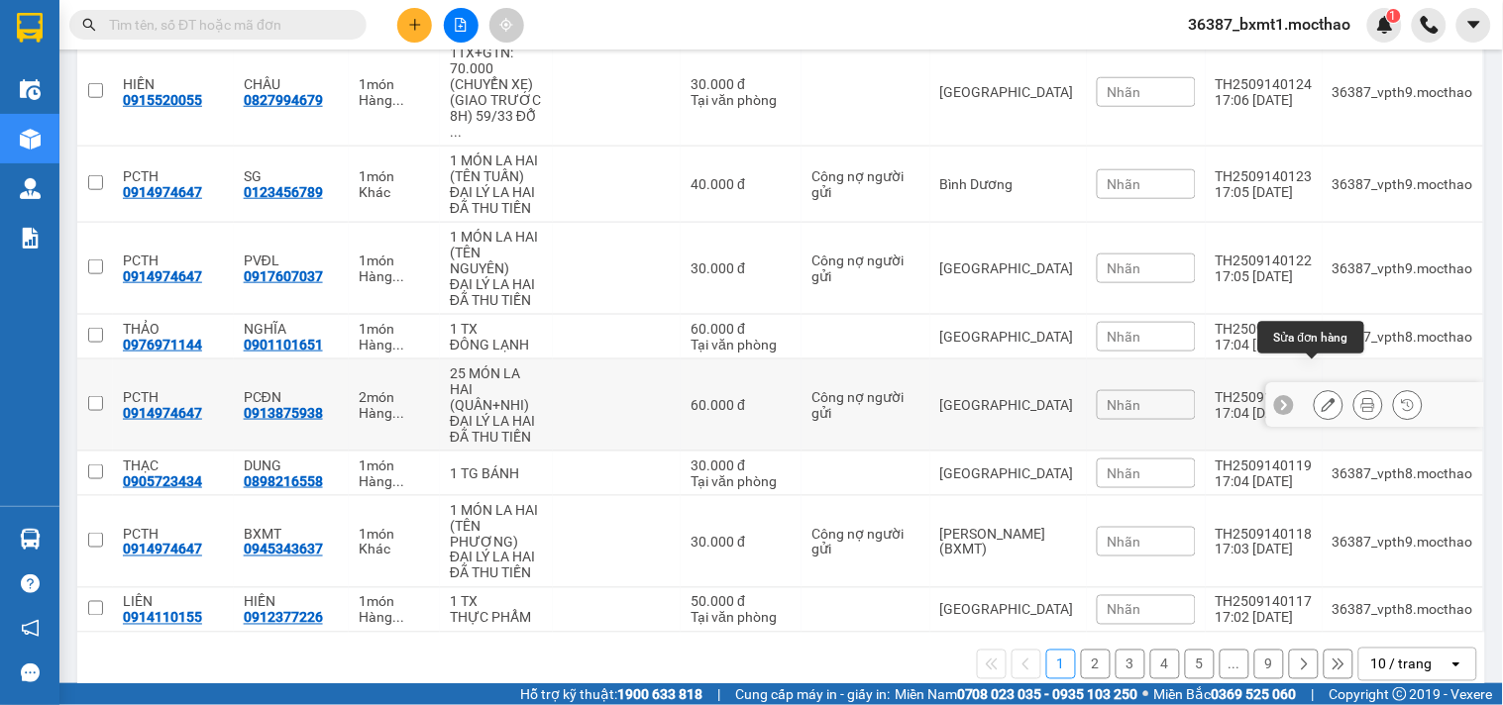
click at [1314, 390] on div at bounding box center [1329, 405] width 30 height 30
click at [1320, 388] on button at bounding box center [1329, 405] width 28 height 35
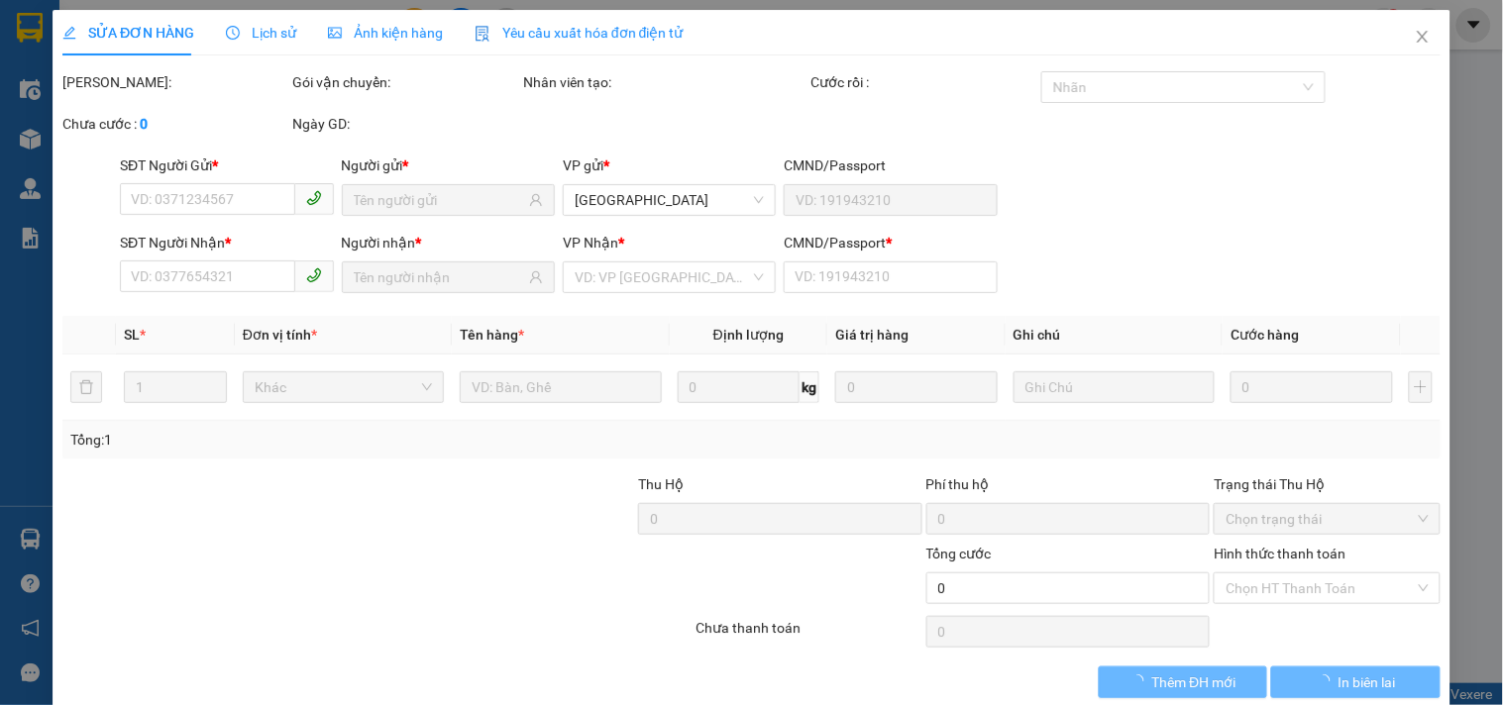
type input "0914974647"
type input "0913875938"
type input "1"
type input "60.000"
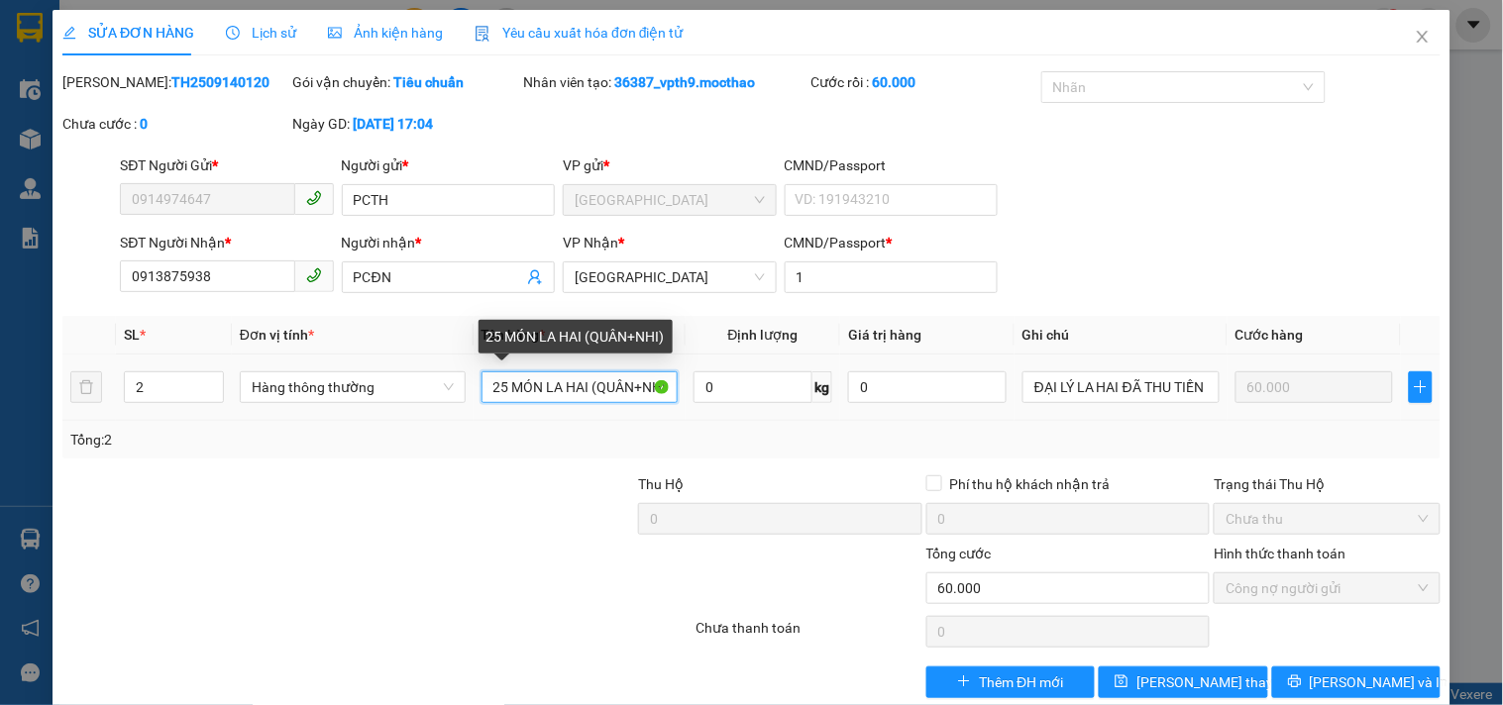
click at [500, 387] on input "25 MÓN LA HAI (QUÂN+NHI)" at bounding box center [579, 388] width 197 height 32
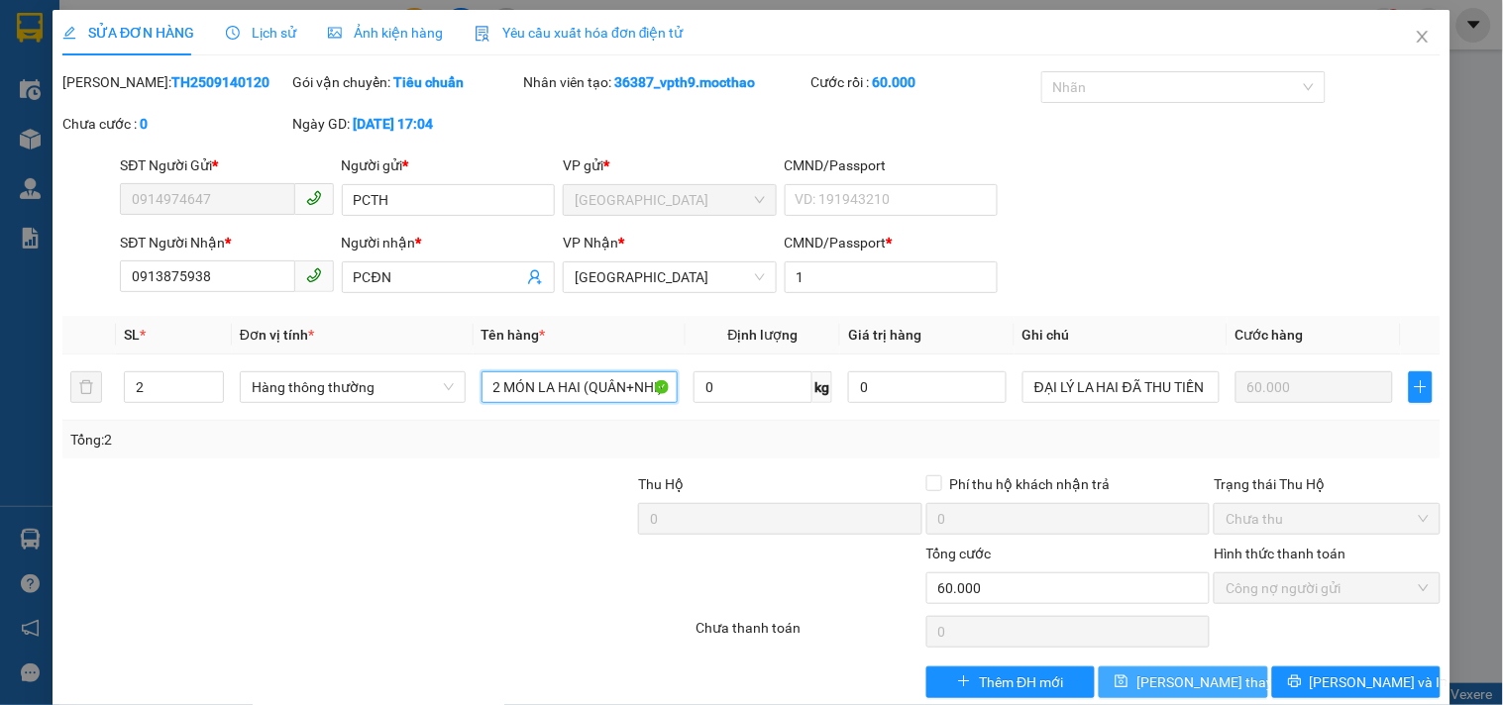
type input "2 MÓN LA HAI (QUÂN+NHI)"
click at [1182, 681] on span "Lưu thay đổi" at bounding box center [1215, 683] width 159 height 22
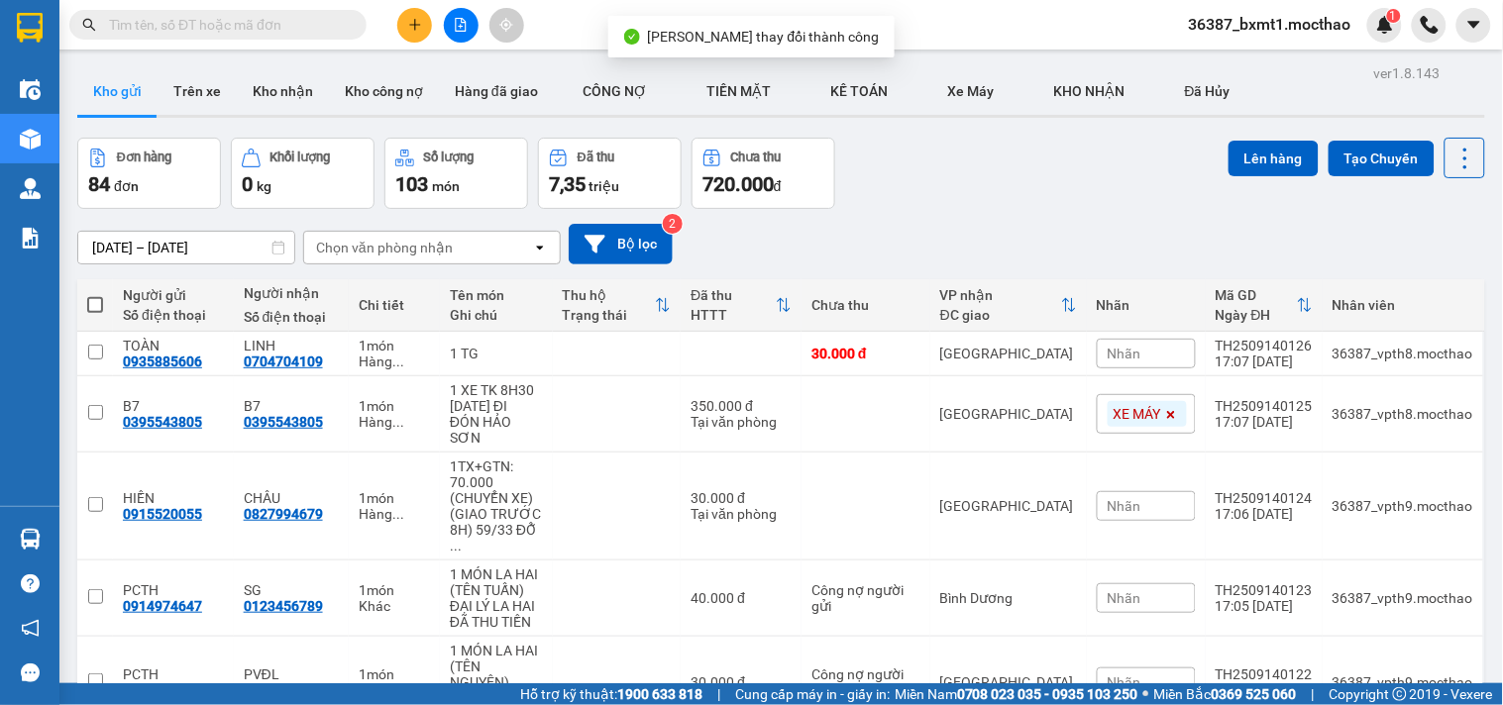
click at [1313, 23] on span "36387_bxmt1.mocthao" at bounding box center [1270, 24] width 194 height 25
click at [1205, 66] on span "Đăng xuất" at bounding box center [1281, 62] width 152 height 22
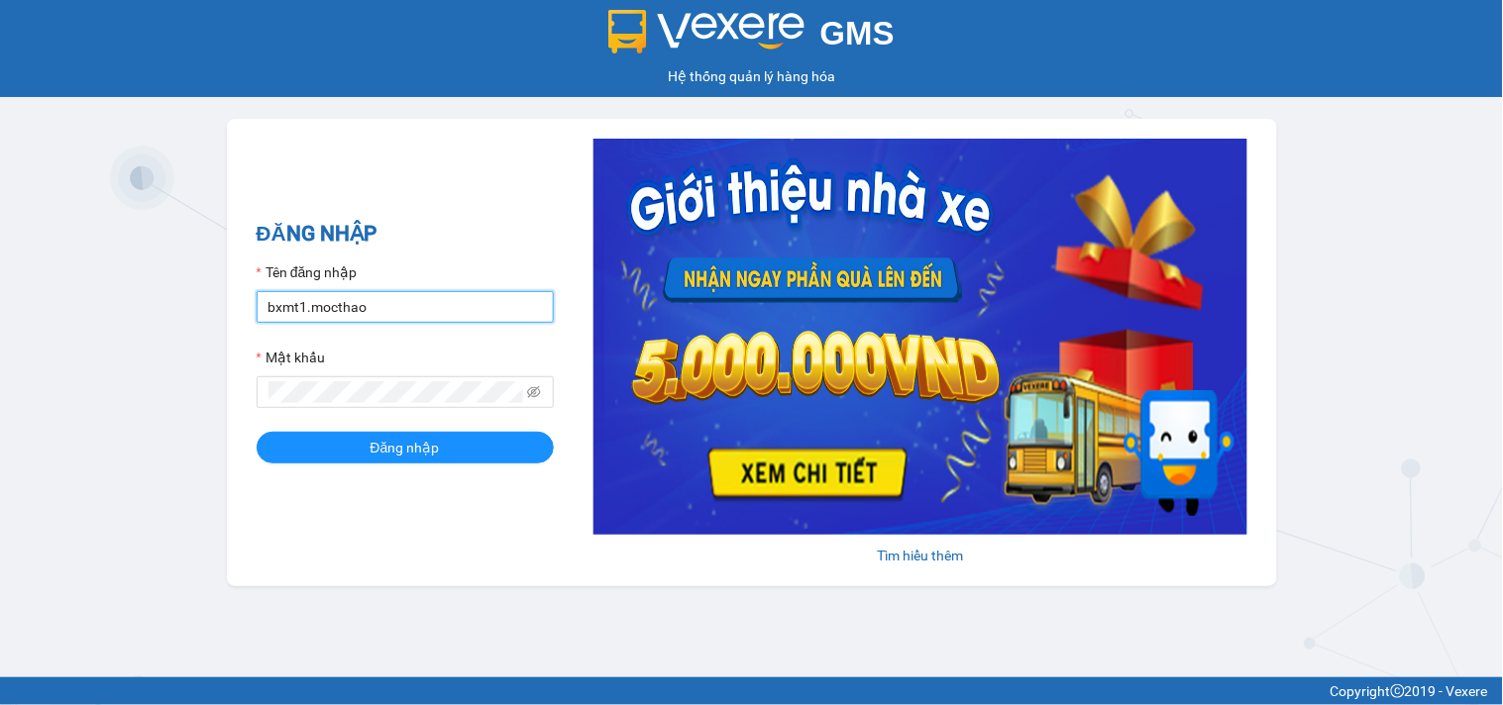
click at [399, 314] on input "bxmt1.mocthao" at bounding box center [405, 307] width 297 height 32
type input "vpth9.mocthao"
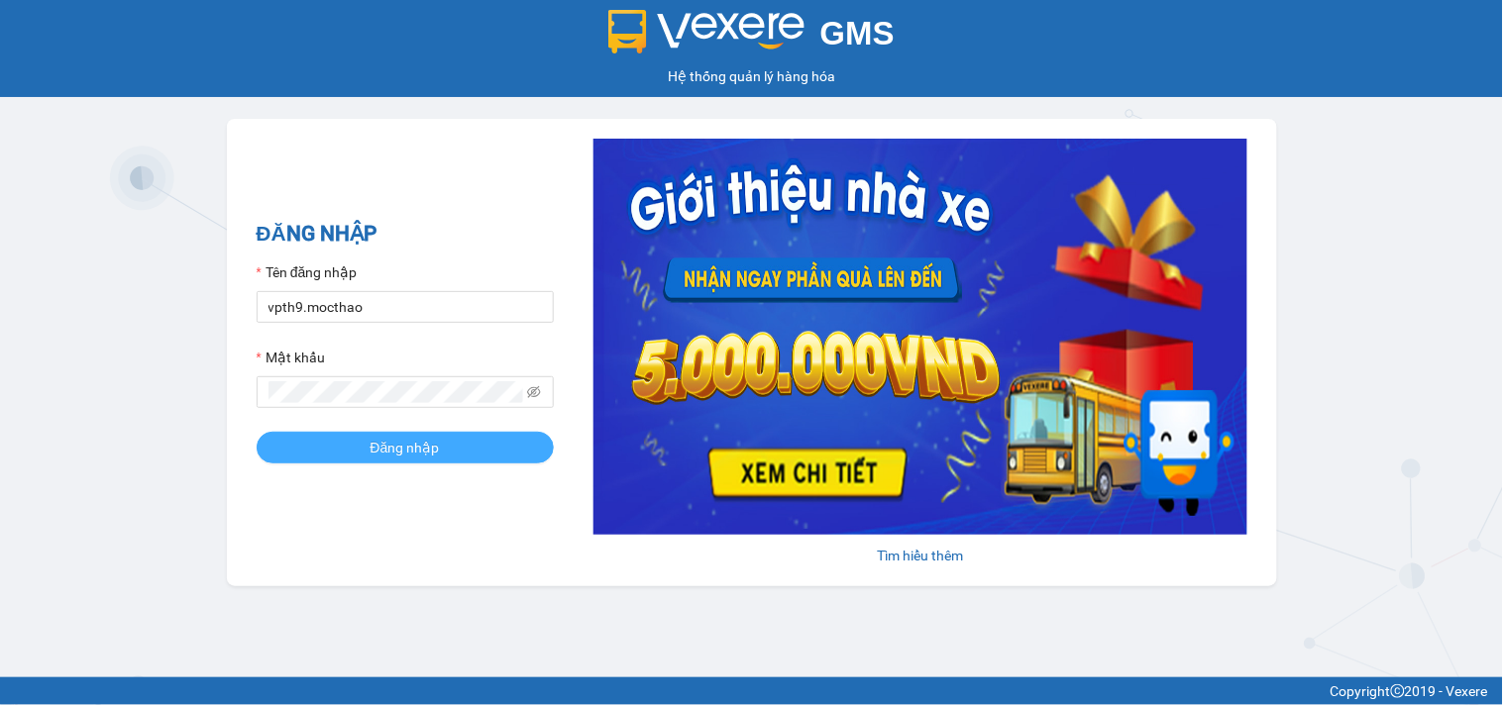
click at [451, 441] on button "Đăng nhập" at bounding box center [405, 448] width 297 height 32
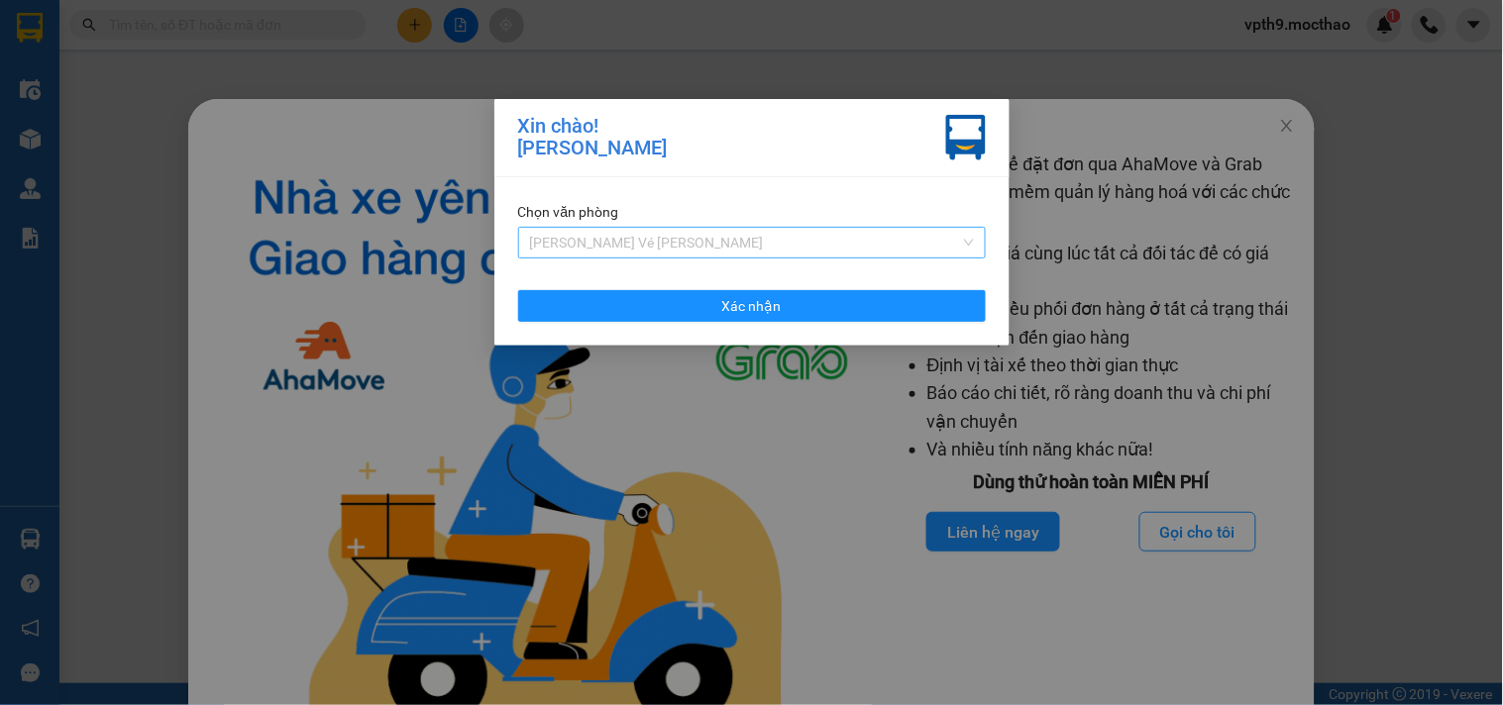
click at [714, 231] on span "[PERSON_NAME] Vé [PERSON_NAME]" at bounding box center [752, 243] width 444 height 30
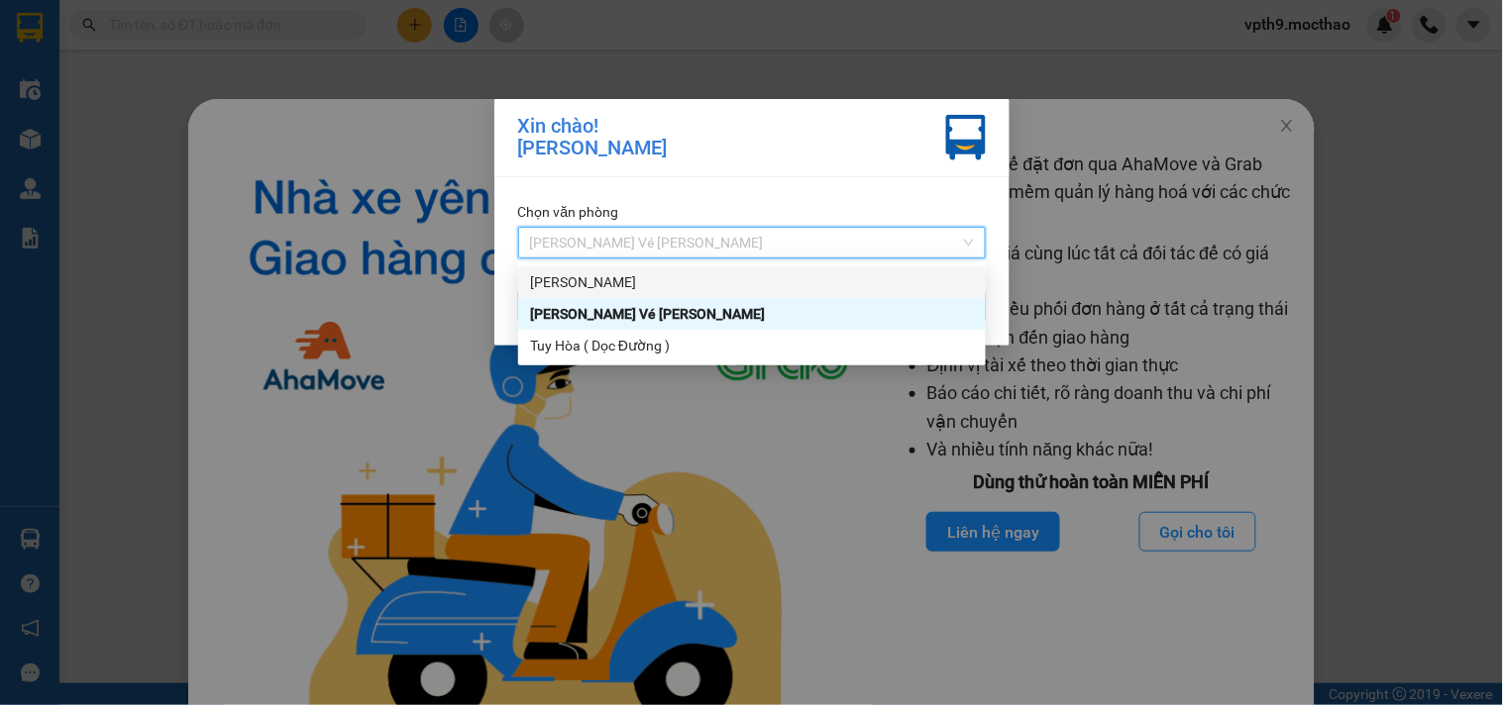
click at [556, 279] on div "[PERSON_NAME]" at bounding box center [752, 282] width 444 height 22
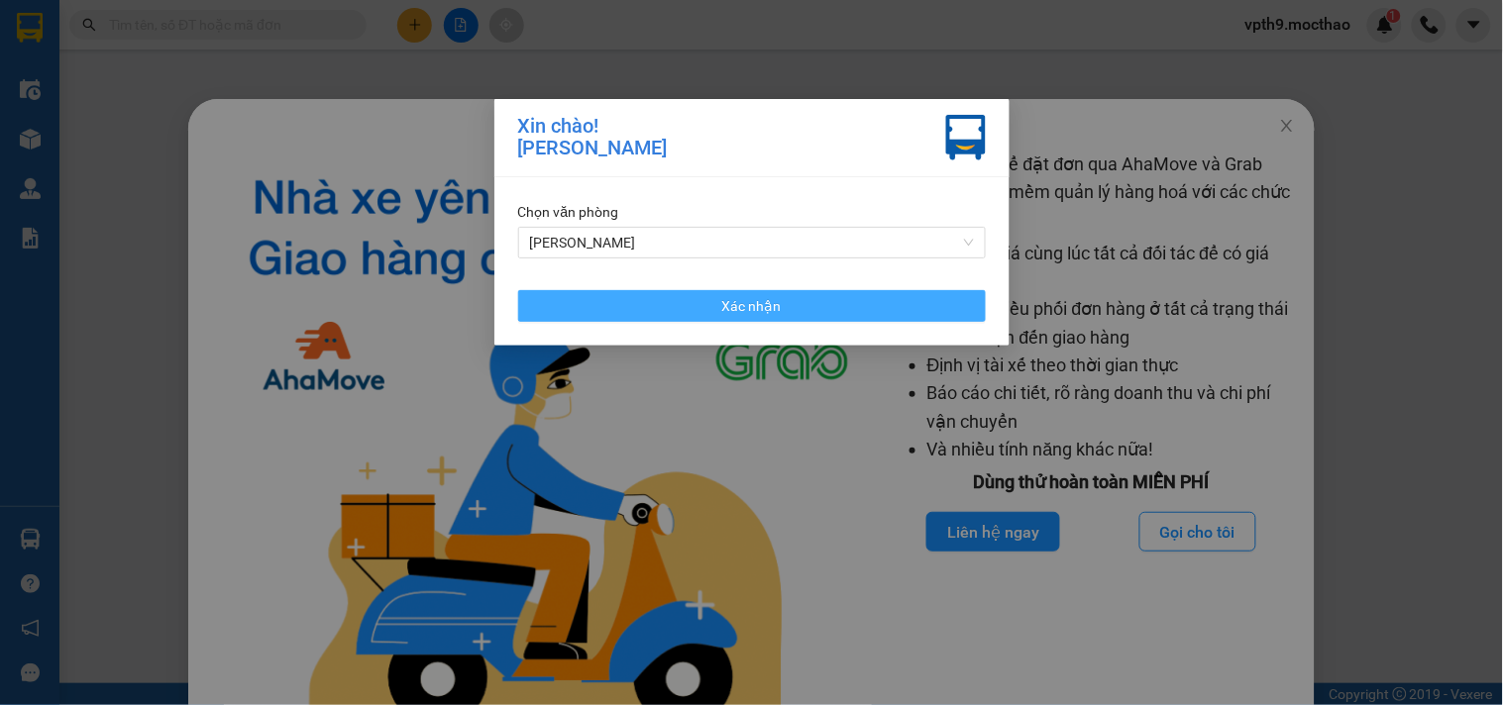
click at [690, 317] on button "Xác nhận" at bounding box center [752, 306] width 468 height 32
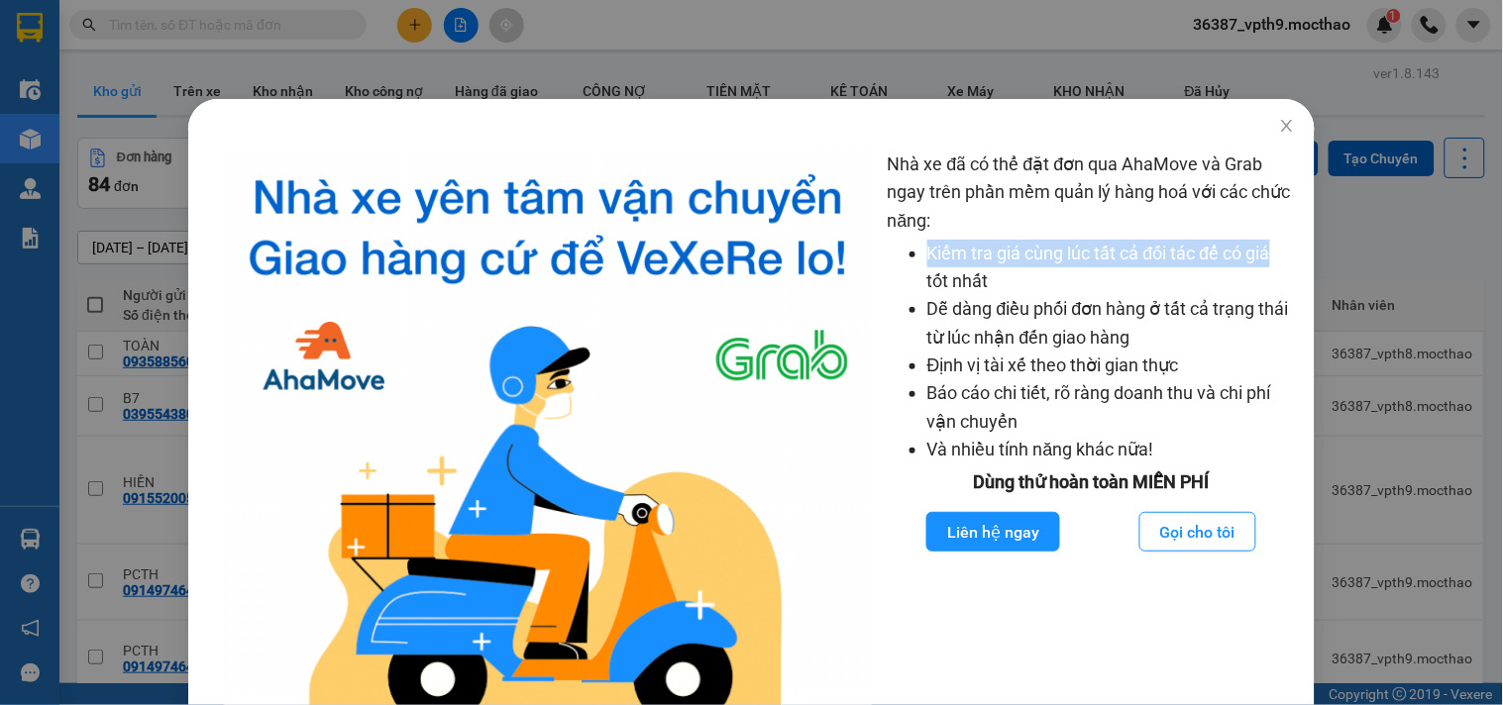
click at [1428, 234] on div "Nhà xe đã có thể đặt đơn qua AhaMove và Grab ngay trên phần mềm quản lý hàng ho…" at bounding box center [751, 352] width 1503 height 705
